Goal: Information Seeking & Learning: Learn about a topic

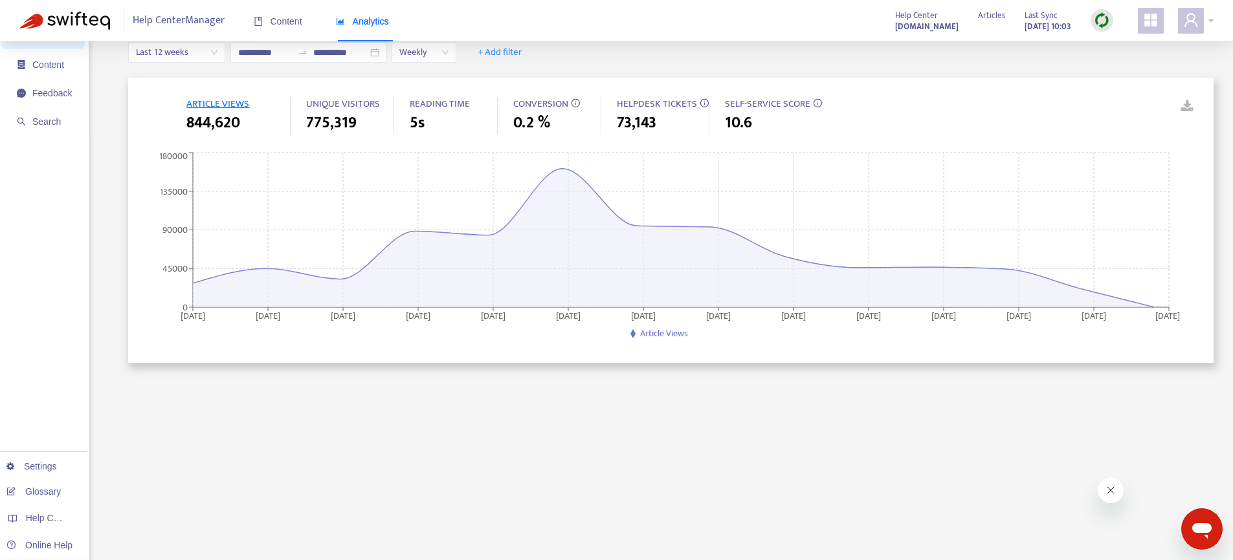
click at [1187, 21] on icon "user" at bounding box center [1191, 20] width 16 height 16
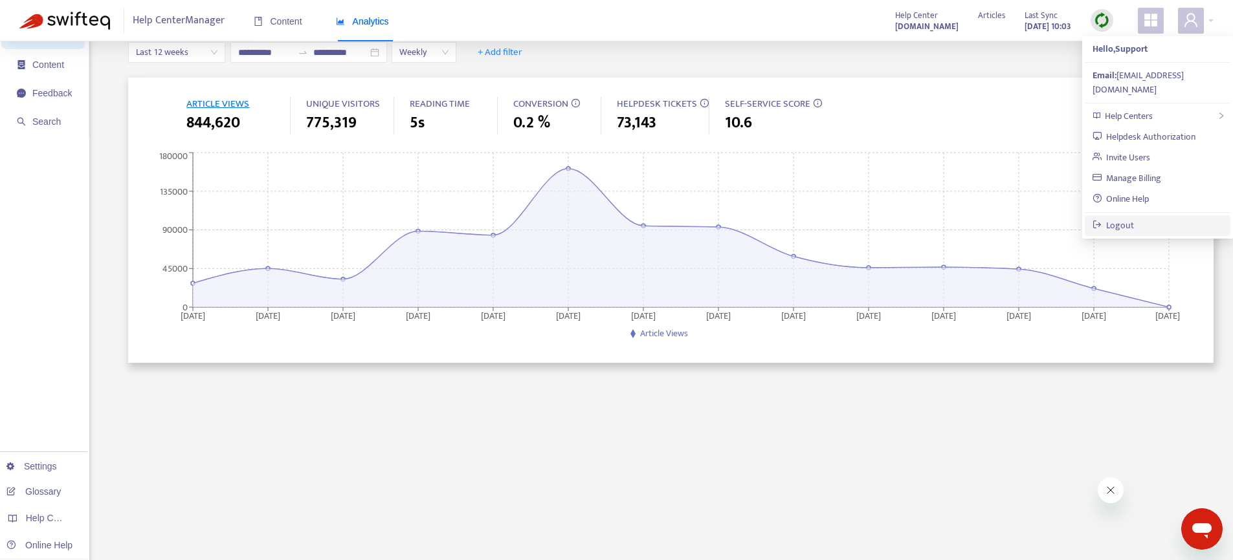
click at [1127, 218] on link "Logout" at bounding box center [1113, 225] width 42 height 15
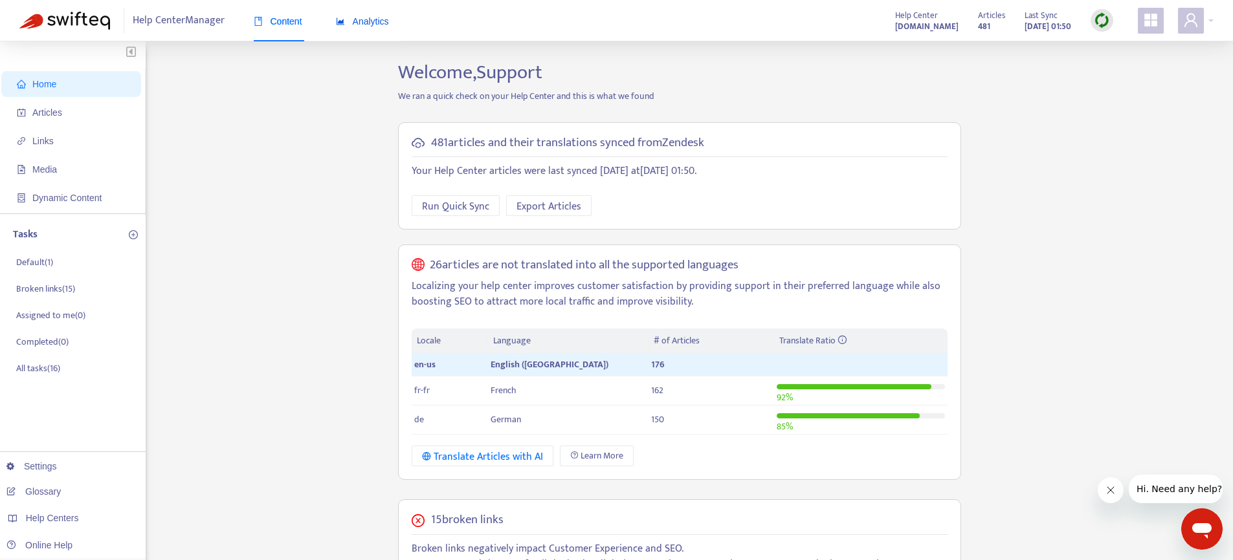
click at [365, 22] on span "Analytics" at bounding box center [362, 21] width 53 height 10
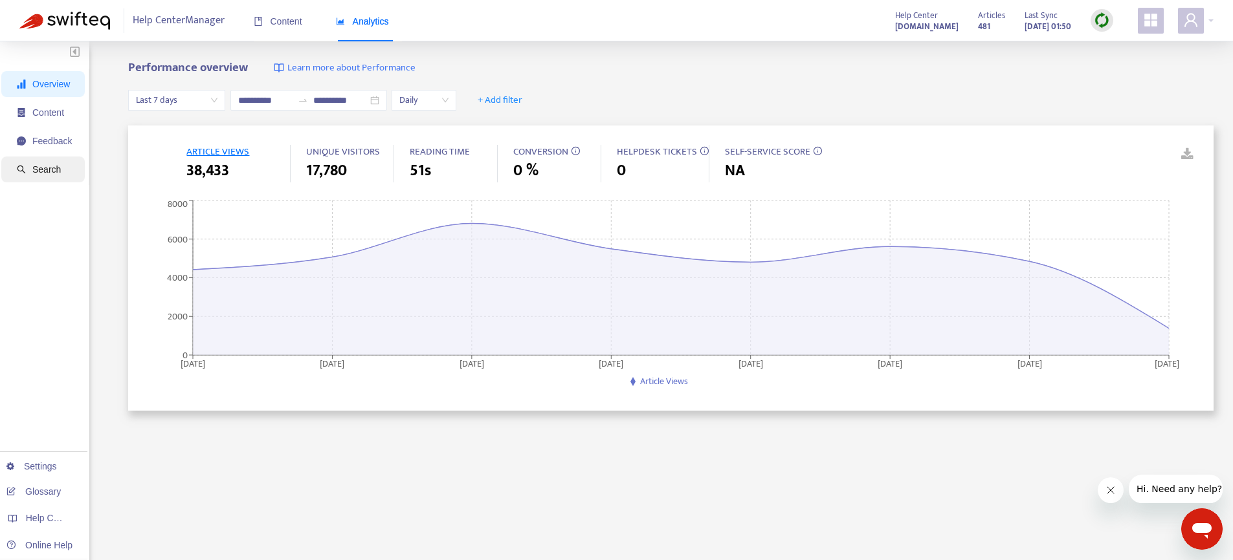
click at [34, 171] on span "Search" at bounding box center [46, 169] width 28 height 10
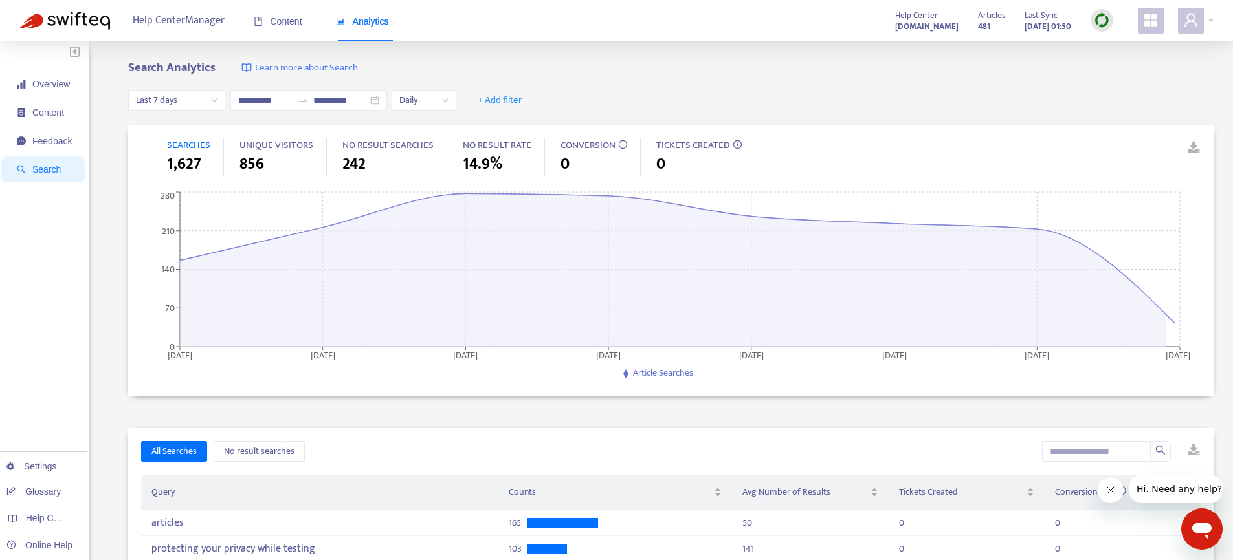
click at [168, 105] on span "Last 7 days" at bounding box center [177, 100] width 82 height 19
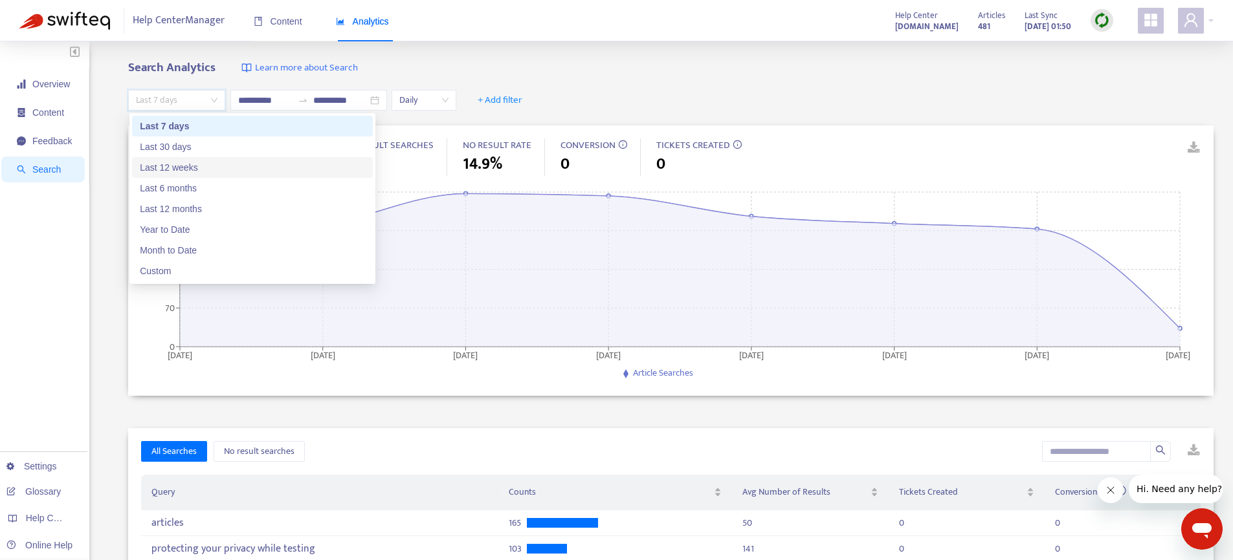
click at [175, 166] on div "Last 12 weeks" at bounding box center [252, 167] width 225 height 14
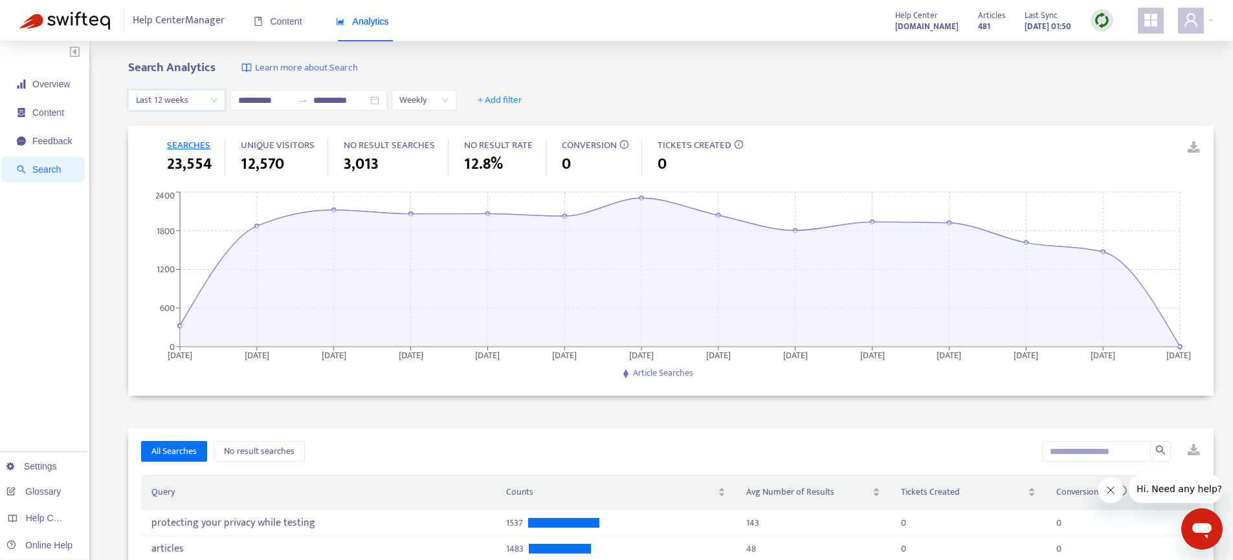
click at [202, 98] on span "Last 12 weeks" at bounding box center [177, 100] width 82 height 19
click at [207, 96] on span "Last 12 weeks" at bounding box center [177, 100] width 82 height 19
click at [187, 104] on span "Last 12 weeks" at bounding box center [177, 100] width 82 height 19
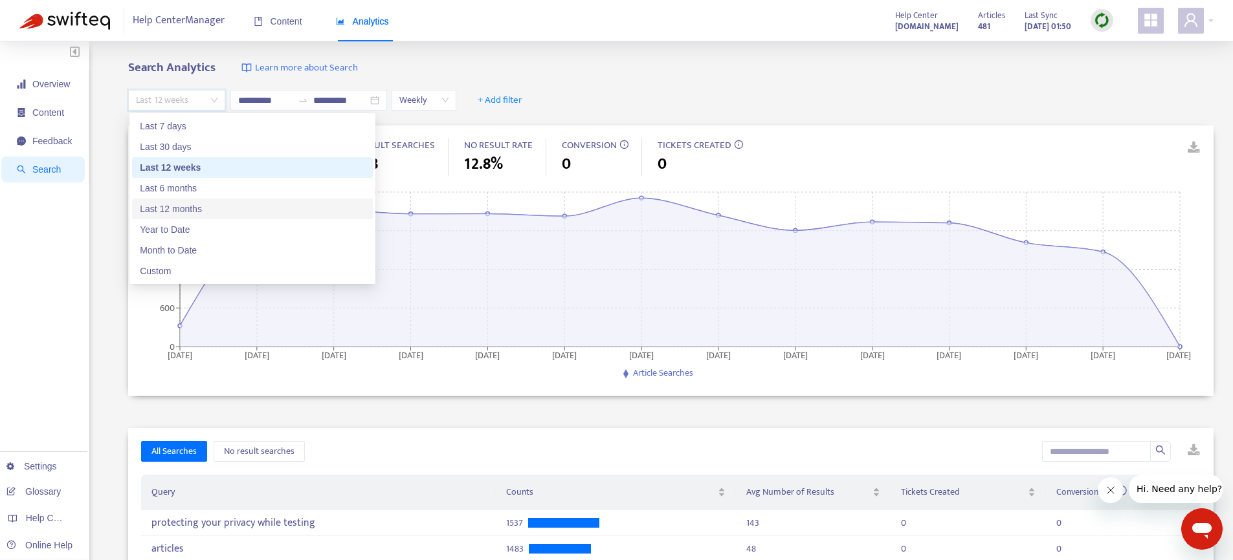
click at [177, 208] on div "Last 12 months" at bounding box center [252, 209] width 225 height 14
type input "**********"
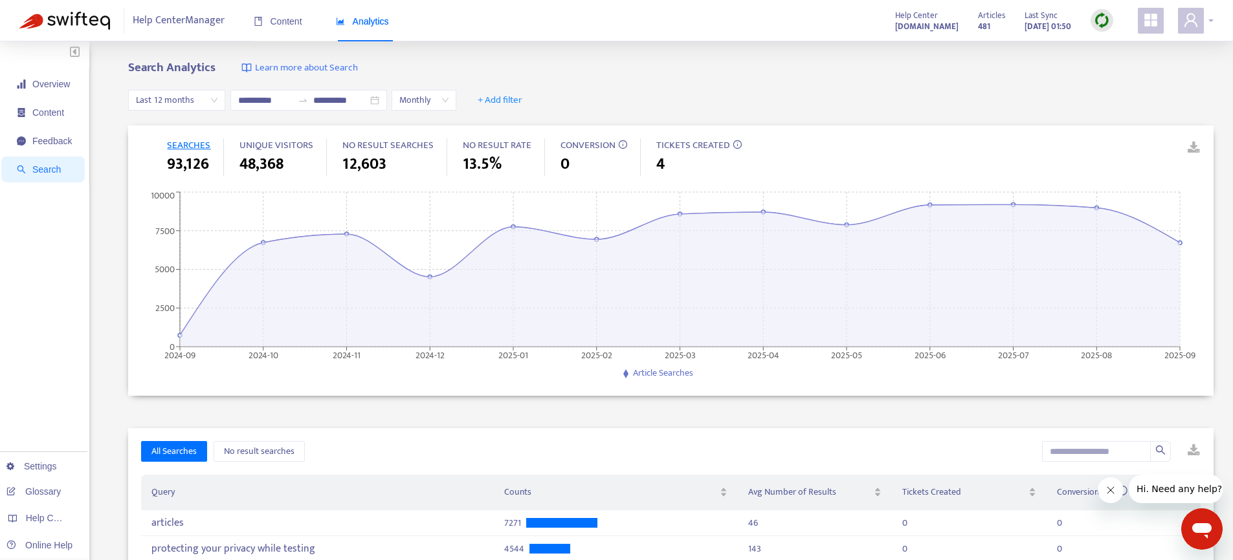
click at [1187, 23] on icon "user" at bounding box center [1191, 20] width 16 height 16
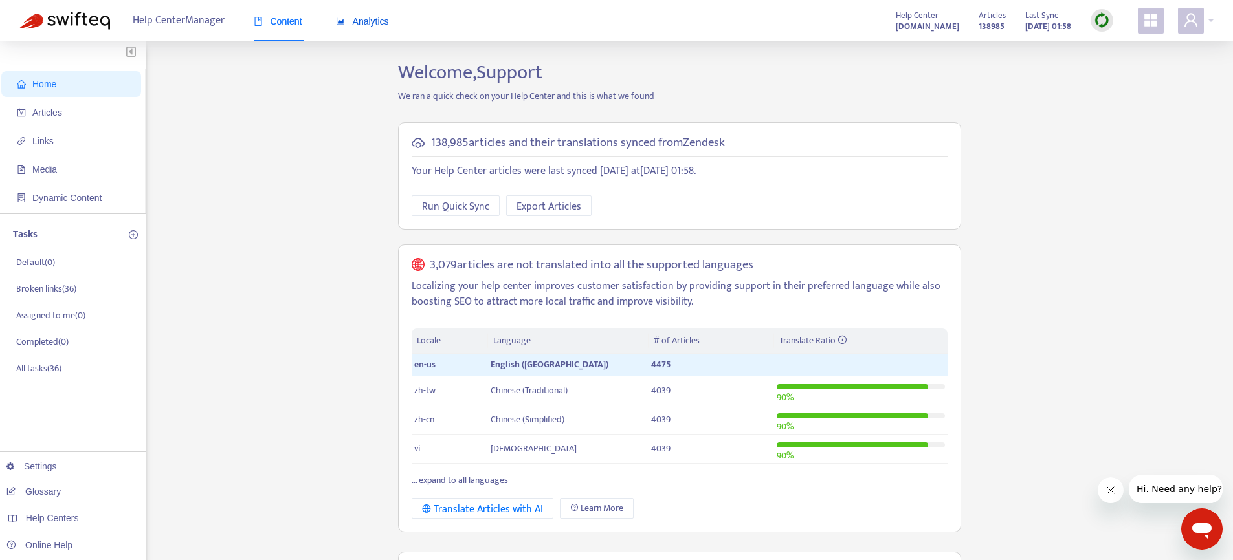
click at [359, 26] on span "Analytics" at bounding box center [362, 21] width 53 height 10
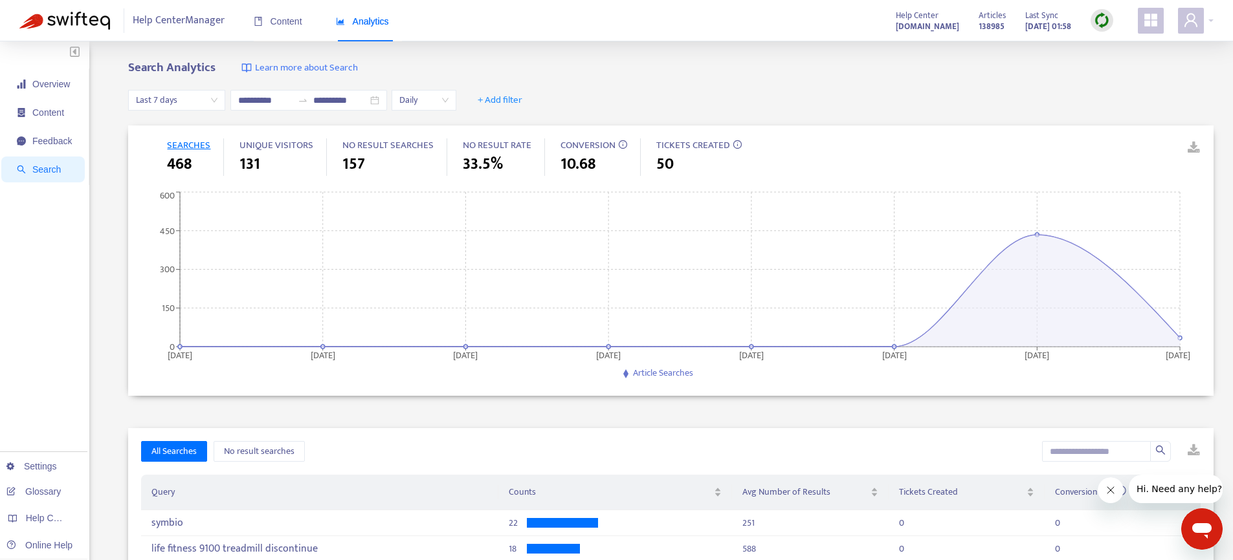
click at [165, 102] on span "Last 7 days" at bounding box center [177, 100] width 82 height 19
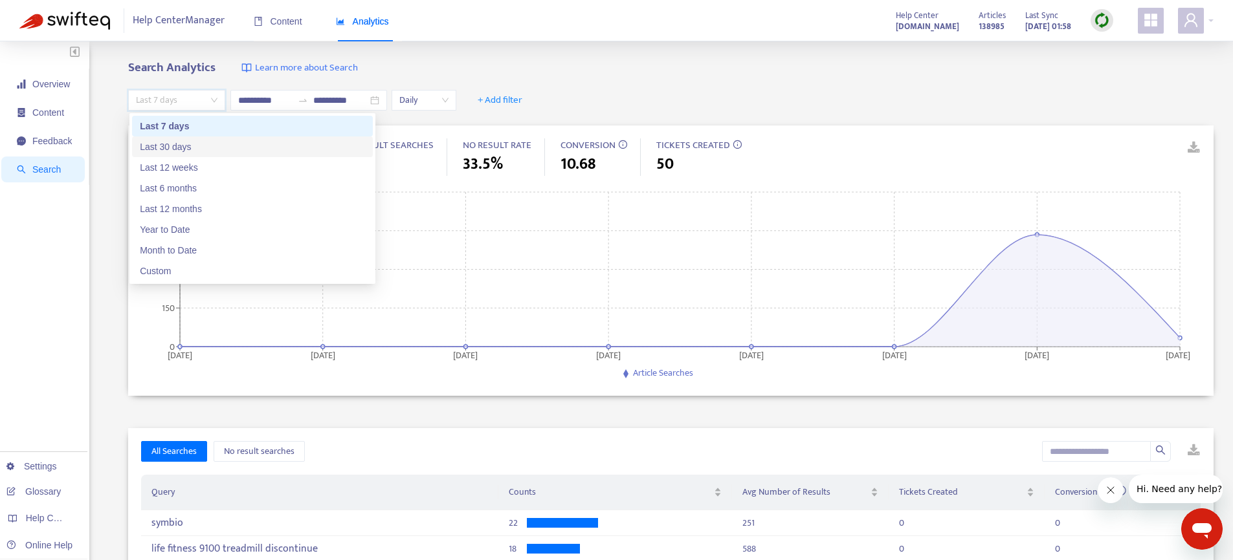
click at [166, 144] on div "Last 30 days" at bounding box center [252, 147] width 225 height 14
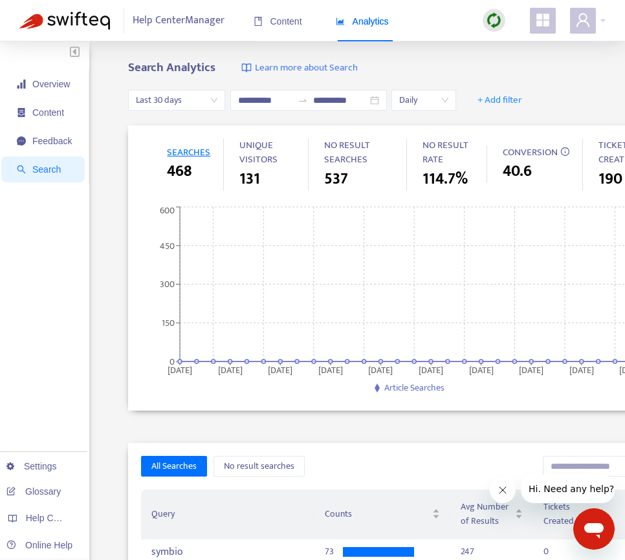
click at [160, 100] on span "Last 30 days" at bounding box center [177, 100] width 82 height 19
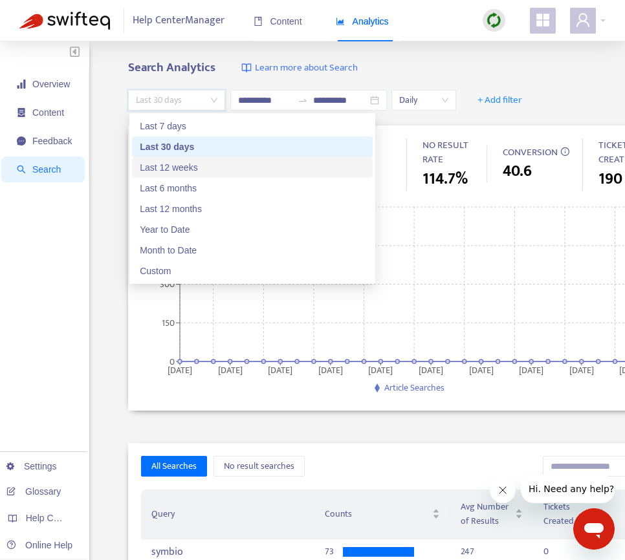
click at [166, 164] on div "Last 12 weeks" at bounding box center [252, 167] width 225 height 14
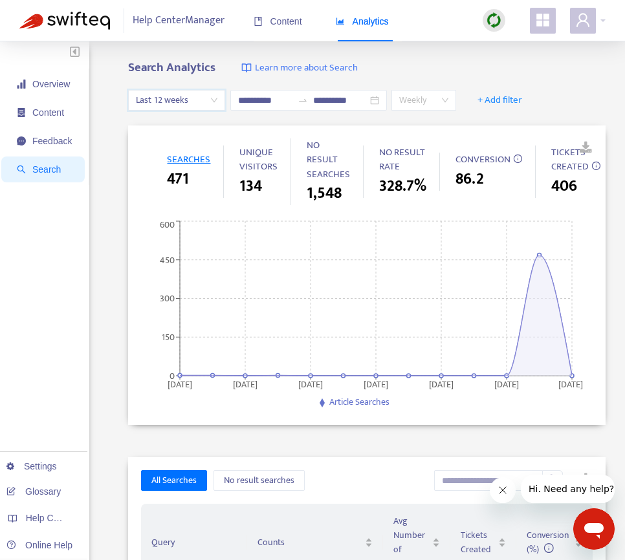
click at [414, 94] on span "Weekly" at bounding box center [423, 100] width 49 height 19
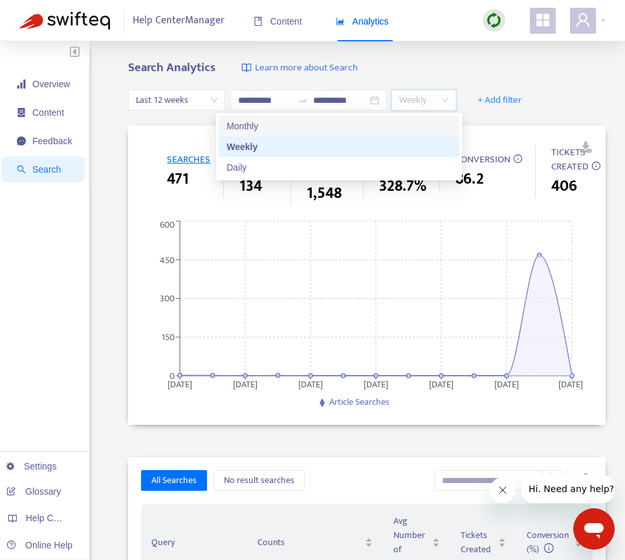
click at [249, 121] on div "Monthly" at bounding box center [338, 126] width 225 height 14
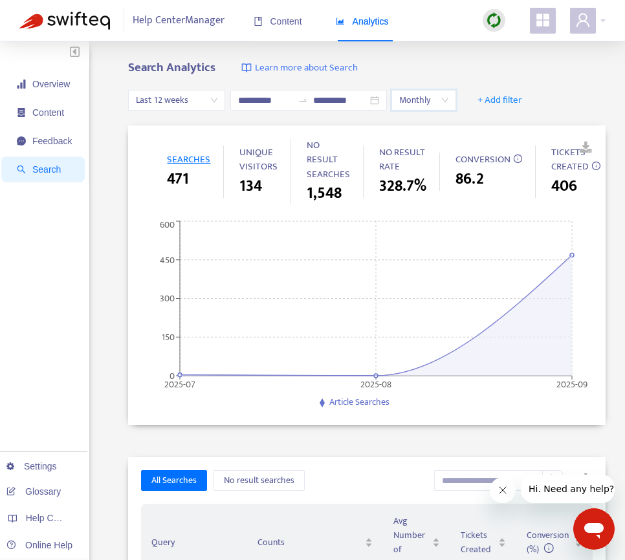
click at [204, 99] on span "Last 12 weeks" at bounding box center [177, 100] width 82 height 19
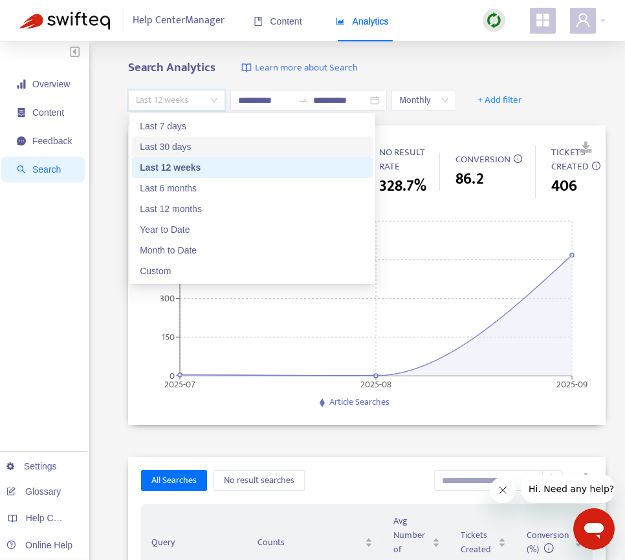
click at [183, 146] on div "Last 30 days" at bounding box center [252, 147] width 225 height 14
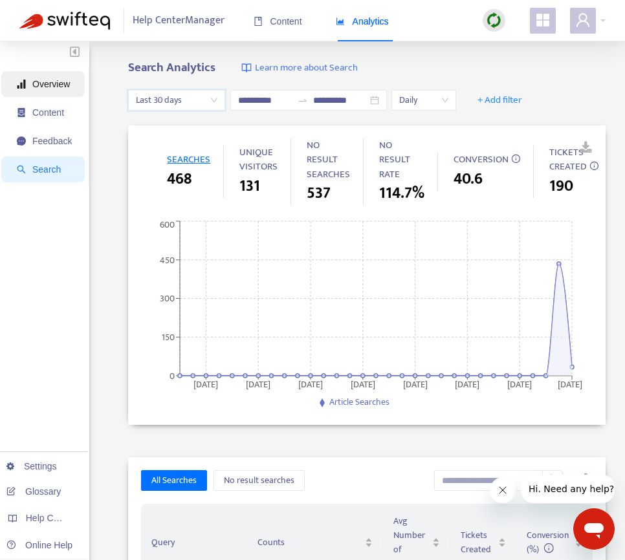
click at [48, 85] on span "Overview" at bounding box center [51, 84] width 38 height 10
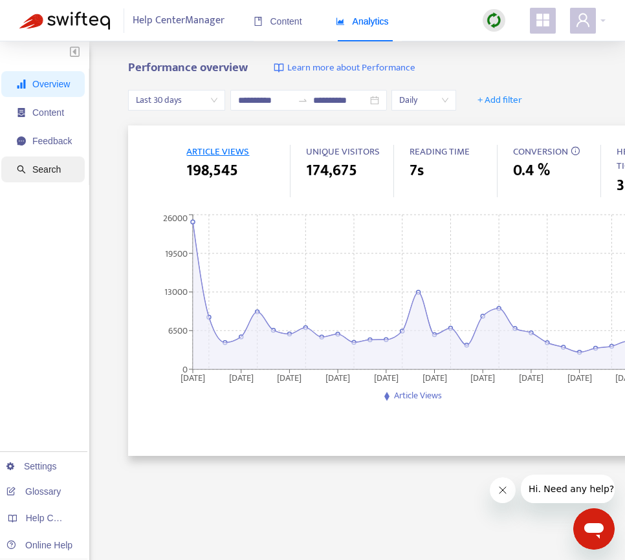
click at [40, 174] on span "Search" at bounding box center [46, 169] width 28 height 10
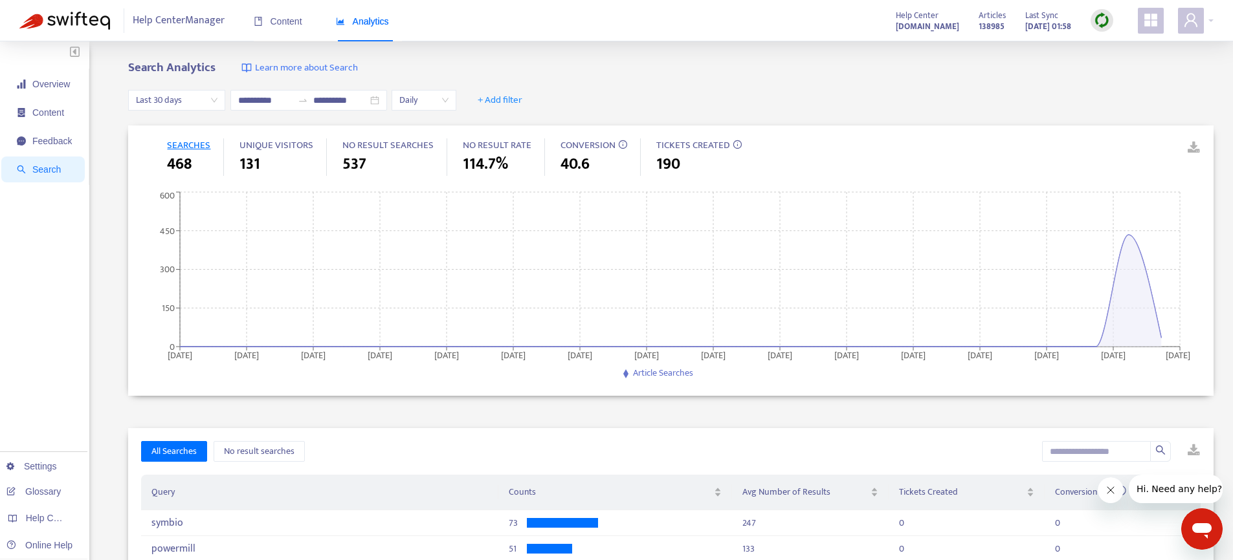
click at [193, 101] on span "Last 30 days" at bounding box center [177, 100] width 82 height 19
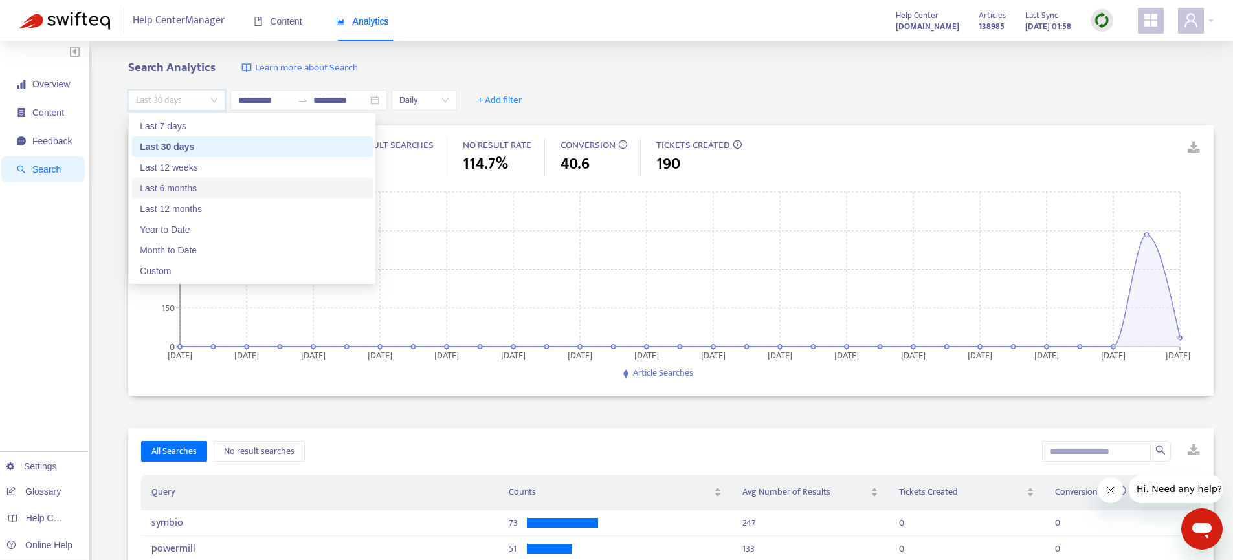
click at [187, 179] on div "Last 6 months" at bounding box center [252, 188] width 241 height 21
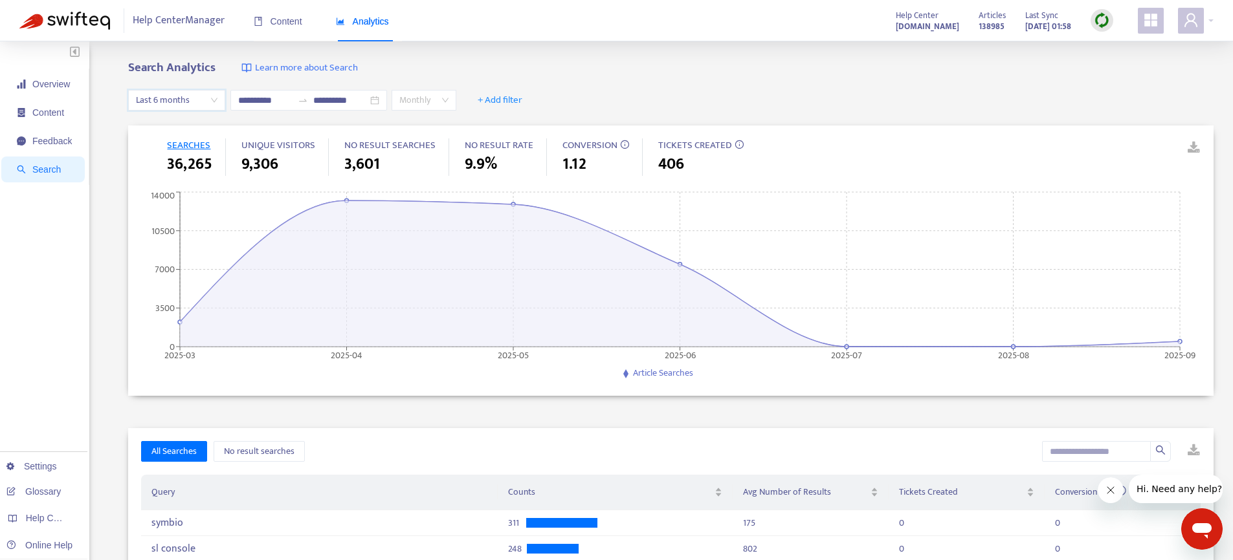
click at [444, 105] on span "Monthly" at bounding box center [423, 100] width 49 height 19
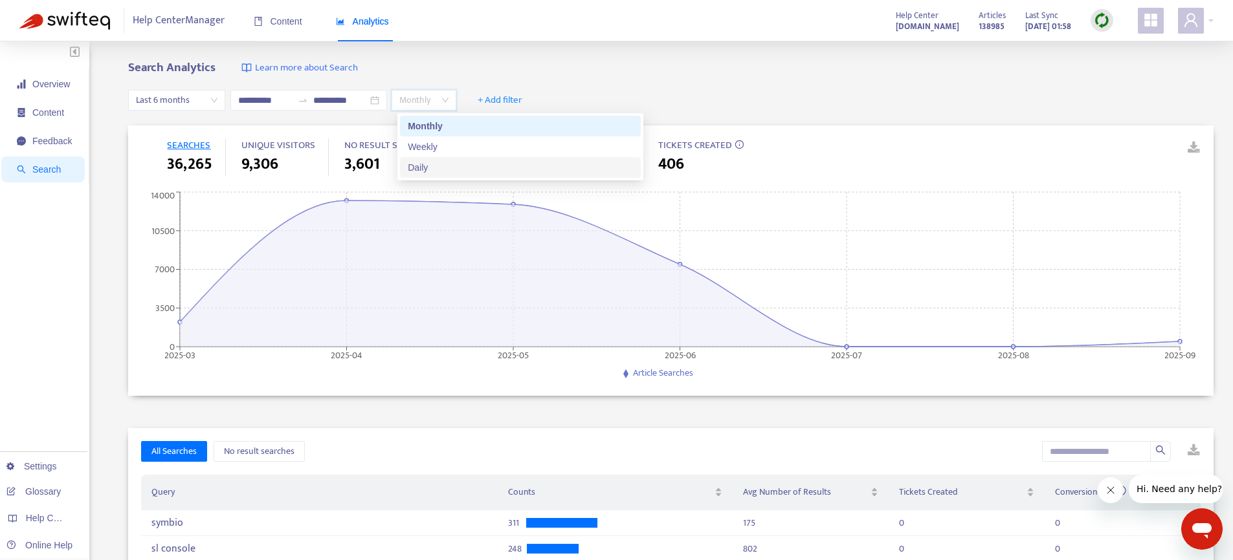
click at [418, 162] on div "Daily" at bounding box center [520, 167] width 225 height 14
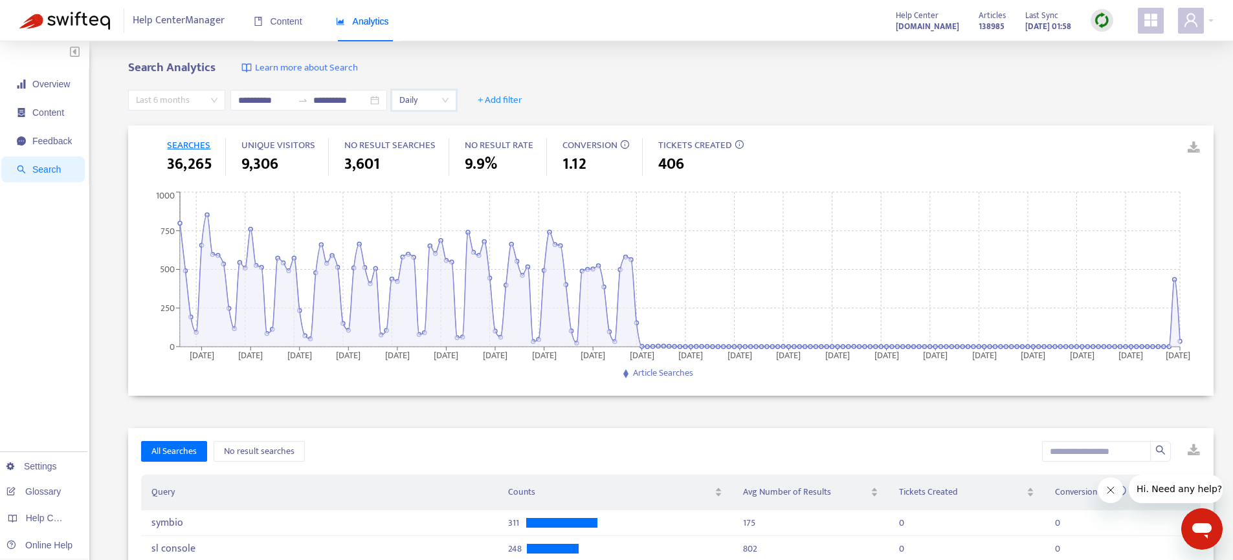
click at [168, 101] on span "Last 6 months" at bounding box center [177, 100] width 82 height 19
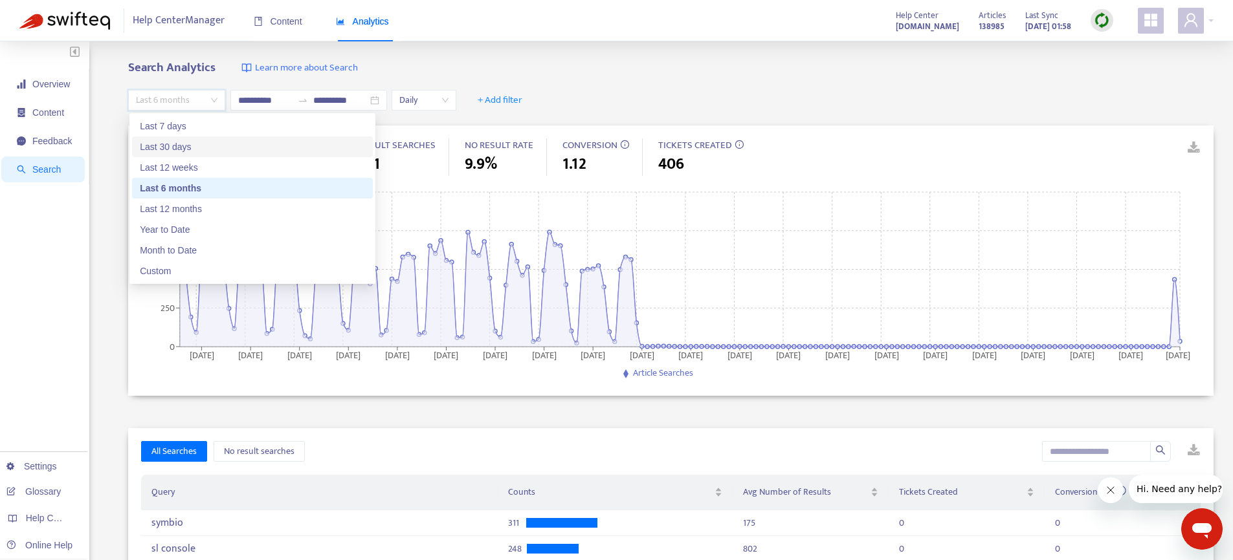
click at [172, 148] on div "Last 30 days" at bounding box center [252, 147] width 225 height 14
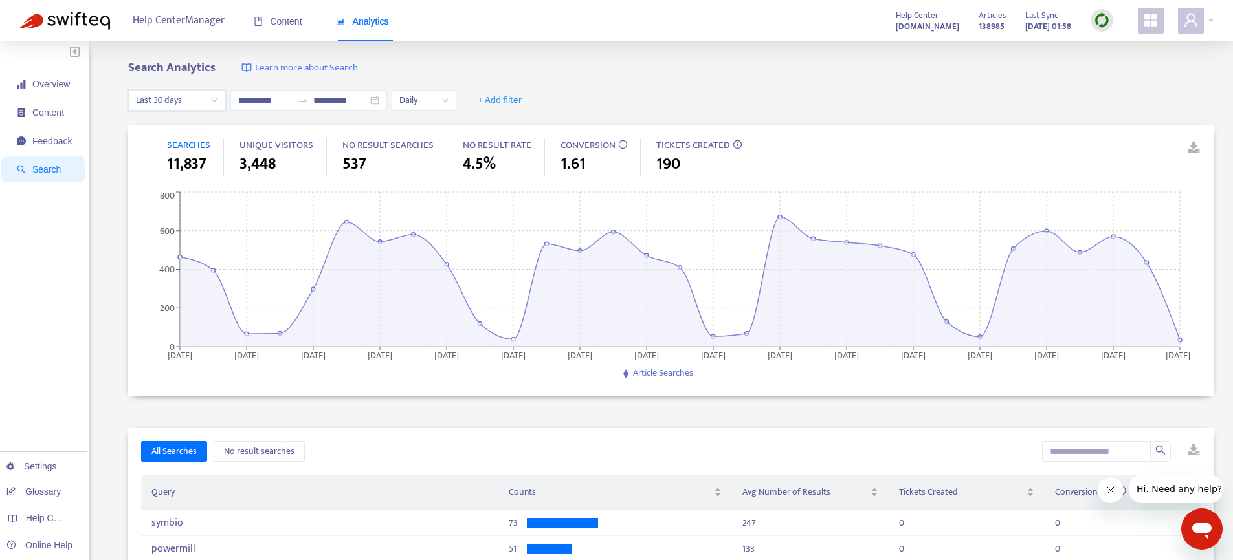
click at [171, 98] on span "Last 30 days" at bounding box center [177, 100] width 82 height 19
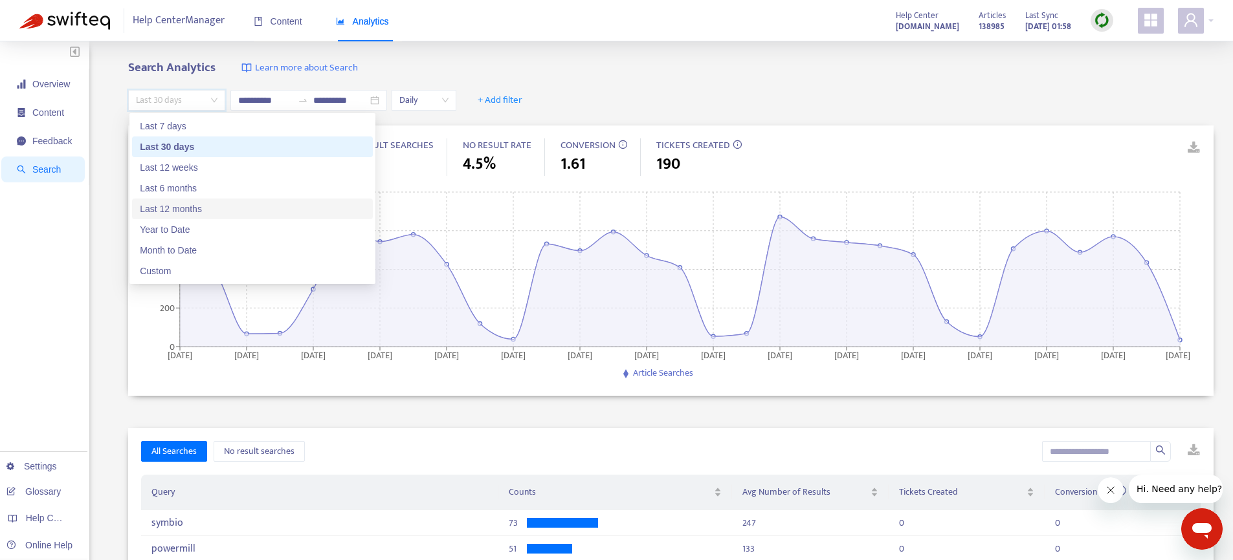
click at [168, 211] on div "Last 12 months" at bounding box center [252, 209] width 225 height 14
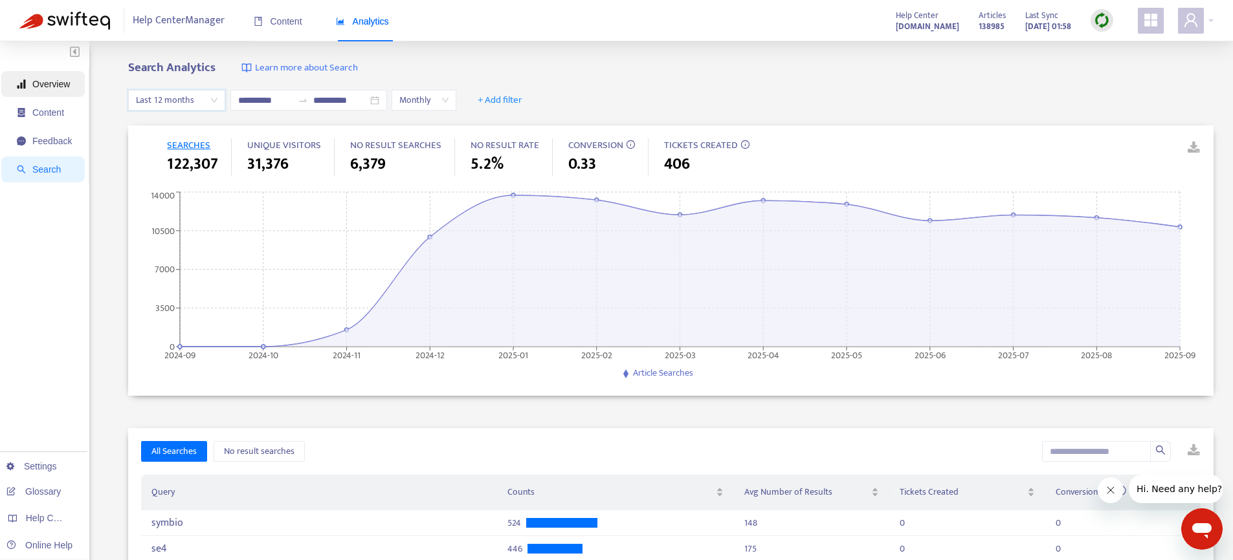
click at [49, 93] on span "Overview" at bounding box center [44, 84] width 55 height 26
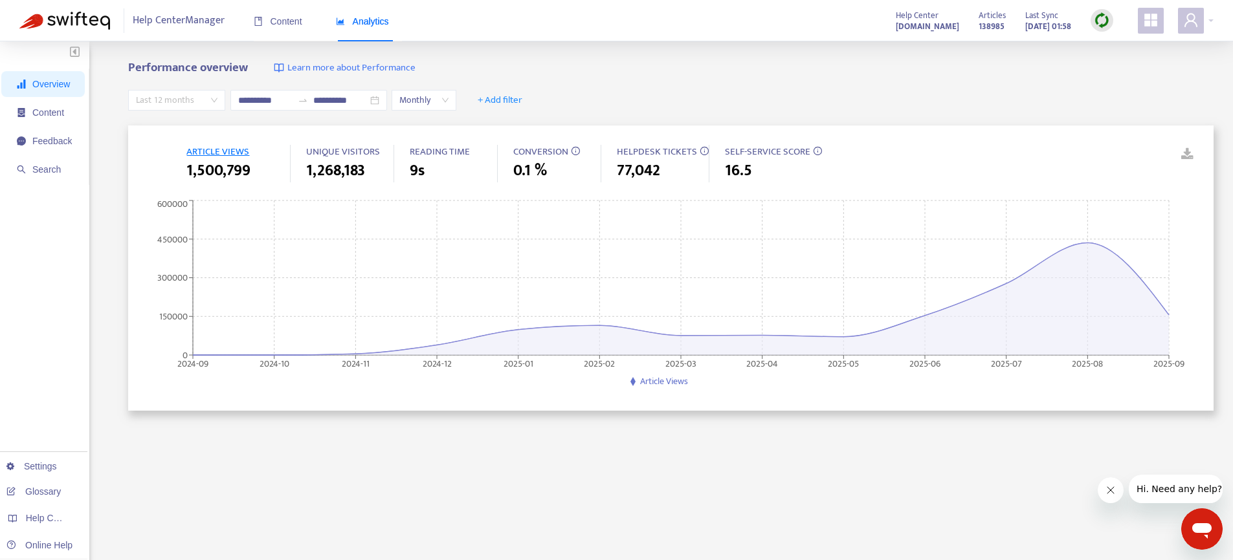
click at [169, 106] on span "Last 12 months" at bounding box center [177, 100] width 82 height 19
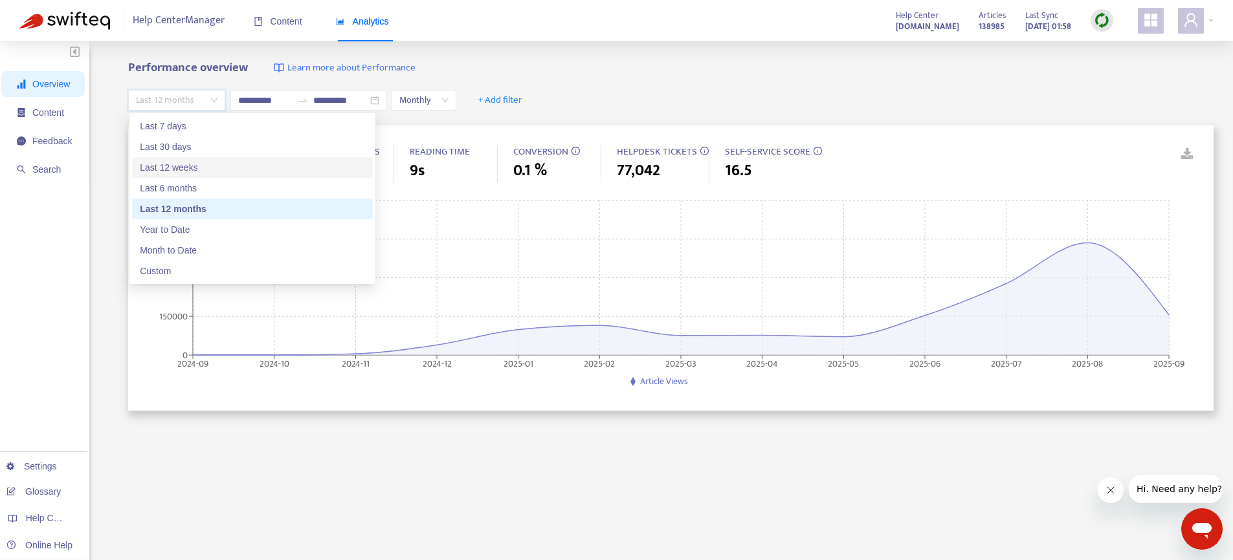
click at [169, 166] on div "Last 12 weeks" at bounding box center [252, 167] width 225 height 14
type input "**********"
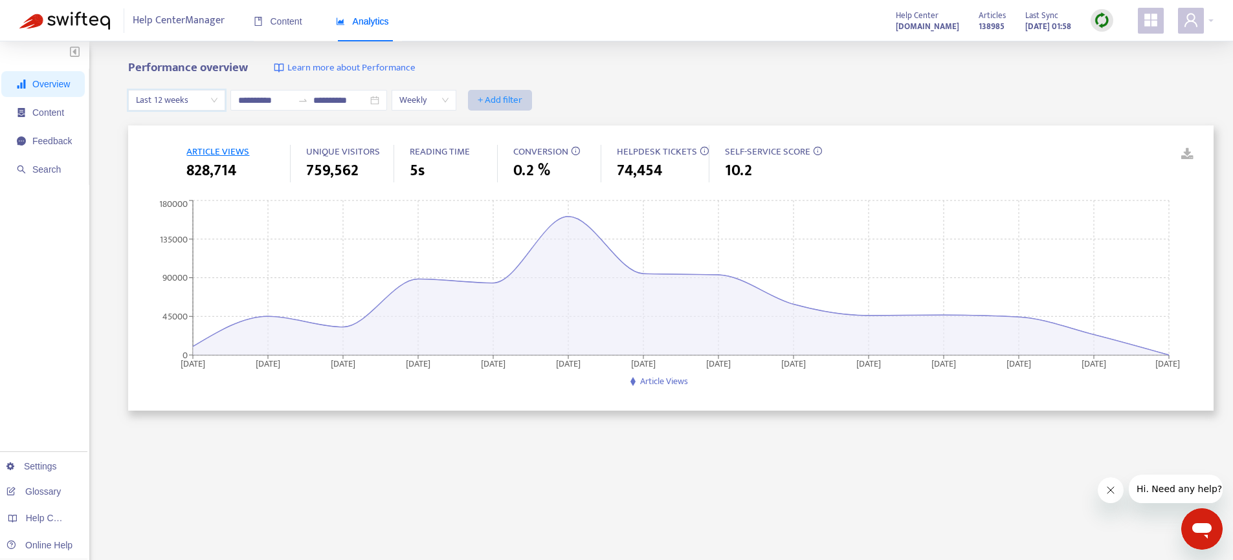
click at [502, 95] on span "+ Add filter" at bounding box center [500, 101] width 45 height 16
click at [501, 249] on span "Arriving from" at bounding box center [513, 250] width 58 height 14
click at [529, 97] on div at bounding box center [507, 101] width 78 height 16
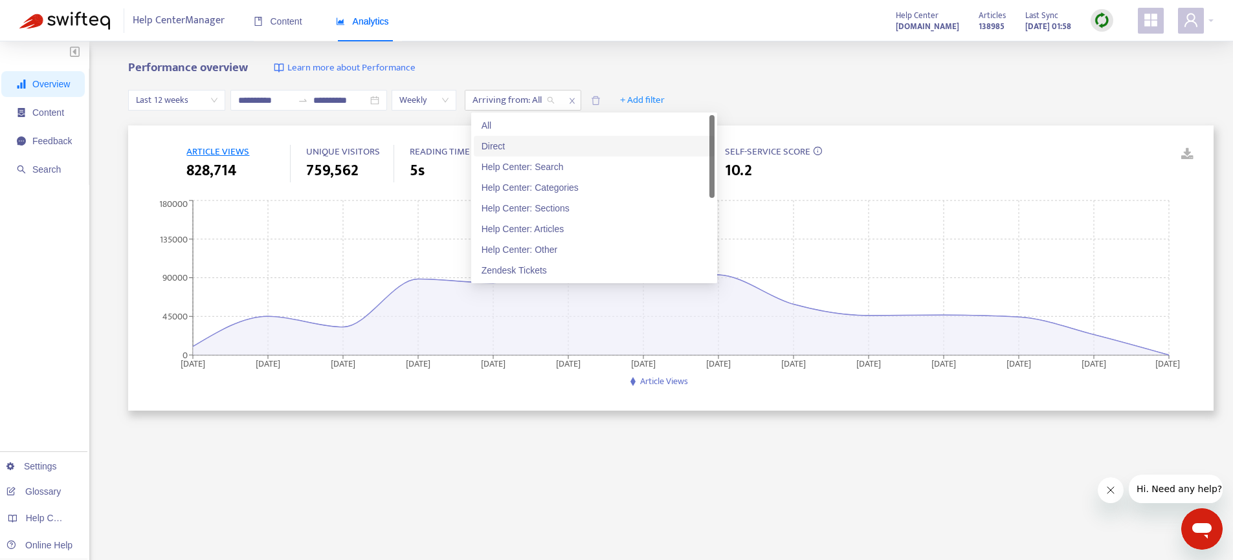
click at [516, 151] on div "Direct" at bounding box center [593, 146] width 225 height 14
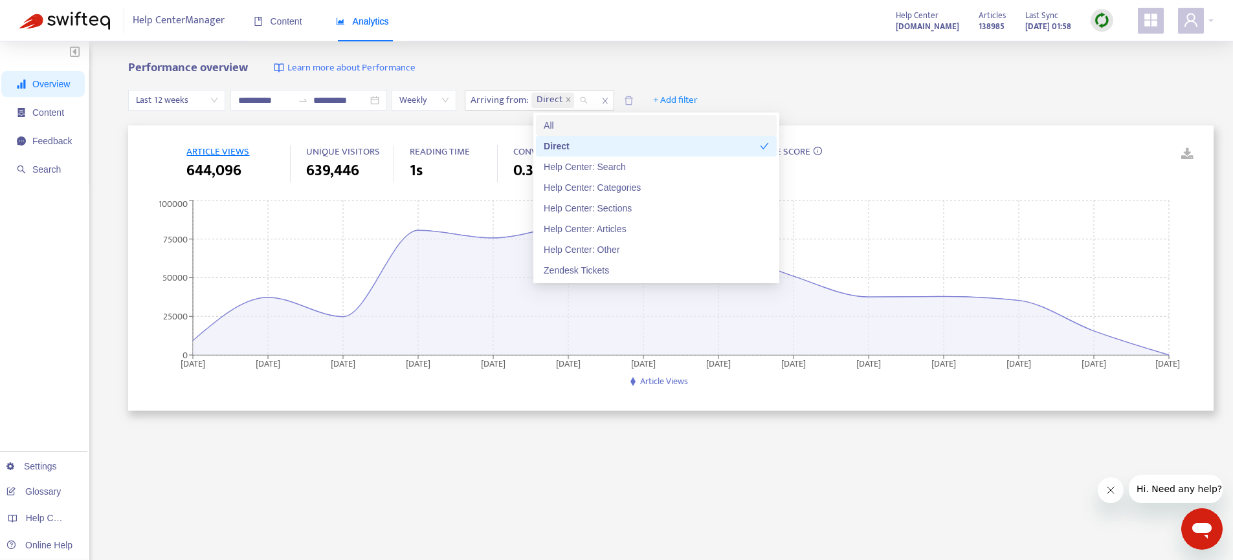
click at [676, 58] on div "**********" at bounding box center [616, 429] width 1233 height 777
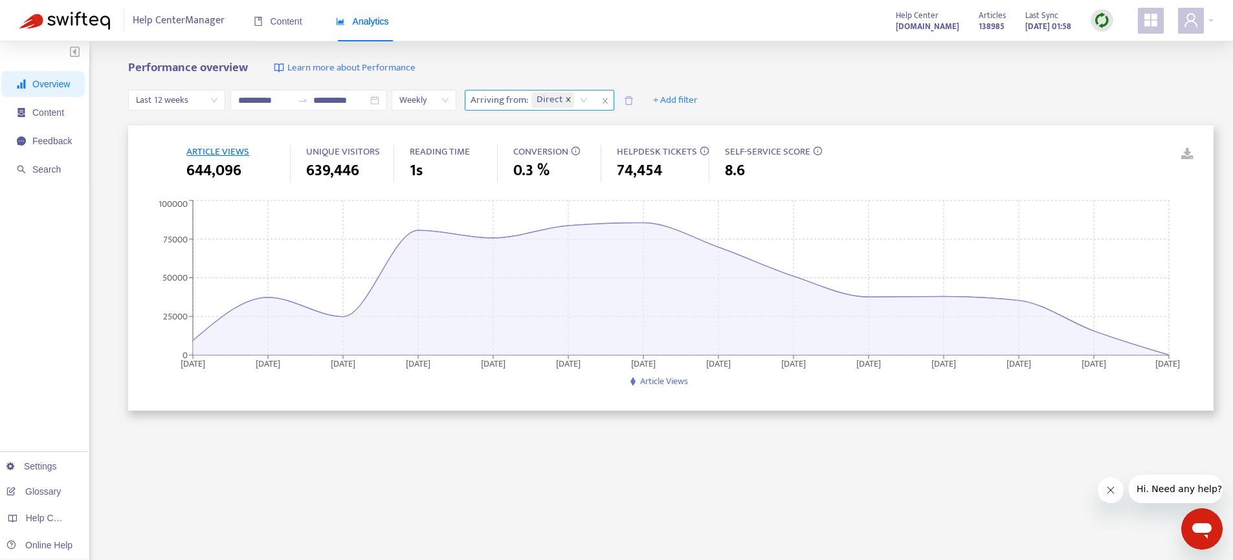
click at [571, 100] on icon "close" at bounding box center [568, 99] width 6 height 6
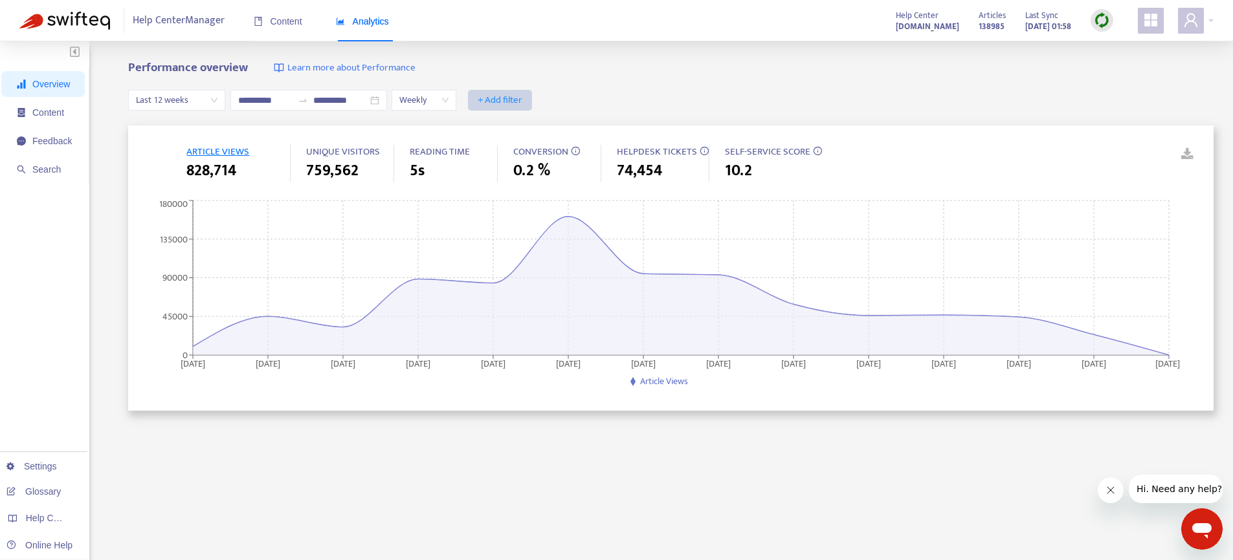
click at [506, 104] on span "+ Add filter" at bounding box center [500, 101] width 45 height 16
click at [514, 251] on span "Arriving from" at bounding box center [513, 250] width 58 height 14
click at [534, 100] on div at bounding box center [507, 101] width 78 height 16
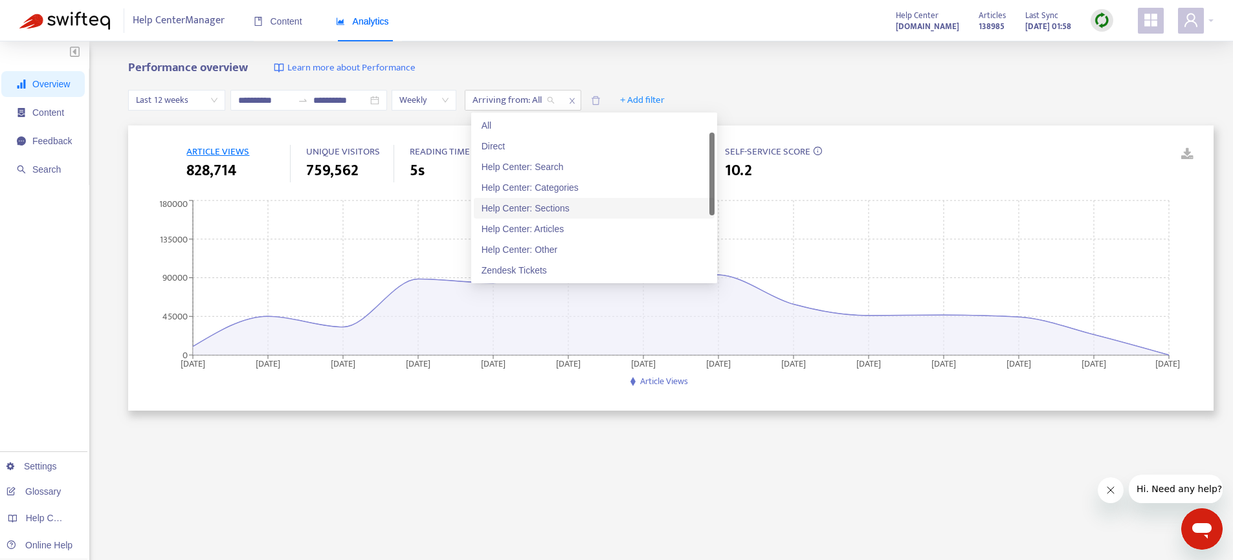
scroll to position [39, 0]
click at [529, 238] on div "Zendesk Tickets" at bounding box center [593, 232] width 225 height 14
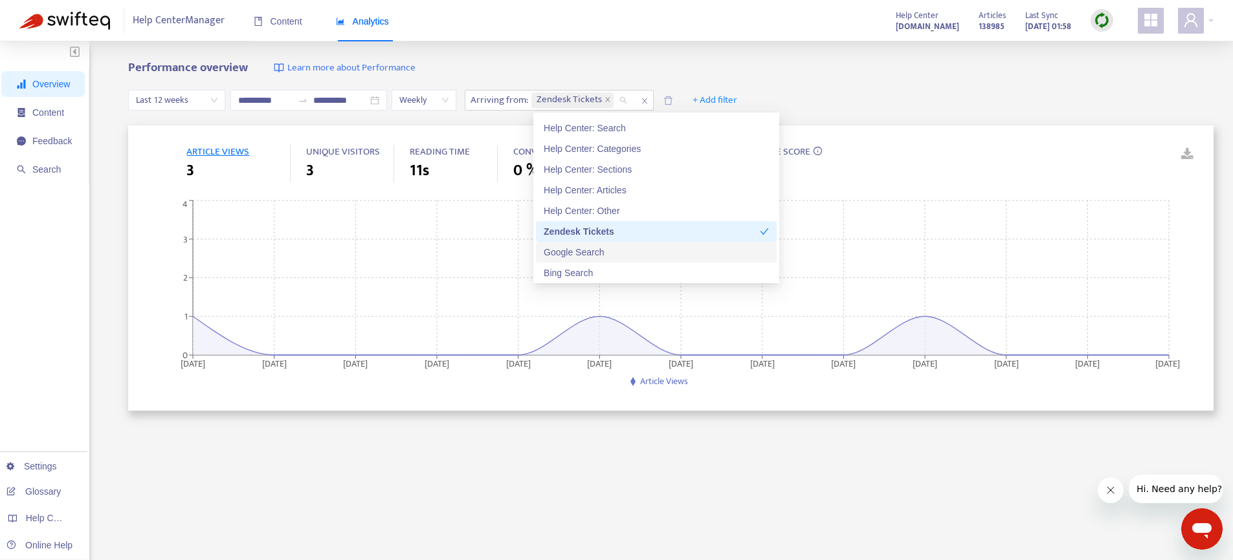
click at [564, 250] on div "Google Search" at bounding box center [656, 252] width 225 height 14
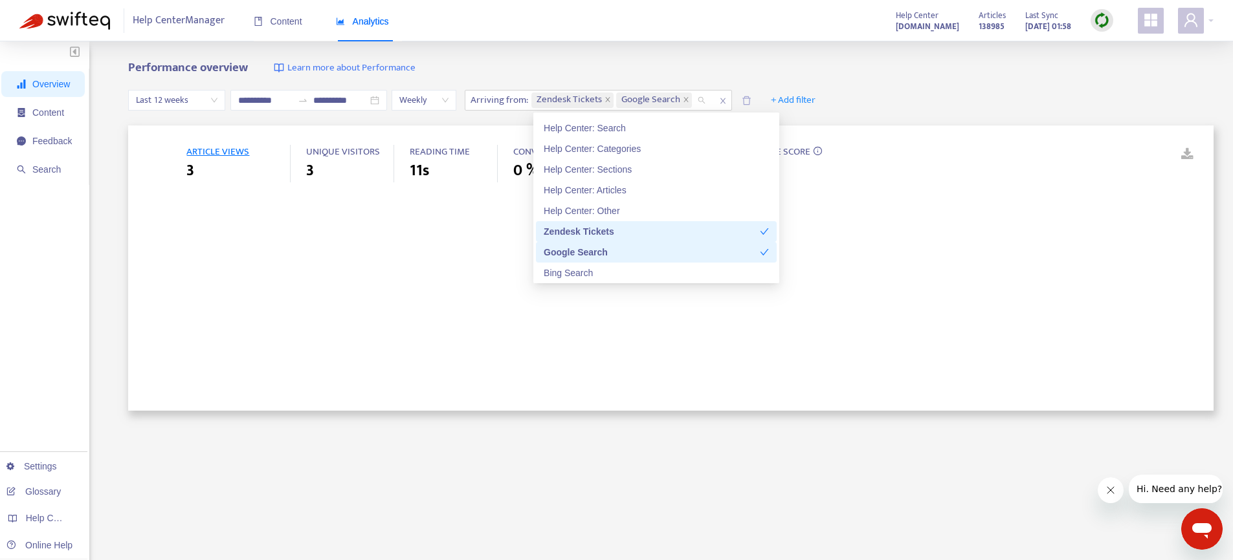
click at [569, 233] on div "Zendesk Tickets" at bounding box center [652, 232] width 216 height 14
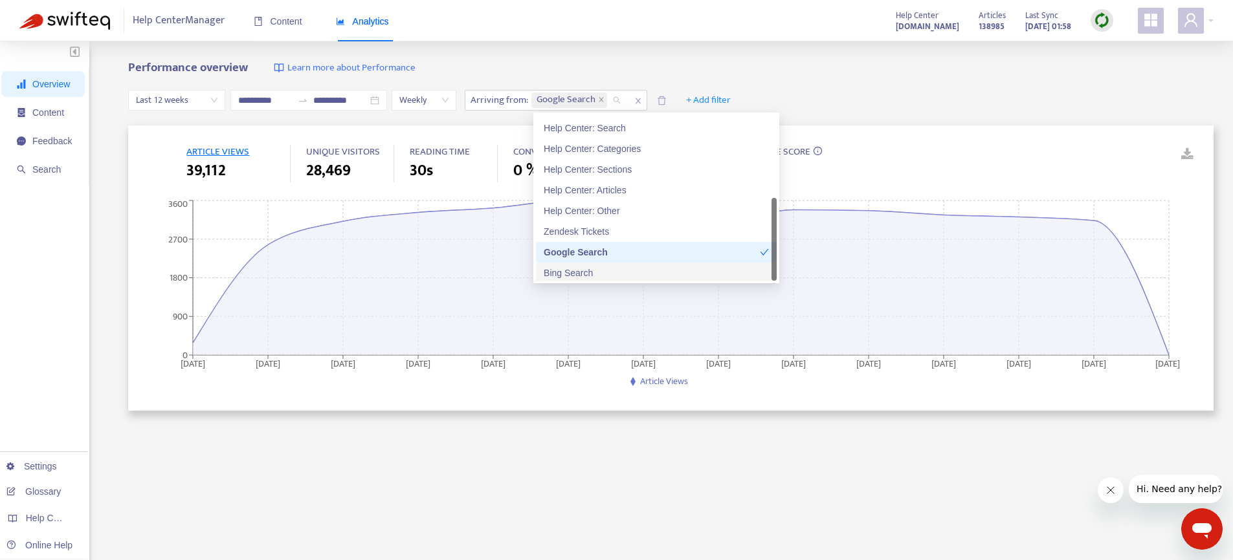
scroll to position [62, 0]
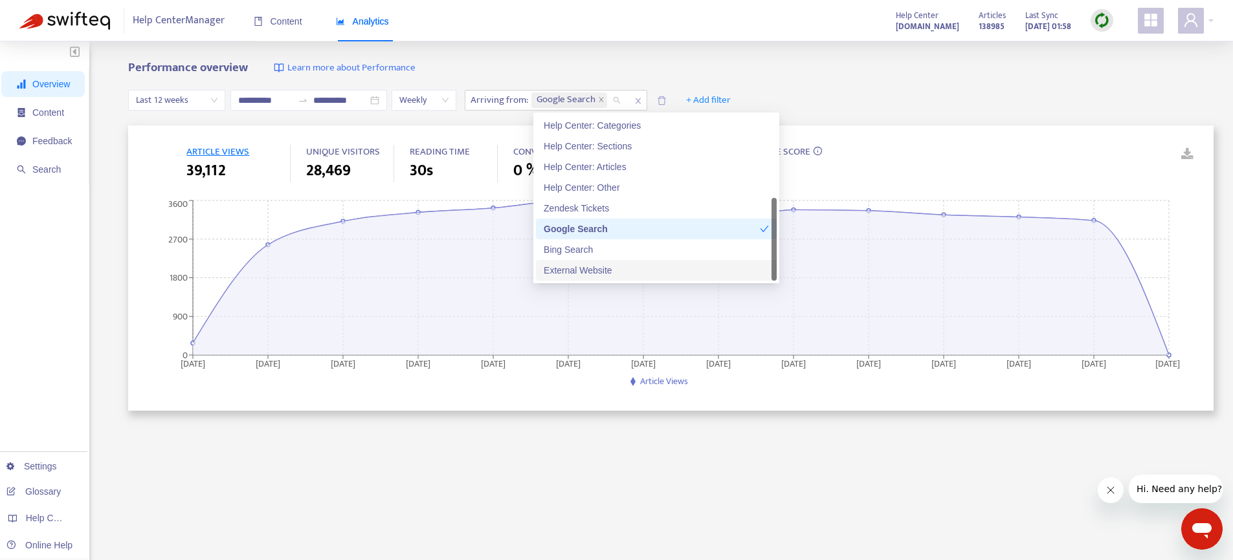
click at [574, 269] on div "External Website" at bounding box center [656, 270] width 225 height 14
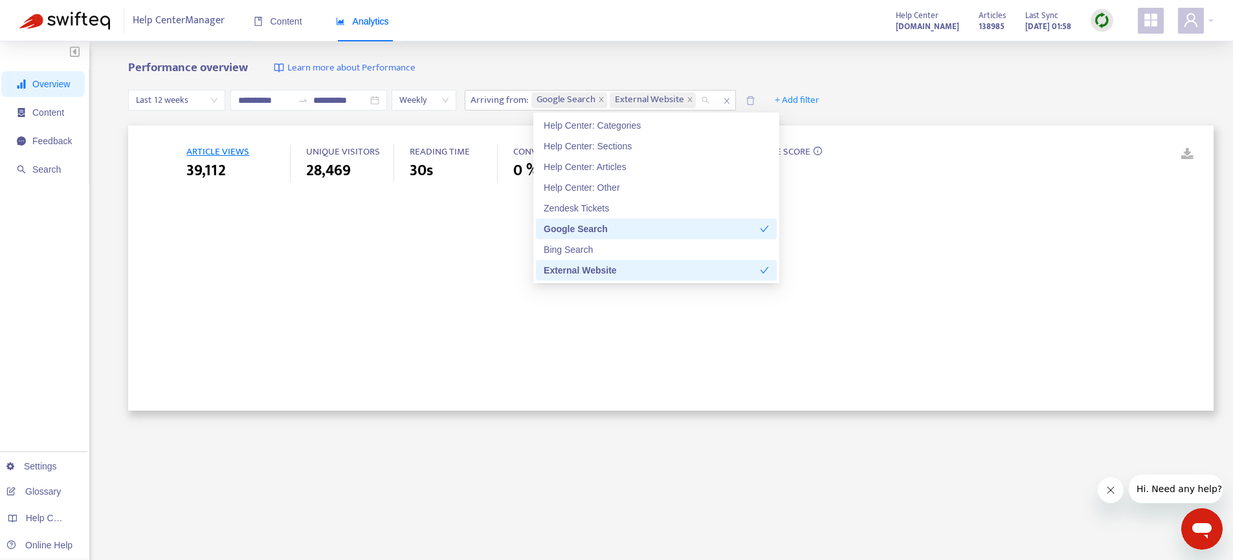
click at [589, 223] on div "Google Search" at bounding box center [652, 229] width 216 height 14
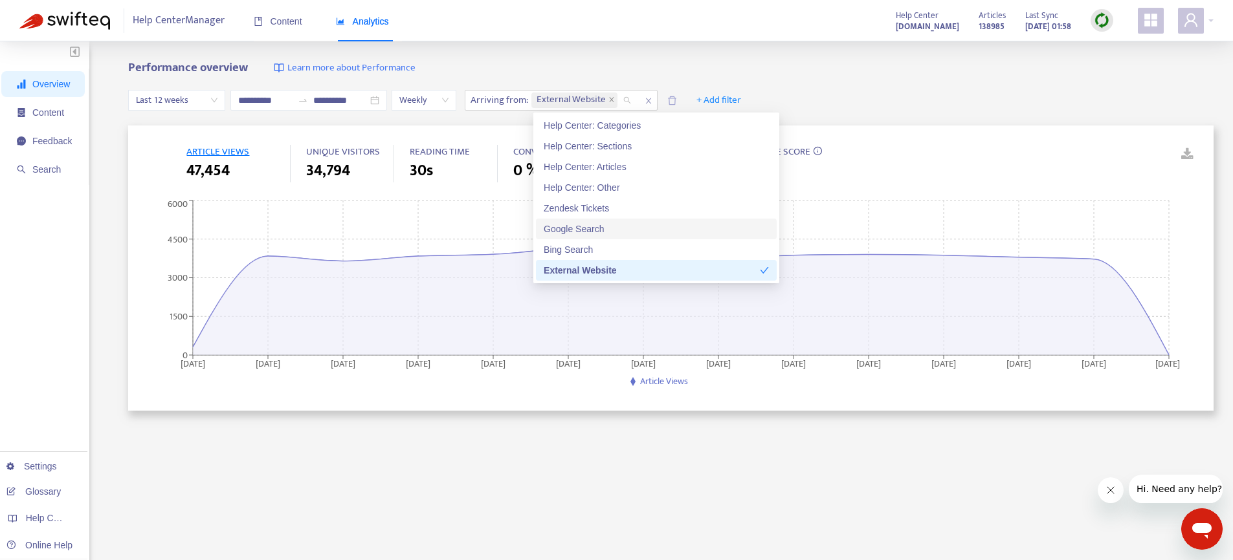
click at [593, 229] on div "Google Search" at bounding box center [656, 229] width 225 height 14
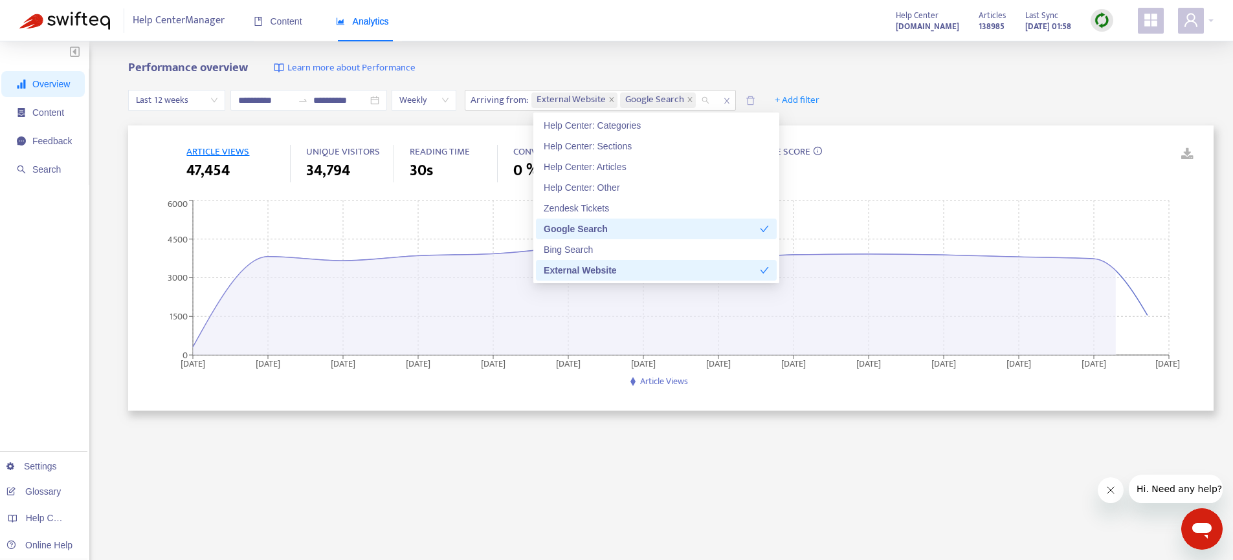
click at [593, 229] on div "Google Search" at bounding box center [652, 229] width 216 height 14
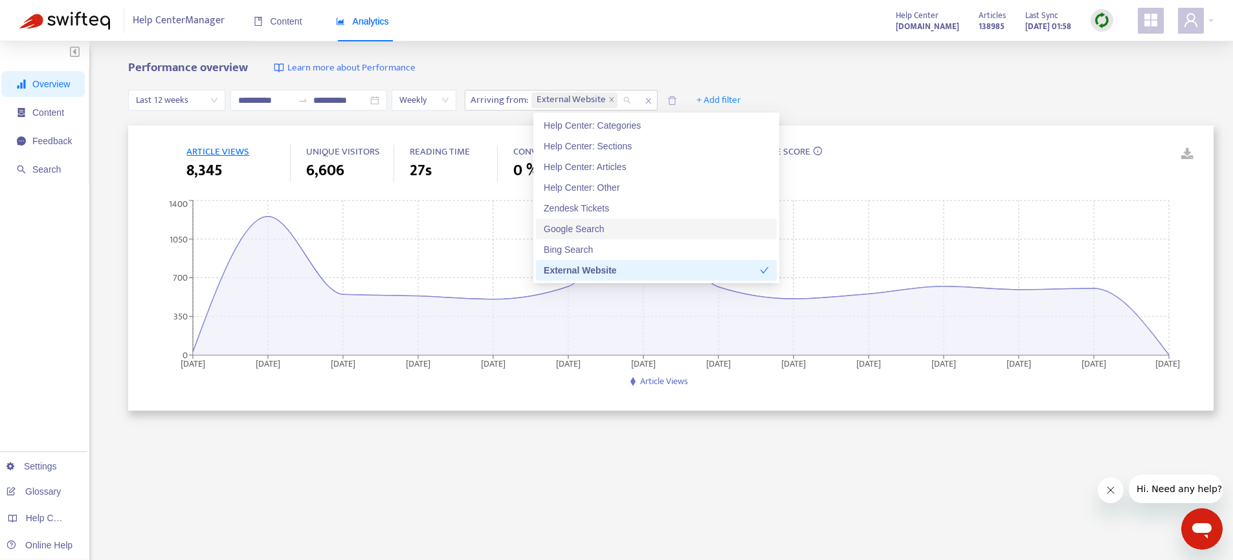
click at [598, 229] on div "Google Search" at bounding box center [656, 229] width 225 height 14
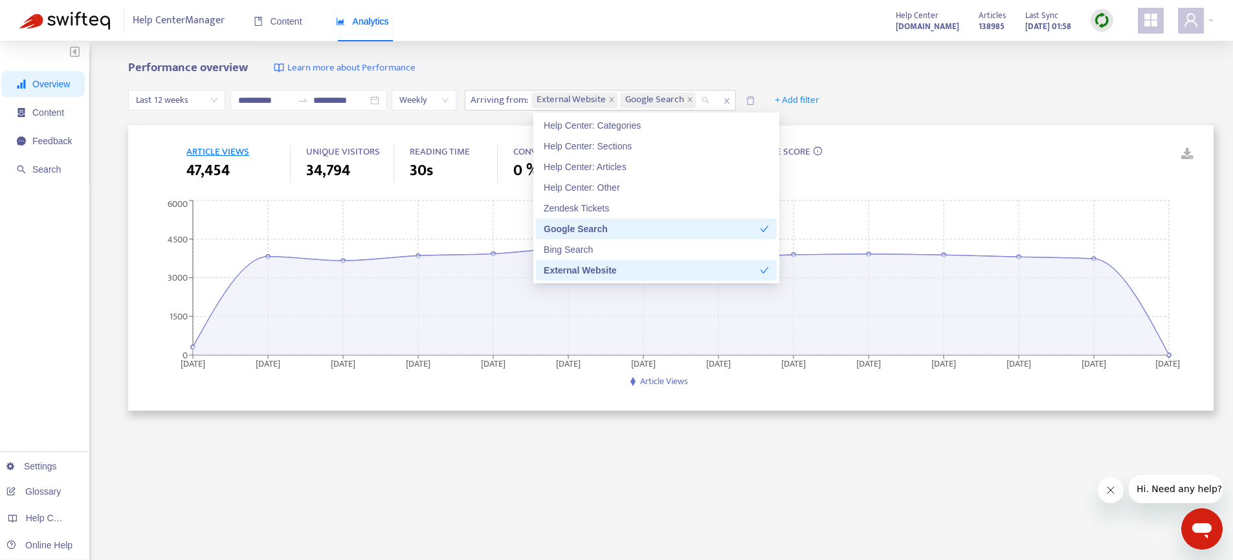
click at [607, 265] on div "External Website" at bounding box center [652, 270] width 216 height 14
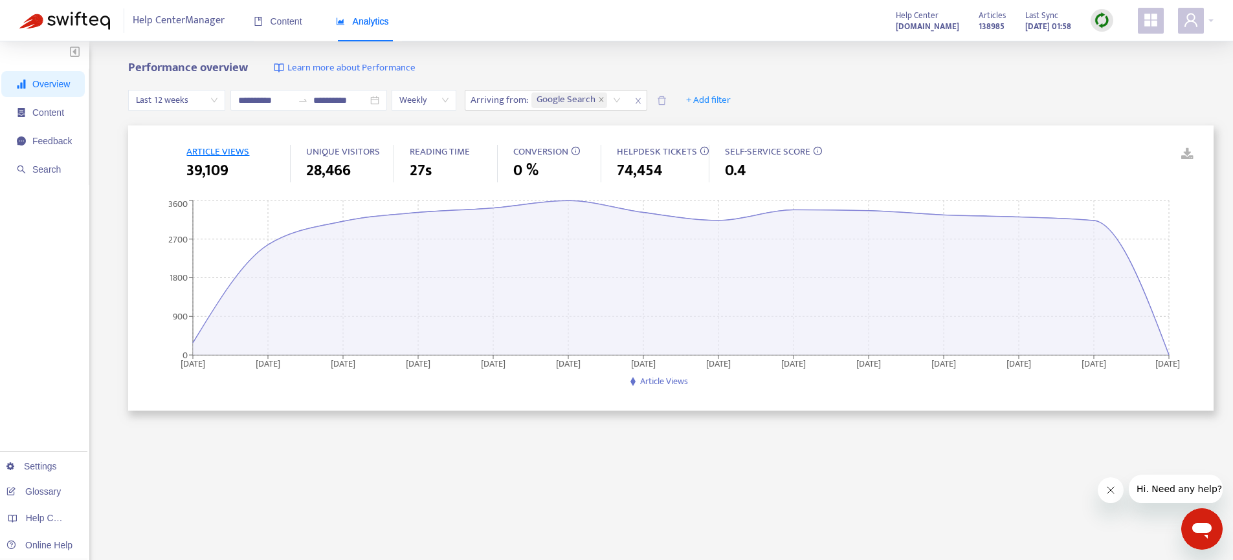
click at [694, 51] on div "**********" at bounding box center [616, 429] width 1233 height 777
click at [616, 109] on div "Google Search" at bounding box center [578, 100] width 99 height 19
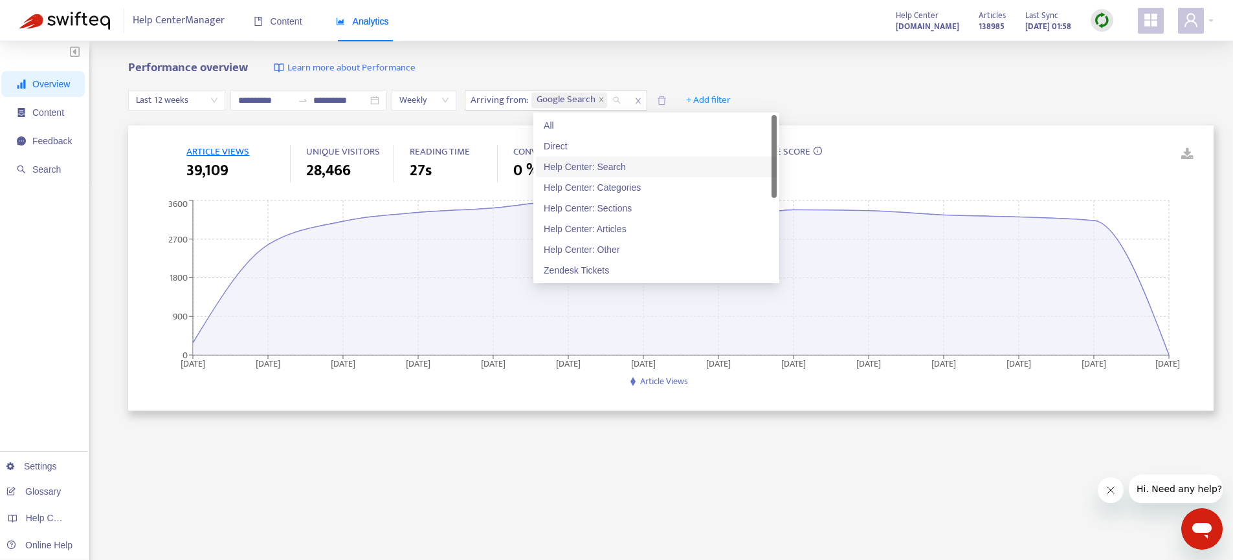
click at [602, 174] on div "Help Center: Search" at bounding box center [656, 167] width 241 height 21
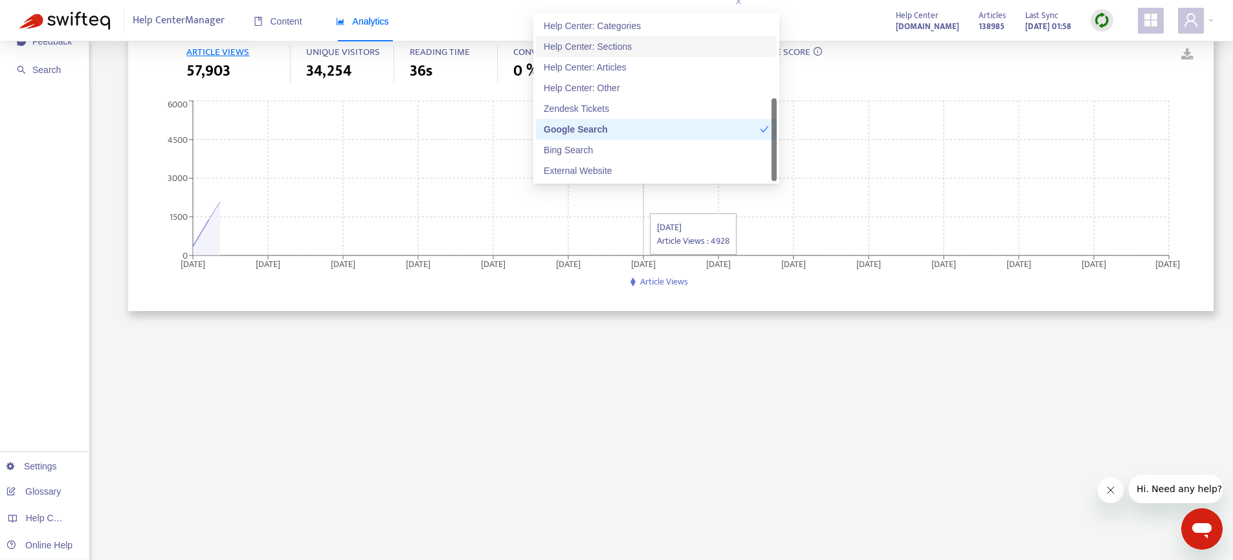
scroll to position [107, 0]
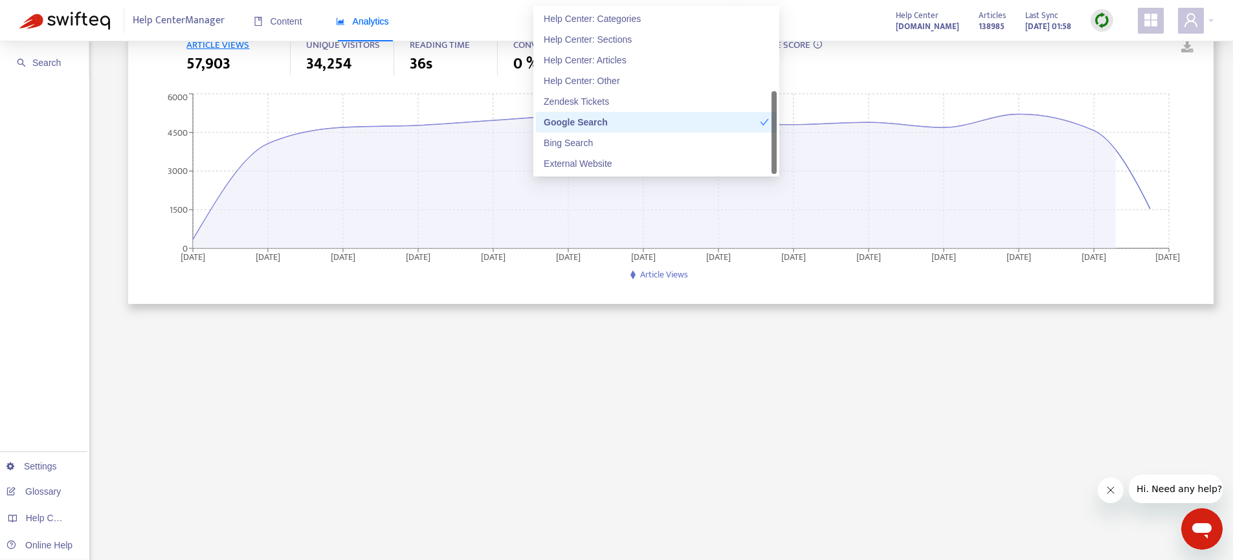
click at [612, 120] on div "Google Search" at bounding box center [652, 122] width 216 height 14
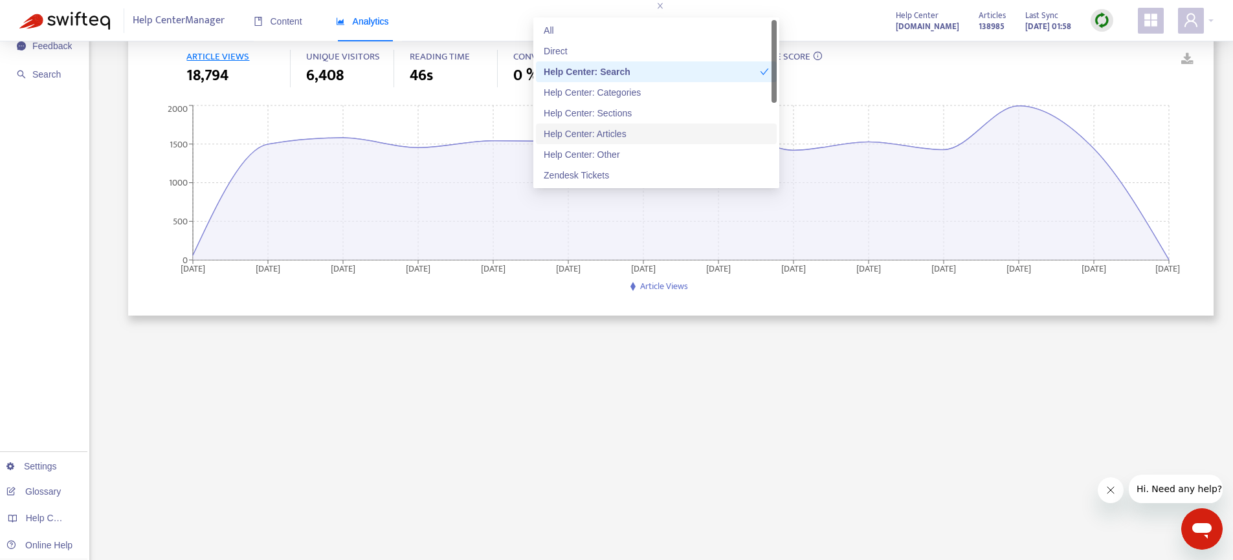
scroll to position [93, 0]
click at [620, 94] on div "Help Center: Categories" at bounding box center [656, 95] width 225 height 14
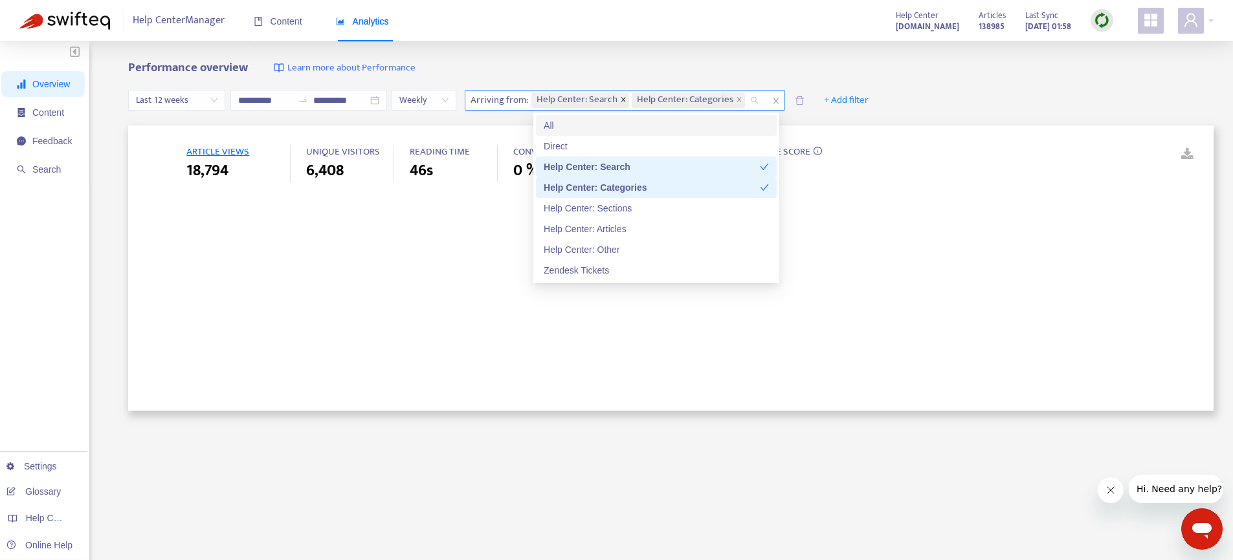
click at [624, 100] on icon "close" at bounding box center [623, 99] width 6 height 6
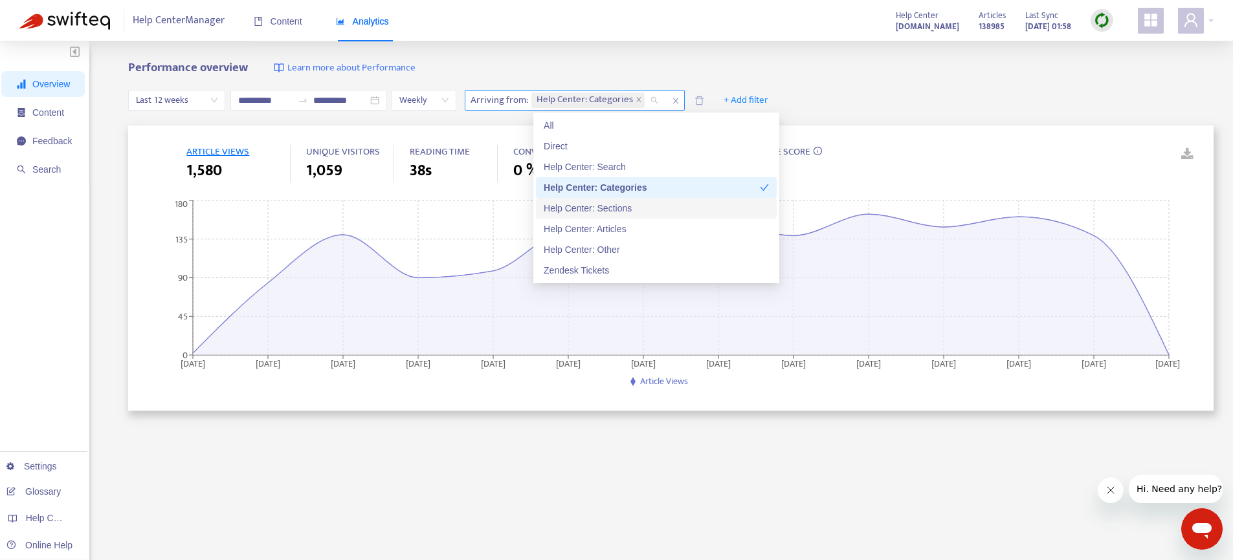
click at [610, 205] on div "Help Center: Sections" at bounding box center [656, 208] width 225 height 14
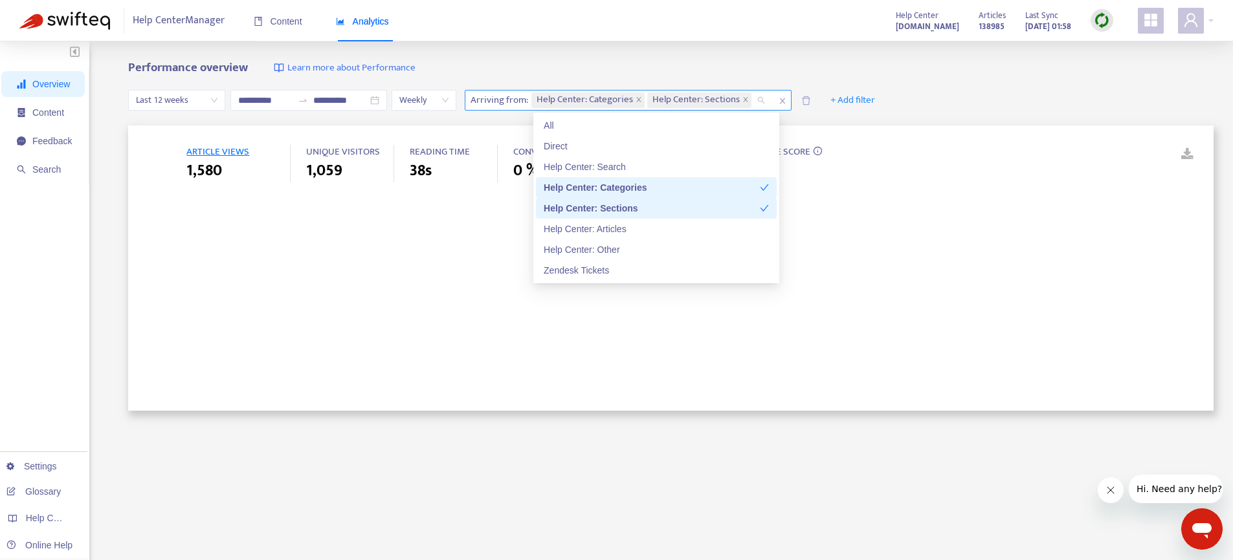
click at [608, 191] on div "Help Center: Categories" at bounding box center [652, 188] width 216 height 14
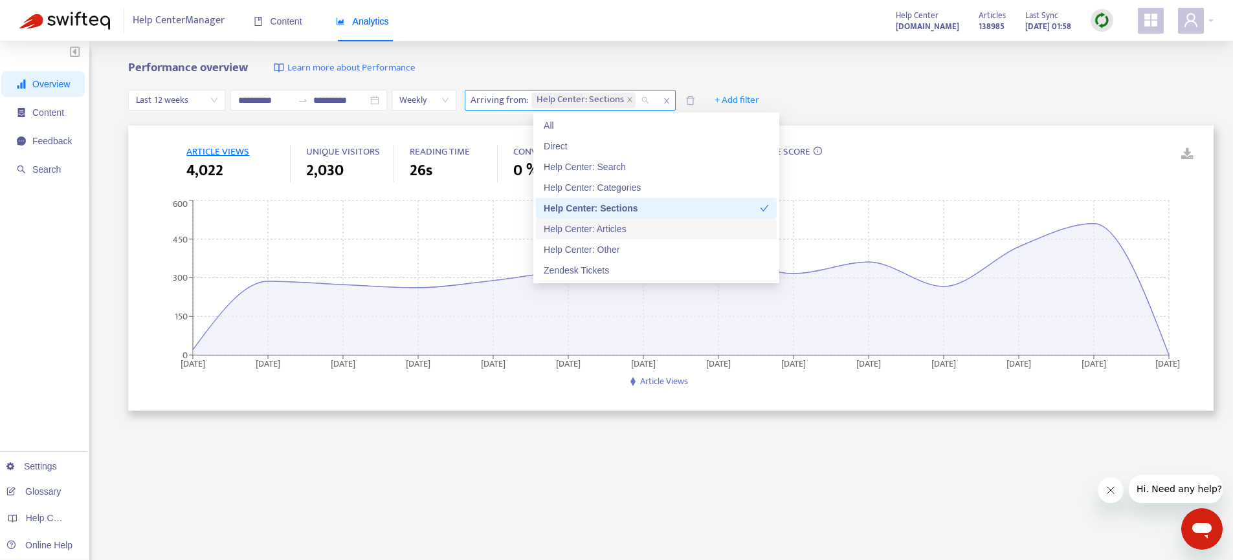
click at [614, 234] on div "Help Center: Articles" at bounding box center [656, 229] width 225 height 14
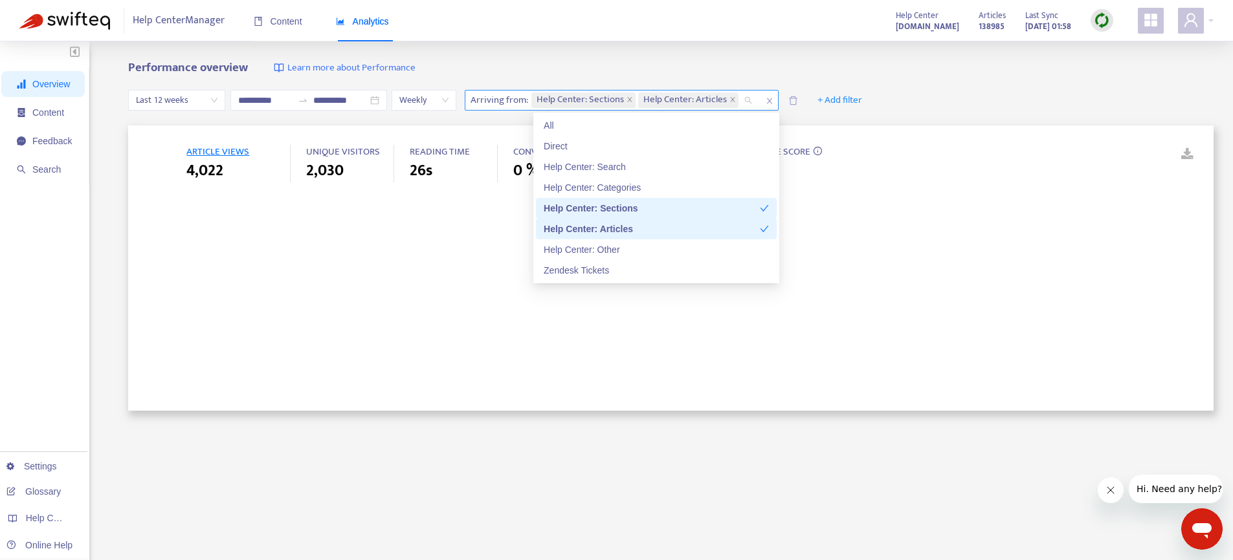
click at [616, 205] on div "Help Center: Sections" at bounding box center [652, 208] width 216 height 14
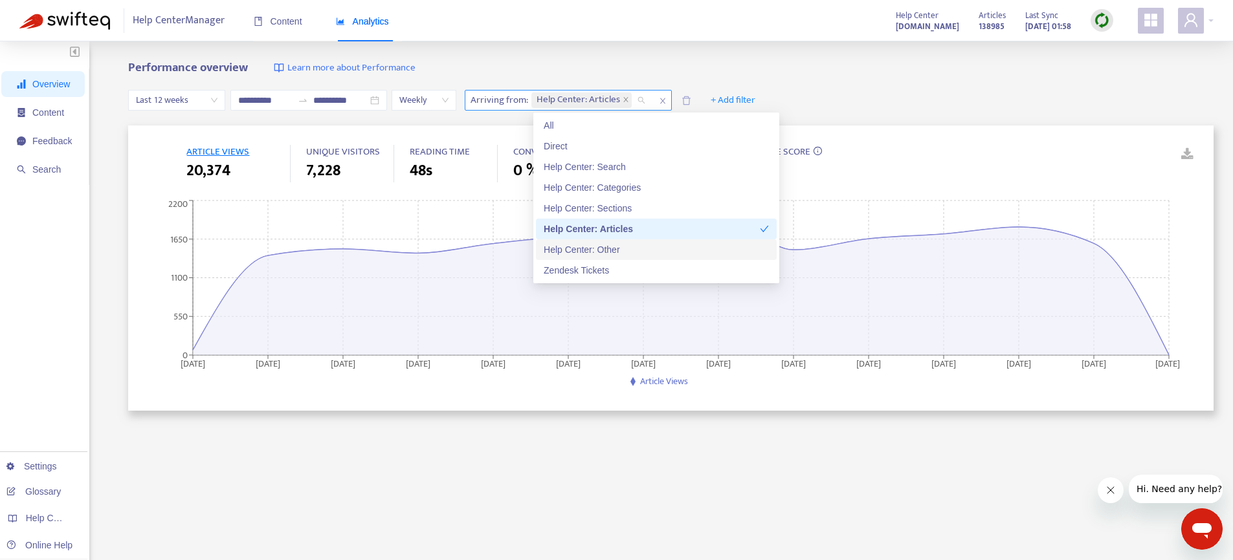
click at [614, 247] on div "Help Center: Other" at bounding box center [656, 250] width 225 height 14
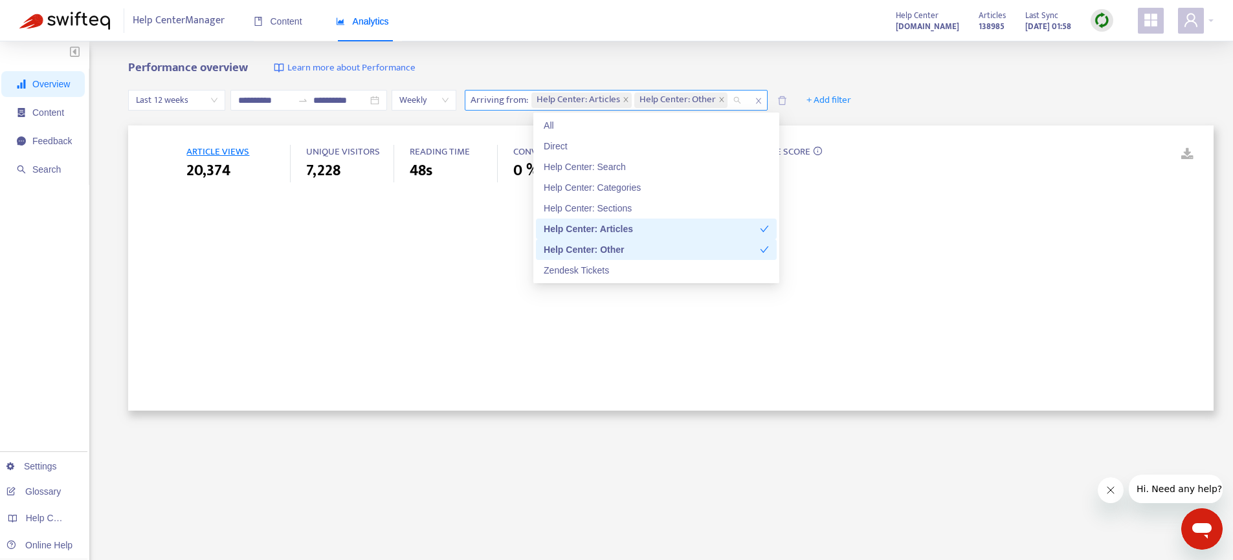
click at [615, 226] on div "Help Center: Articles" at bounding box center [652, 229] width 216 height 14
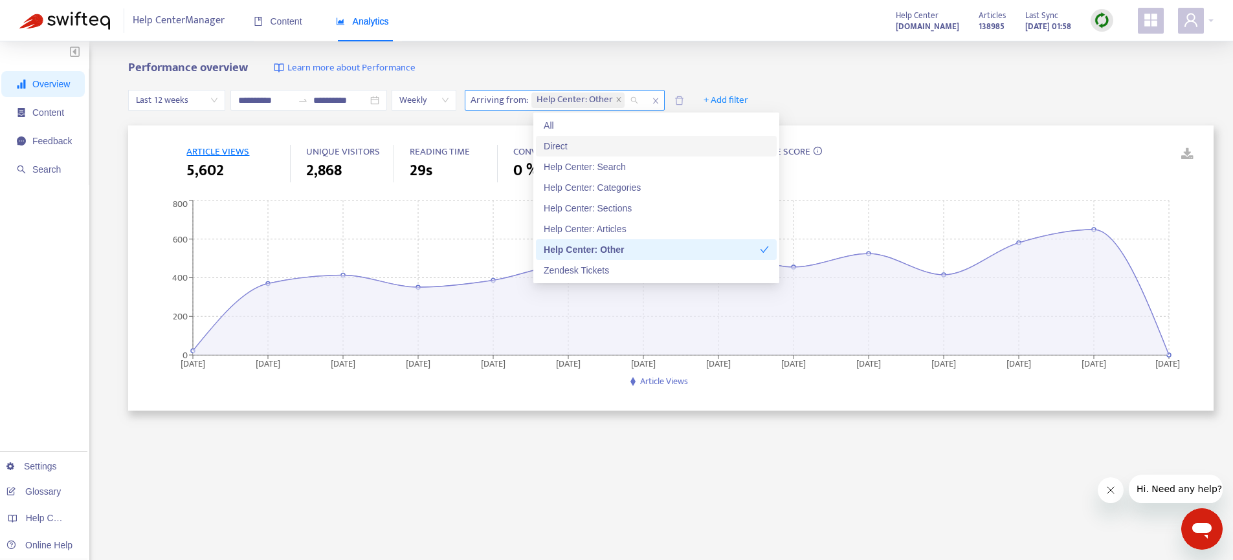
click at [588, 143] on div "Direct" at bounding box center [656, 146] width 225 height 14
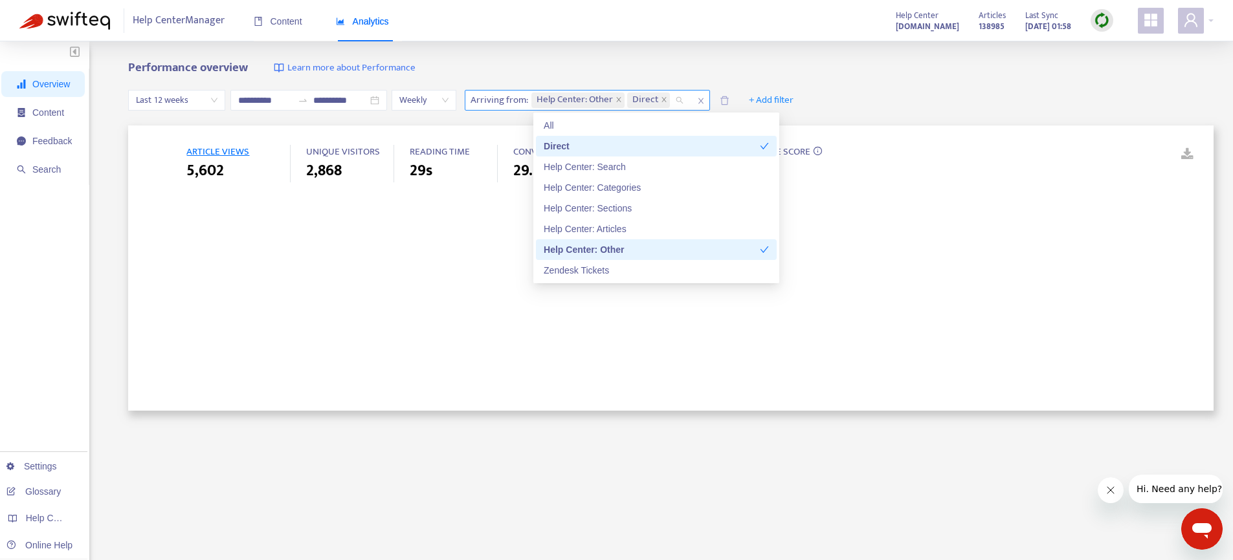
click at [585, 249] on div "Help Center: Other" at bounding box center [652, 250] width 216 height 14
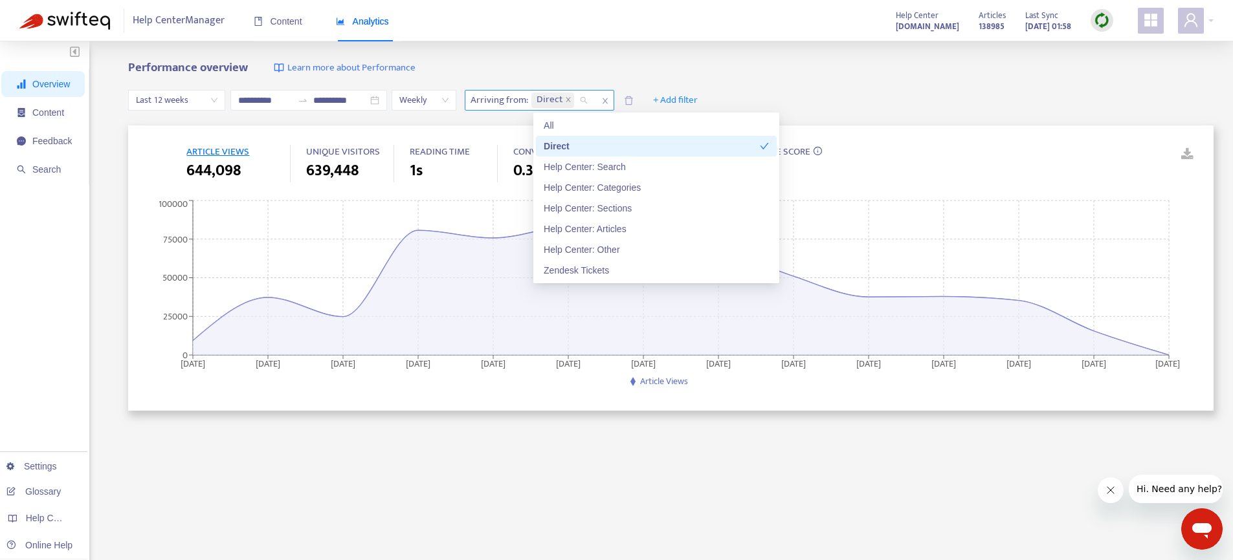
click at [586, 143] on div "Direct" at bounding box center [652, 146] width 216 height 14
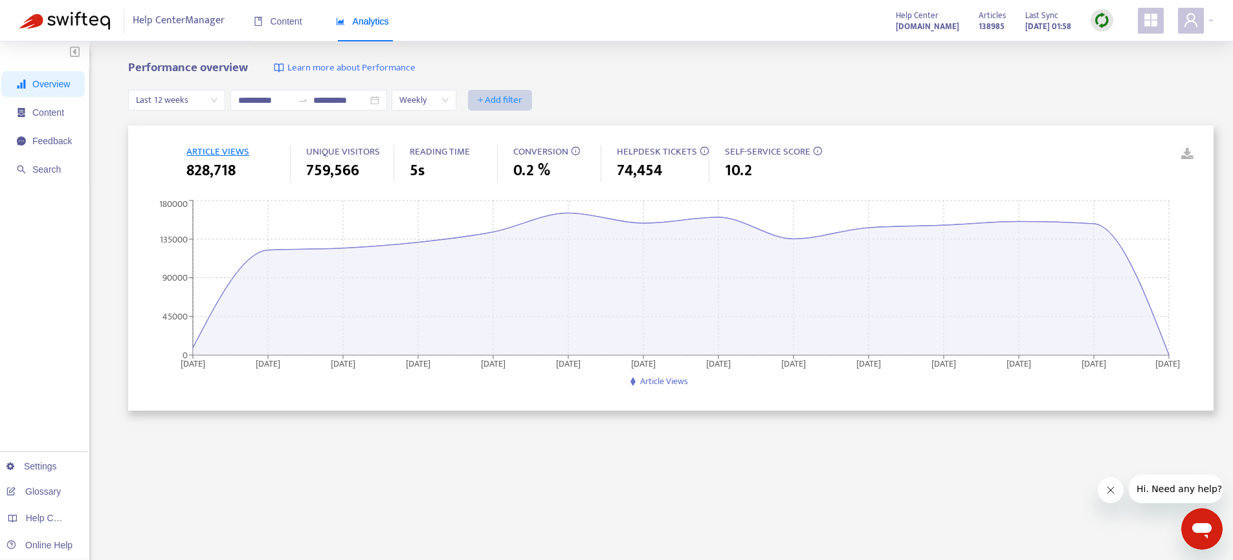
click at [518, 102] on span "+ Add filter" at bounding box center [500, 101] width 45 height 16
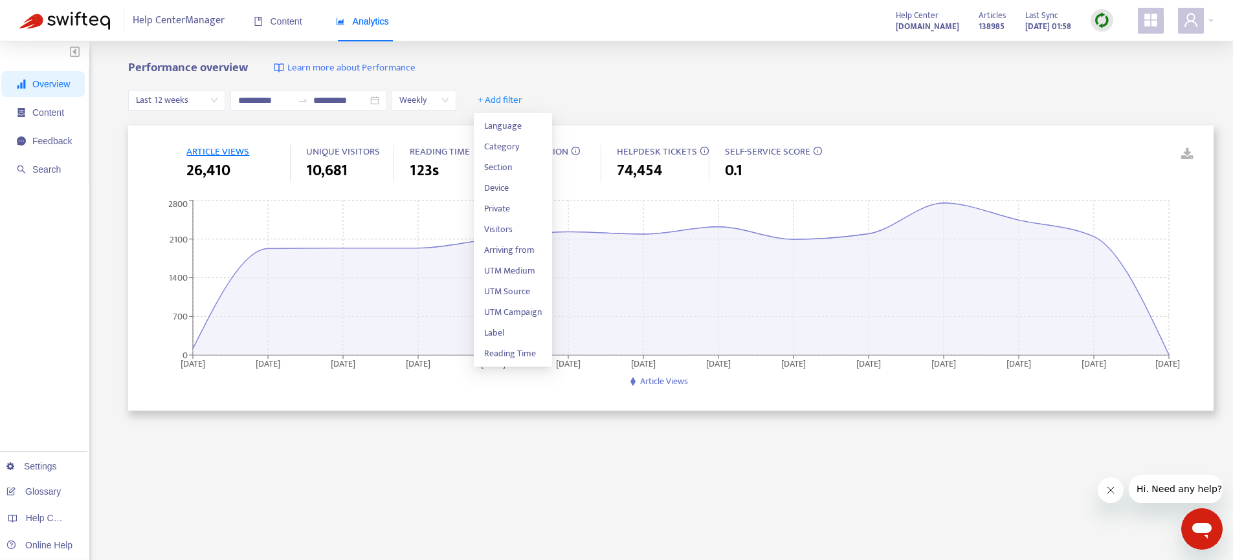
click at [672, 61] on div "Performance overview Learn more about Performance" at bounding box center [670, 68] width 1085 height 15
click at [511, 96] on span "+ Add filter" at bounding box center [500, 101] width 45 height 16
click at [508, 243] on span "Arriving from" at bounding box center [513, 250] width 58 height 14
click at [519, 107] on div at bounding box center [507, 101] width 78 height 16
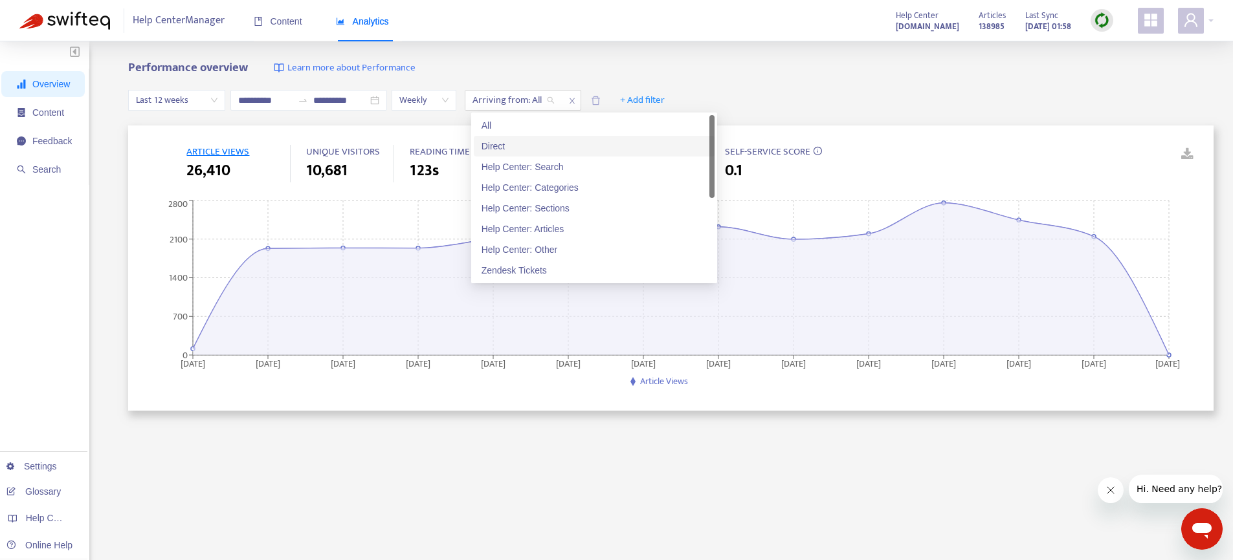
click at [535, 144] on div "Direct" at bounding box center [593, 146] width 225 height 14
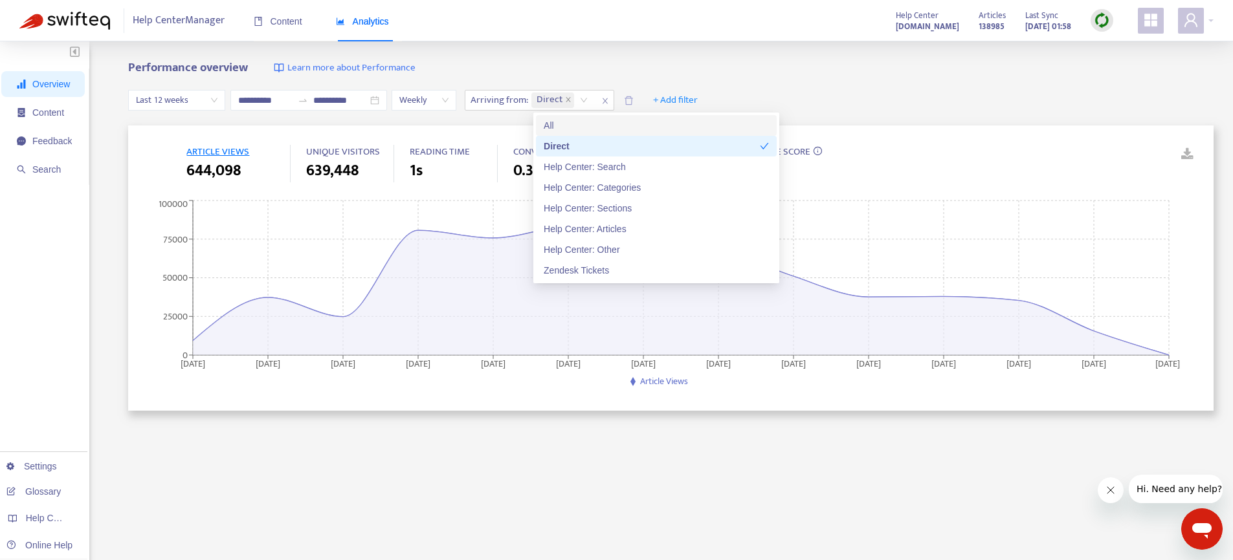
click at [694, 50] on div "**********" at bounding box center [616, 429] width 1233 height 777
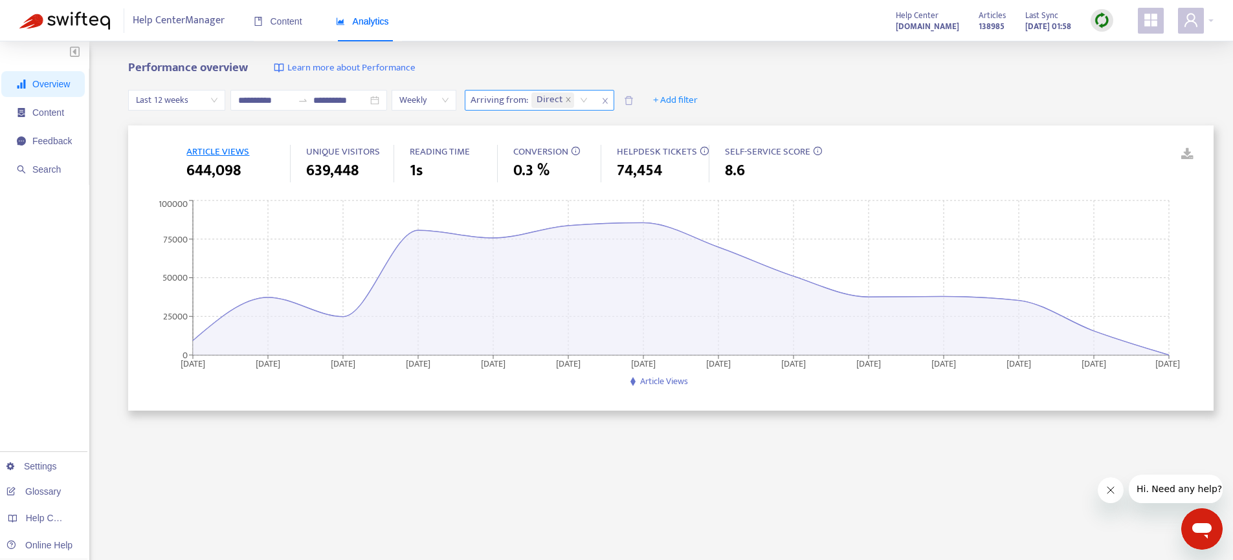
click at [604, 99] on span "close" at bounding box center [605, 101] width 17 height 16
click at [52, 112] on span "Content" at bounding box center [48, 112] width 32 height 10
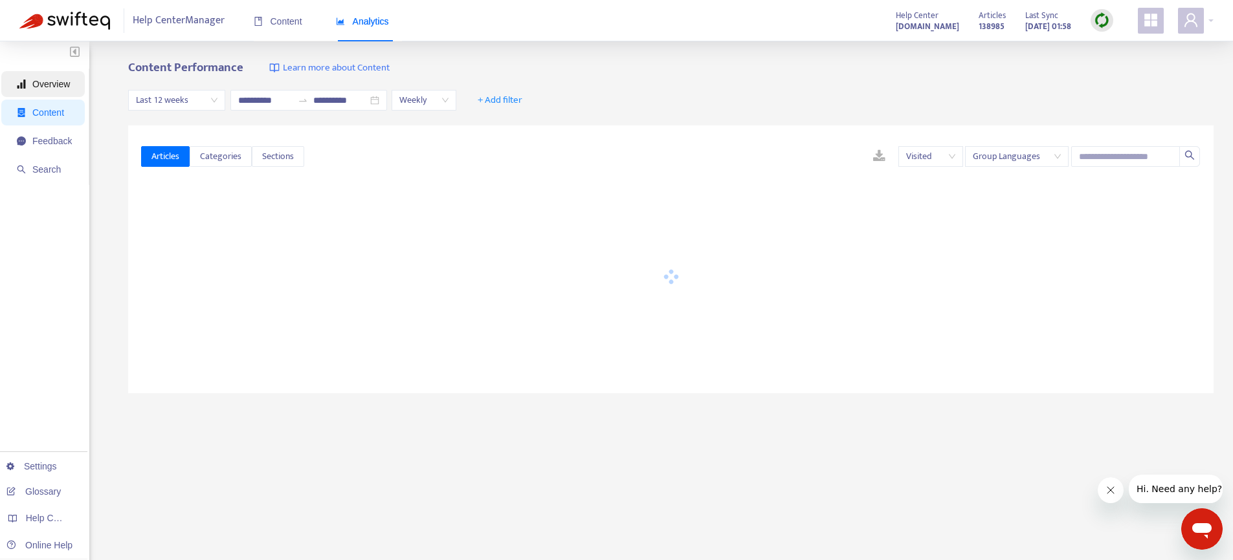
click at [41, 84] on span "Overview" at bounding box center [51, 84] width 38 height 10
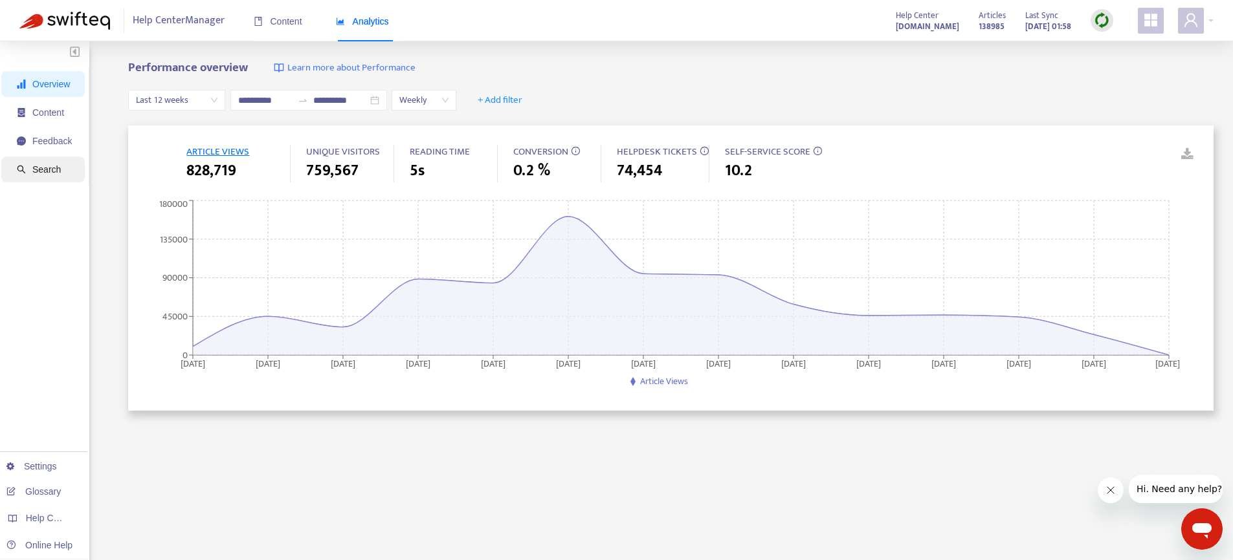
click at [52, 176] on span "Search" at bounding box center [44, 170] width 55 height 26
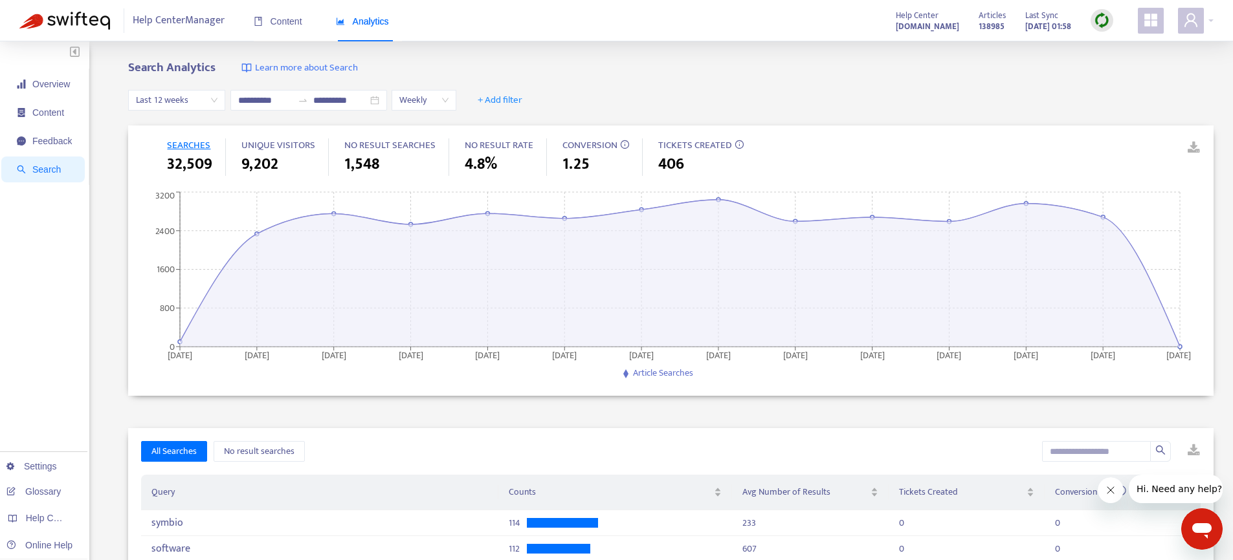
click at [179, 96] on span "Last 12 weeks" at bounding box center [177, 100] width 82 height 19
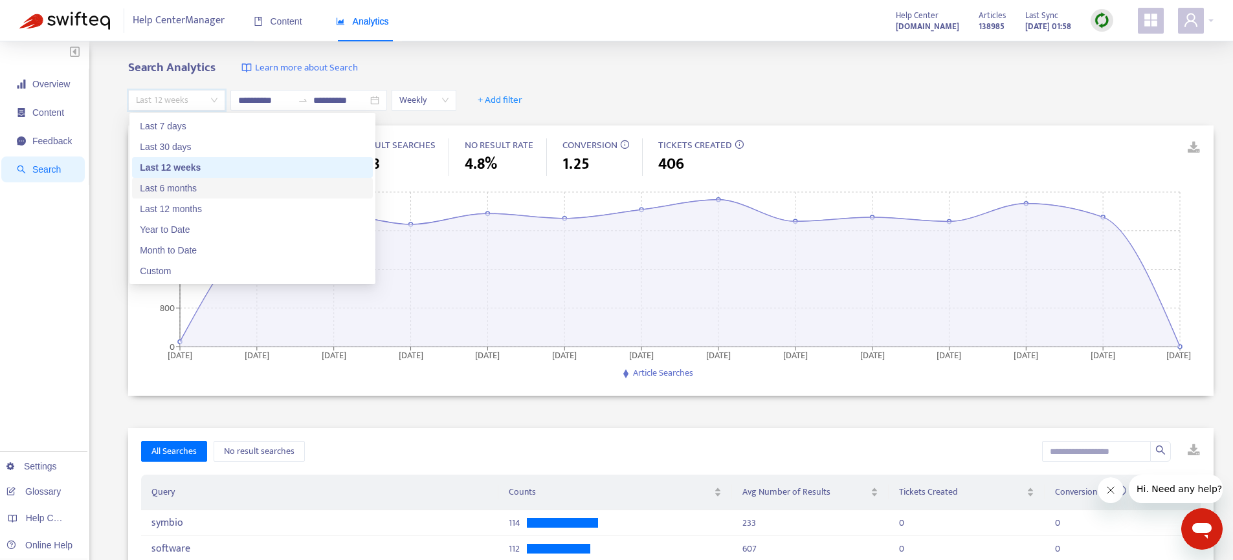
click at [187, 183] on div "Last 6 months" at bounding box center [252, 188] width 225 height 14
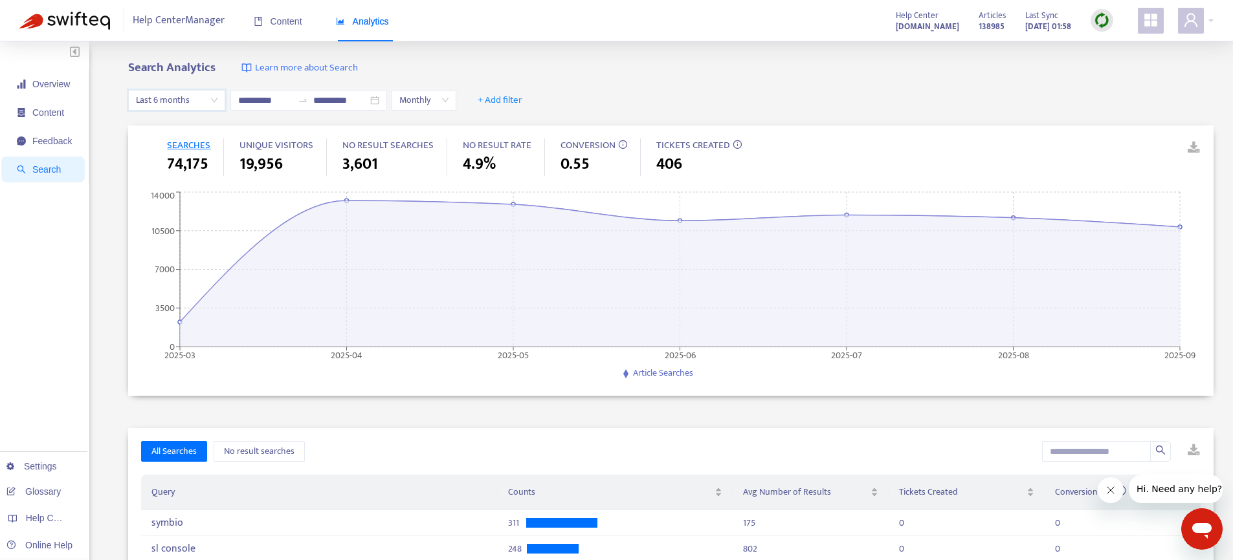
click at [196, 101] on span "Last 6 months" at bounding box center [177, 100] width 82 height 19
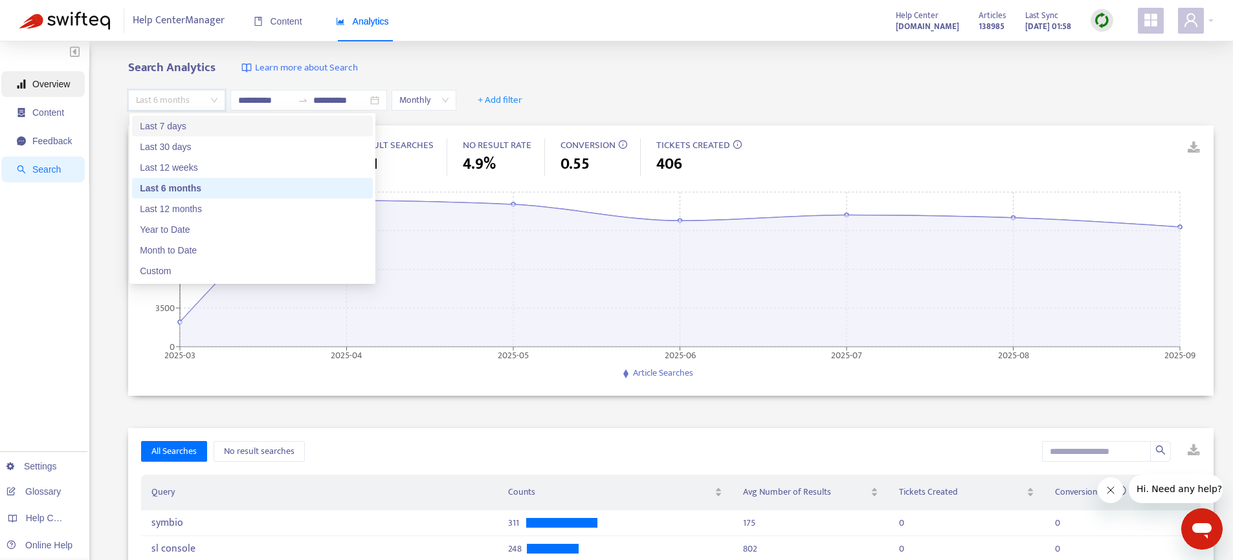
click at [56, 85] on span "Overview" at bounding box center [51, 84] width 38 height 10
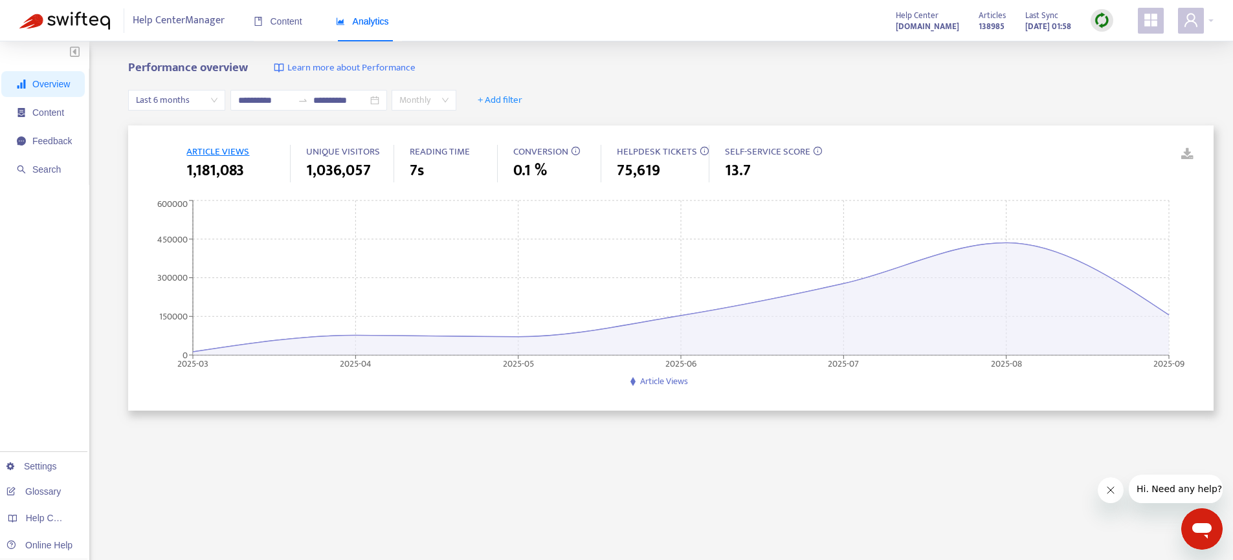
click at [421, 98] on span "Monthly" at bounding box center [423, 100] width 49 height 19
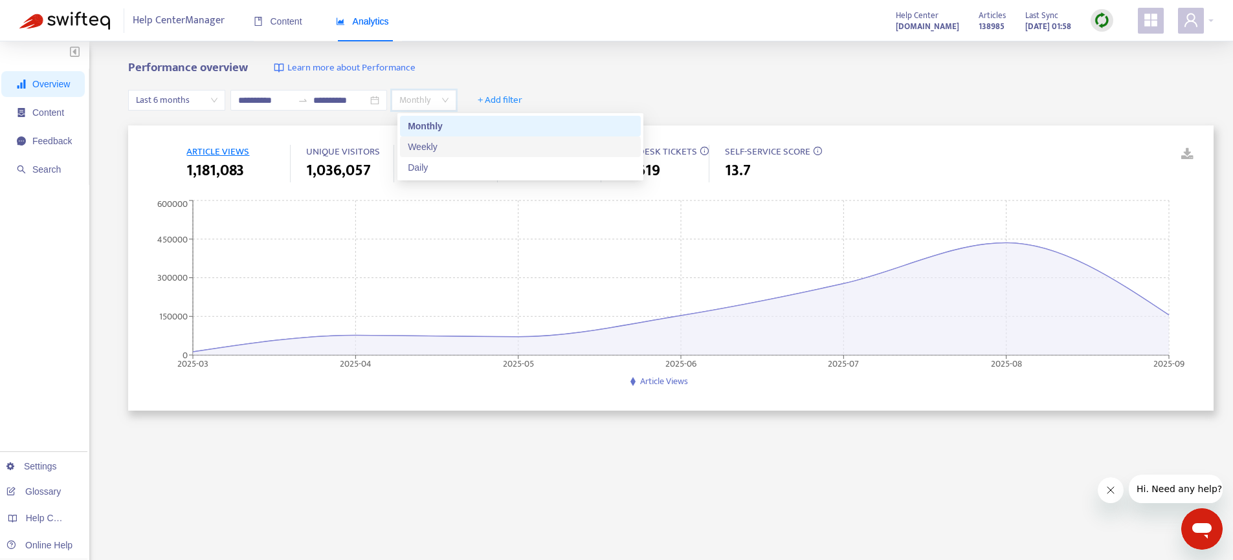
click at [428, 143] on div "Weekly" at bounding box center [520, 147] width 225 height 14
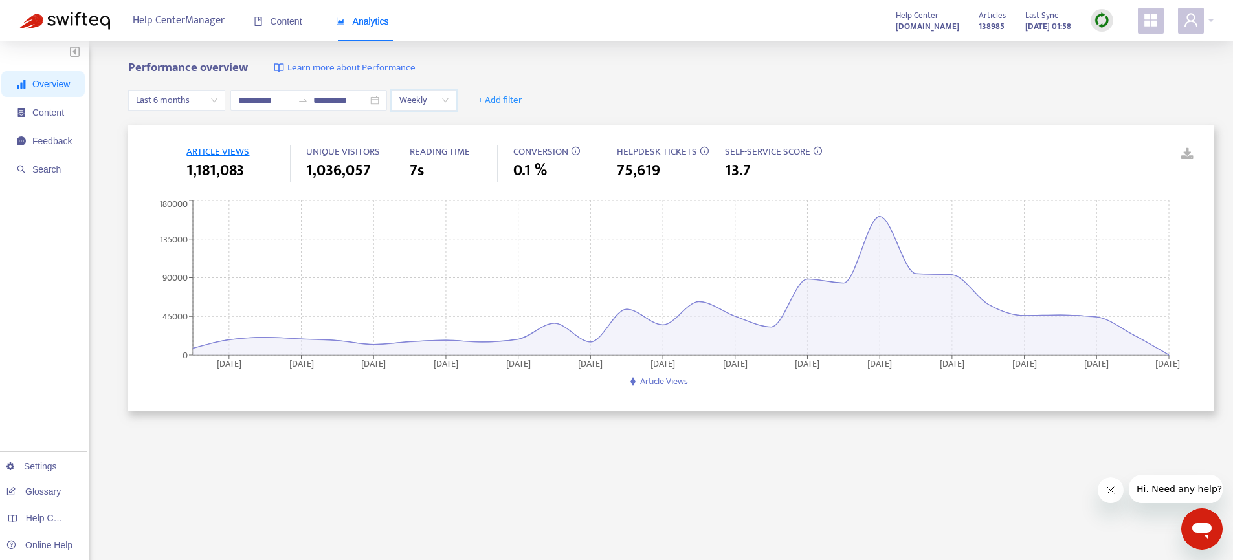
click at [438, 100] on span "Weekly" at bounding box center [423, 100] width 49 height 19
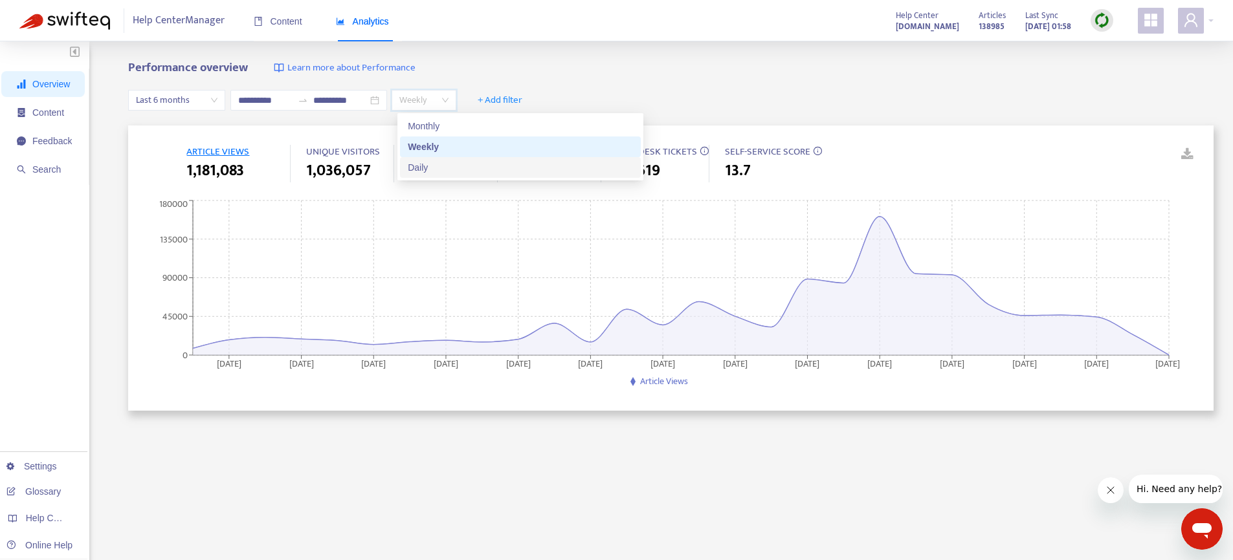
click at [422, 167] on div "Daily" at bounding box center [520, 167] width 225 height 14
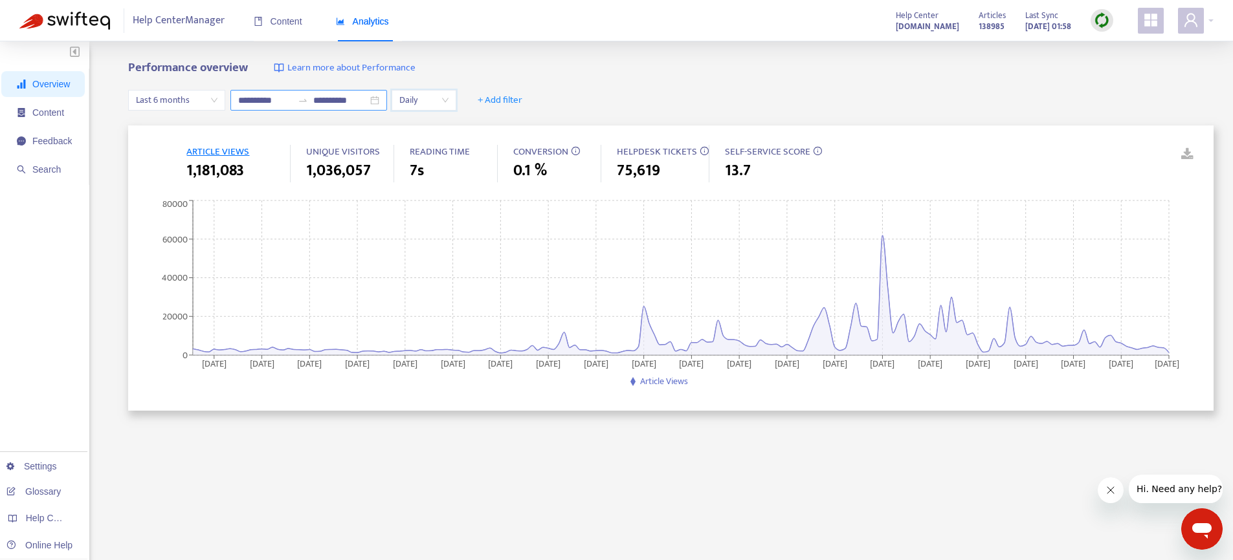
click at [246, 99] on input "**********" at bounding box center [265, 100] width 54 height 14
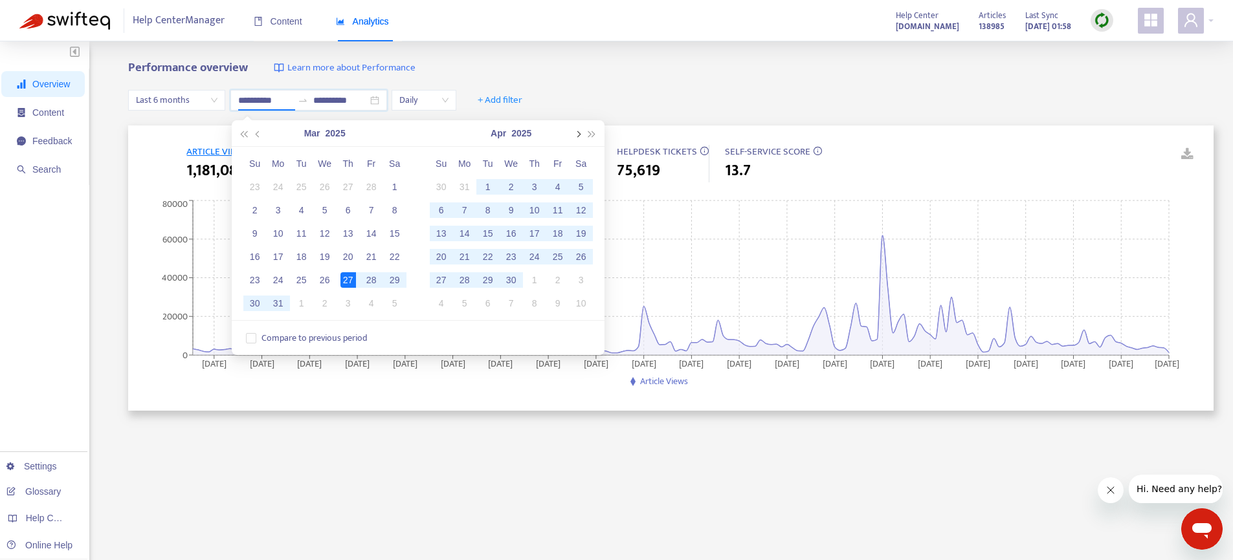
click at [573, 136] on button "button" at bounding box center [577, 133] width 14 height 26
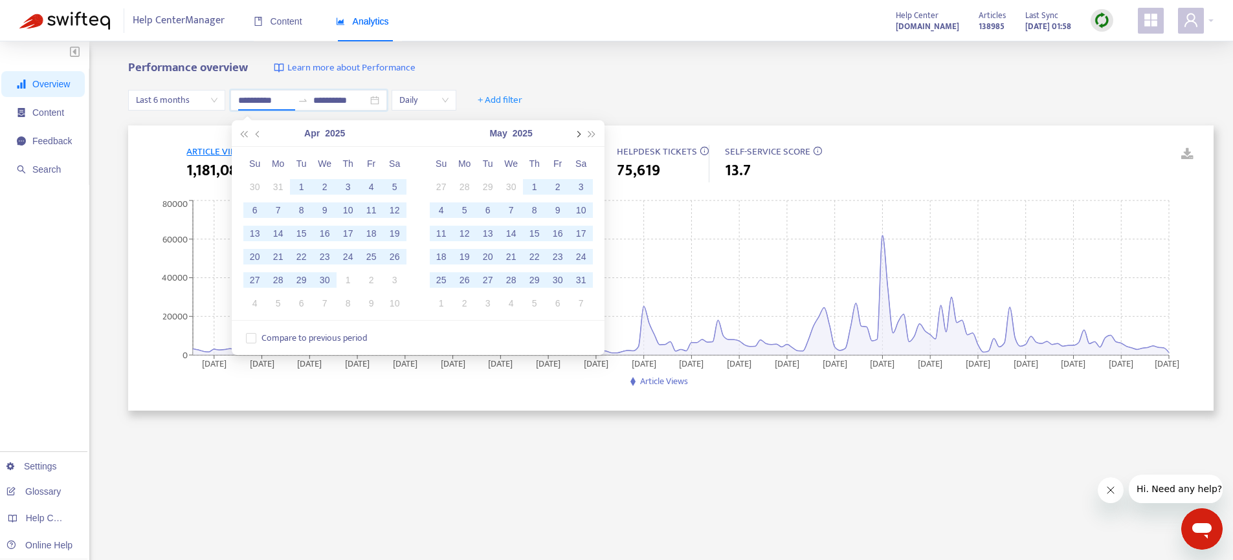
click at [574, 136] on button "button" at bounding box center [577, 133] width 14 height 26
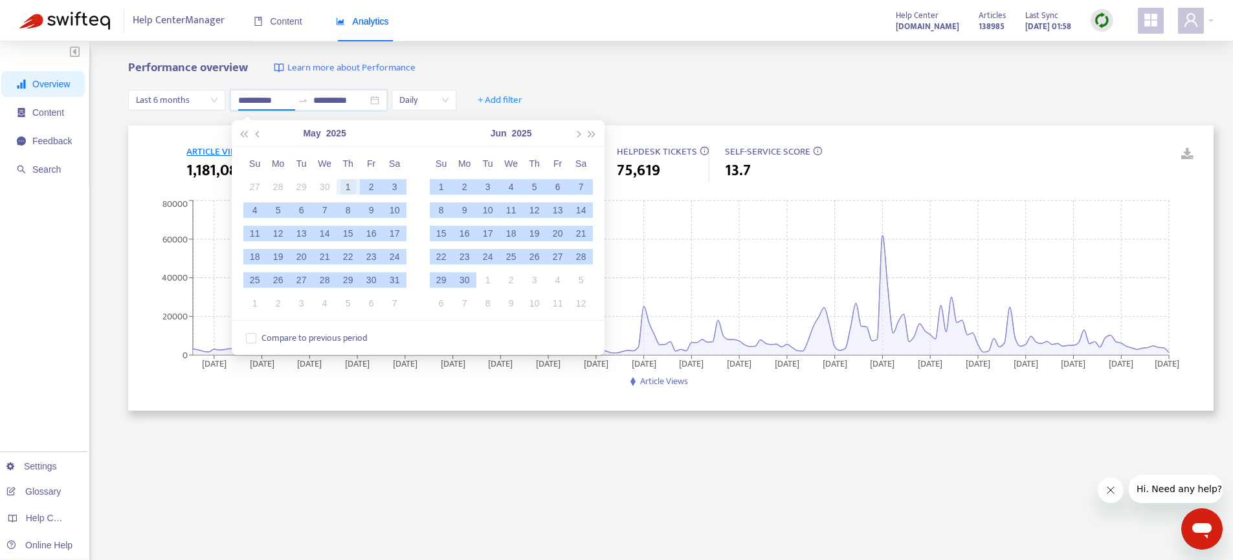
type input "**********"
click at [344, 184] on div "1" at bounding box center [348, 187] width 16 height 16
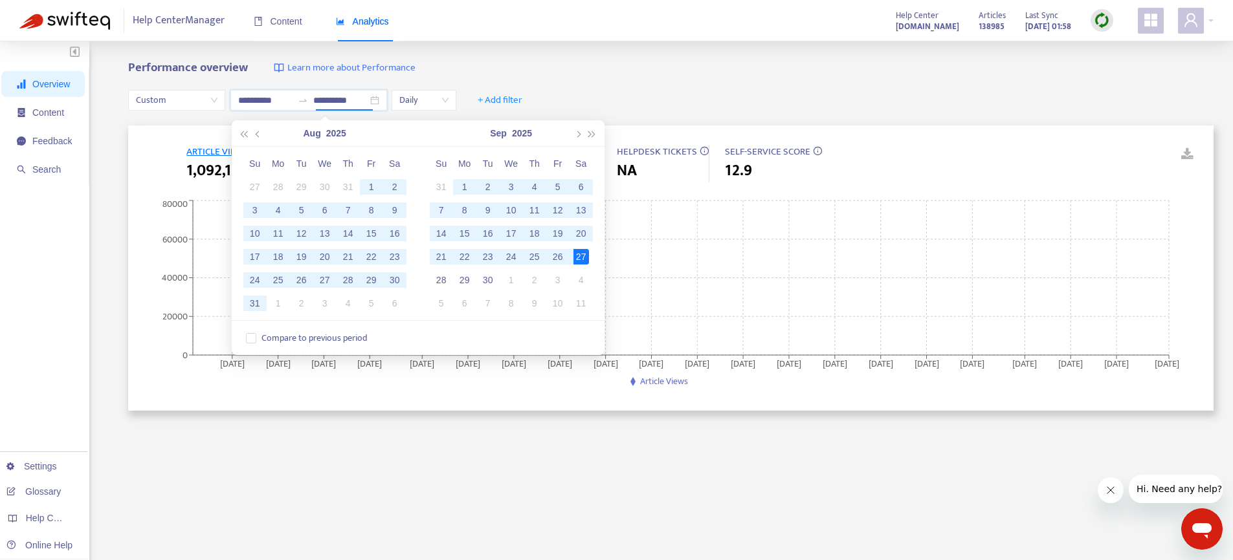
click at [639, 73] on div "Performance overview Learn more about Performance" at bounding box center [670, 68] width 1085 height 15
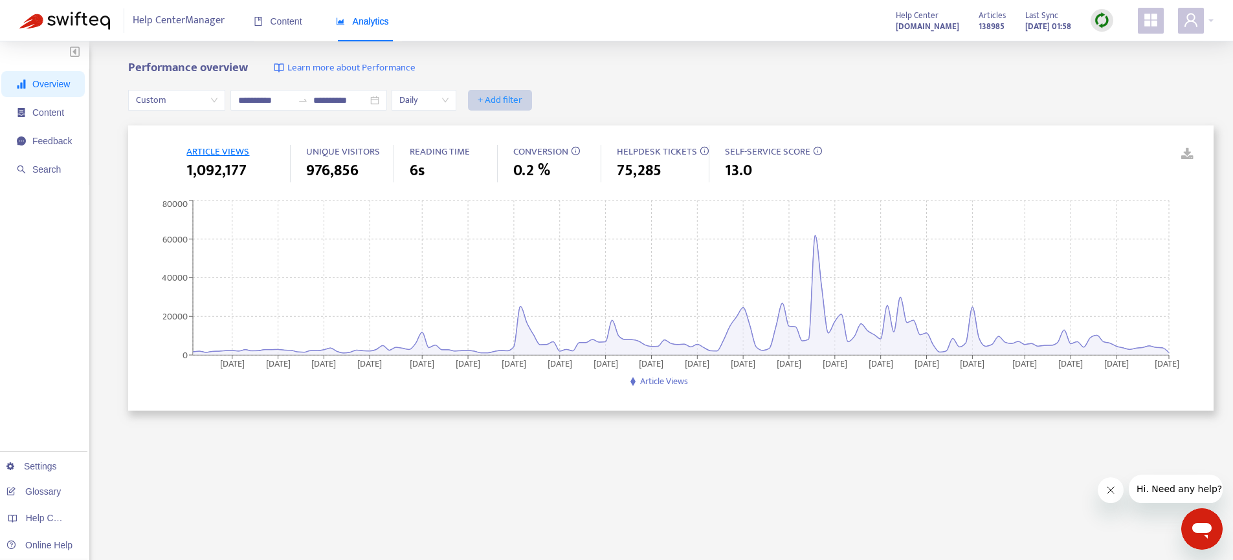
click at [491, 96] on span "+ Add filter" at bounding box center [500, 101] width 45 height 16
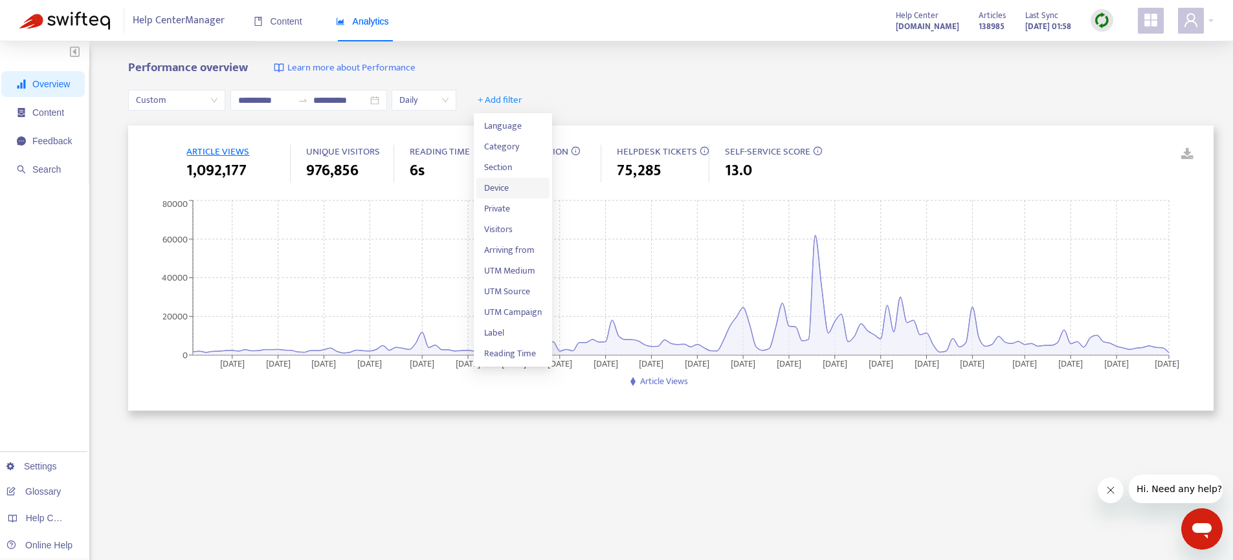
click at [511, 185] on span "Device" at bounding box center [513, 188] width 58 height 14
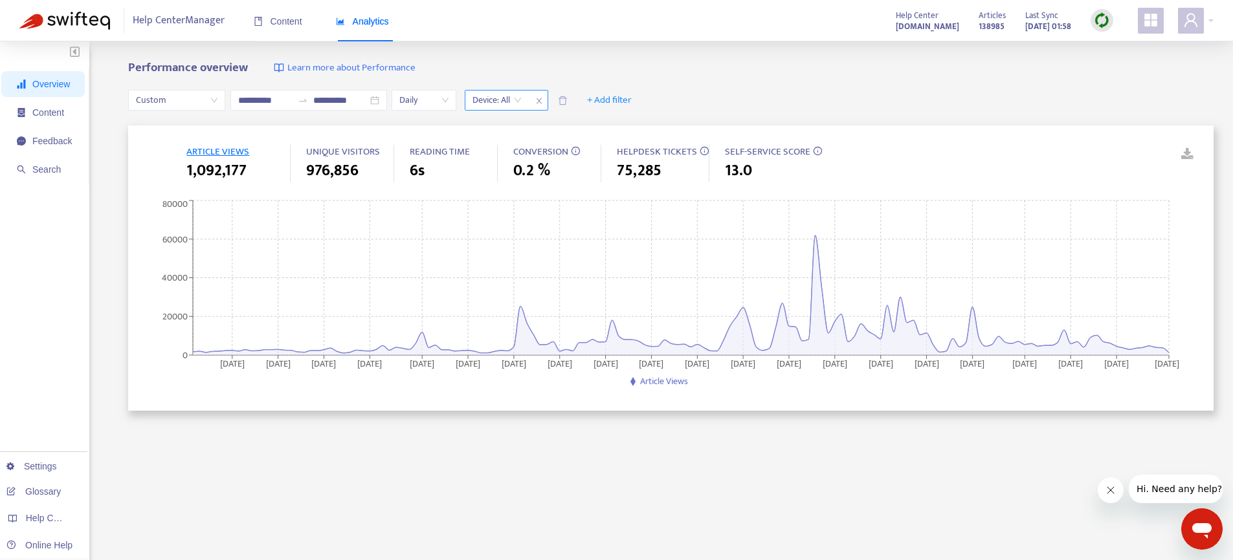
click at [516, 93] on input "search" at bounding box center [496, 100] width 49 height 19
click at [500, 150] on div "PC" at bounding box center [593, 146] width 225 height 14
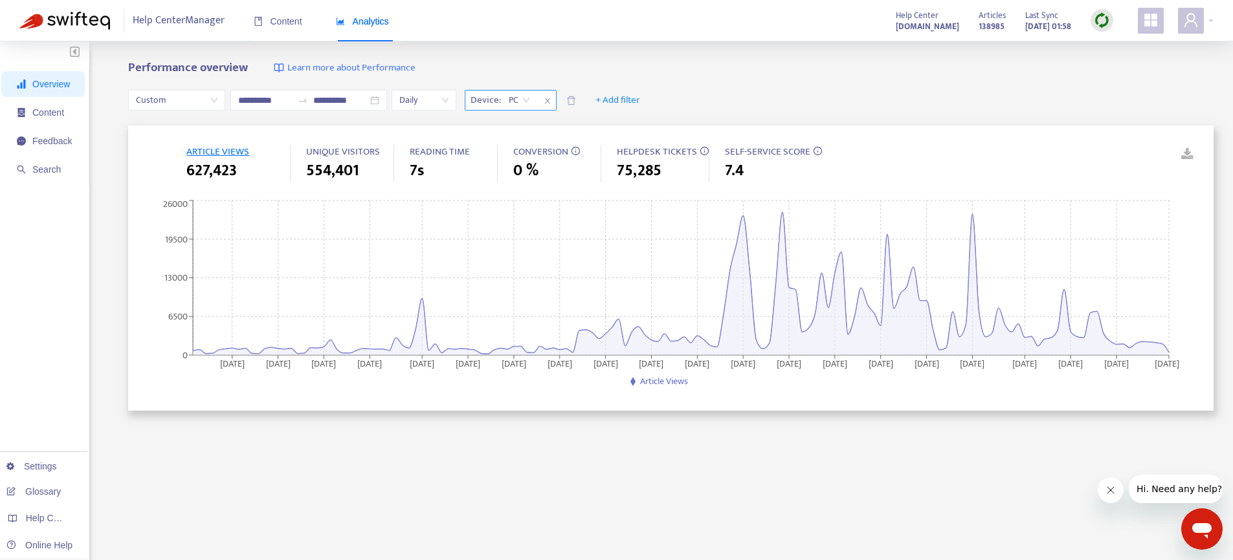
click at [500, 106] on span "Device :" at bounding box center [484, 100] width 38 height 19
click at [521, 98] on span "PC" at bounding box center [519, 100] width 21 height 19
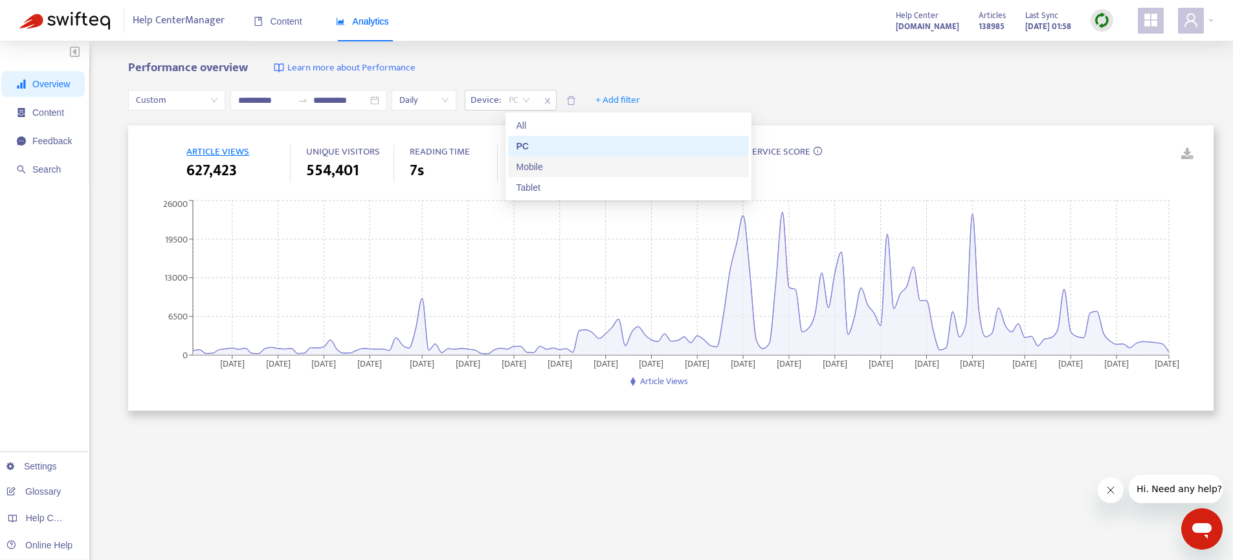
click at [527, 171] on div "Mobile" at bounding box center [628, 167] width 225 height 14
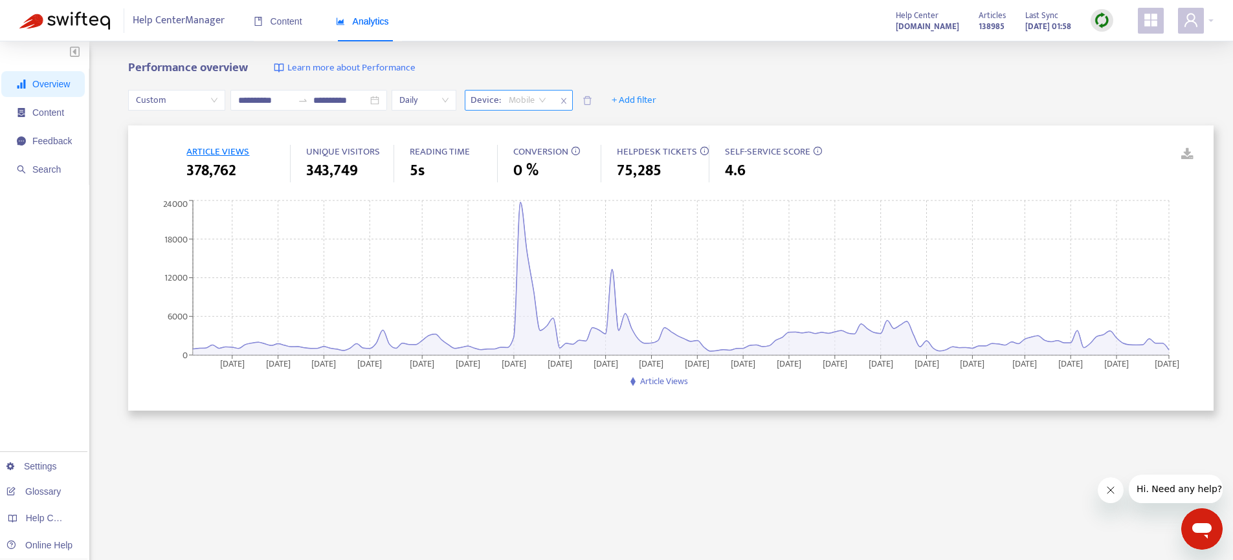
click at [524, 102] on span "Mobile" at bounding box center [528, 100] width 38 height 19
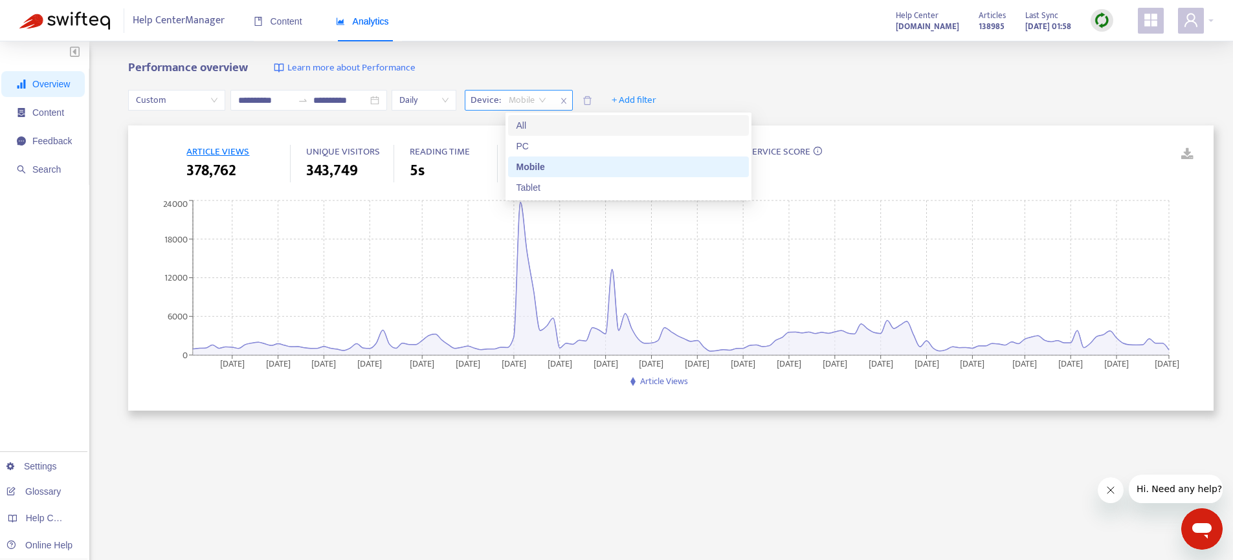
click at [572, 100] on span "close" at bounding box center [563, 101] width 17 height 16
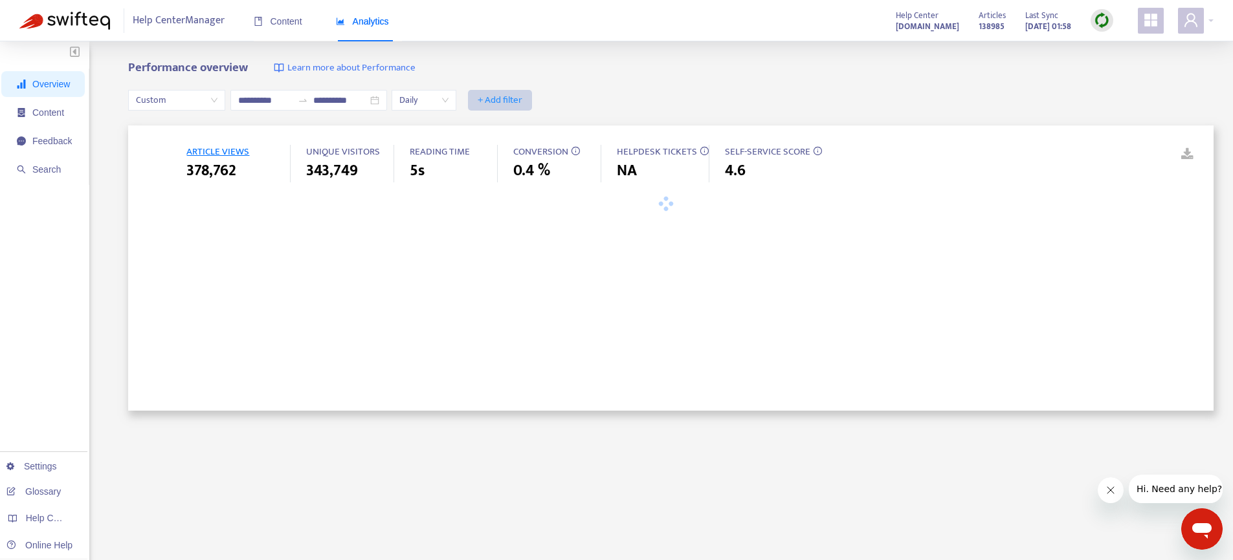
click at [502, 98] on span "+ Add filter" at bounding box center [500, 101] width 45 height 16
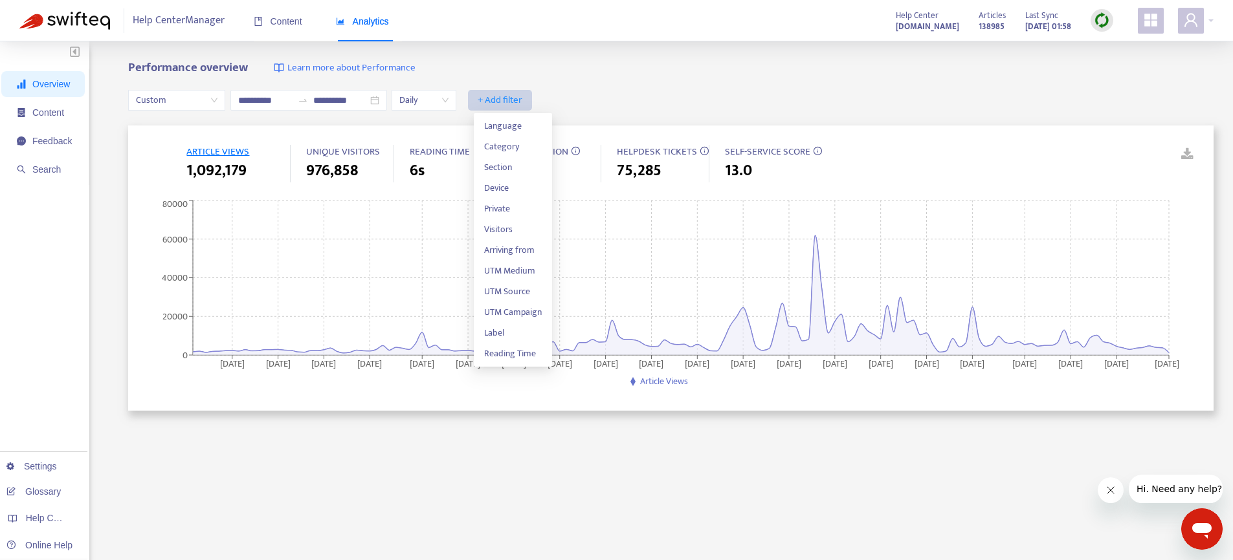
click at [503, 100] on span "+ Add filter" at bounding box center [500, 101] width 45 height 16
click at [502, 104] on span "+ Add filter" at bounding box center [500, 101] width 45 height 16
click at [498, 206] on span "Private" at bounding box center [513, 209] width 58 height 14
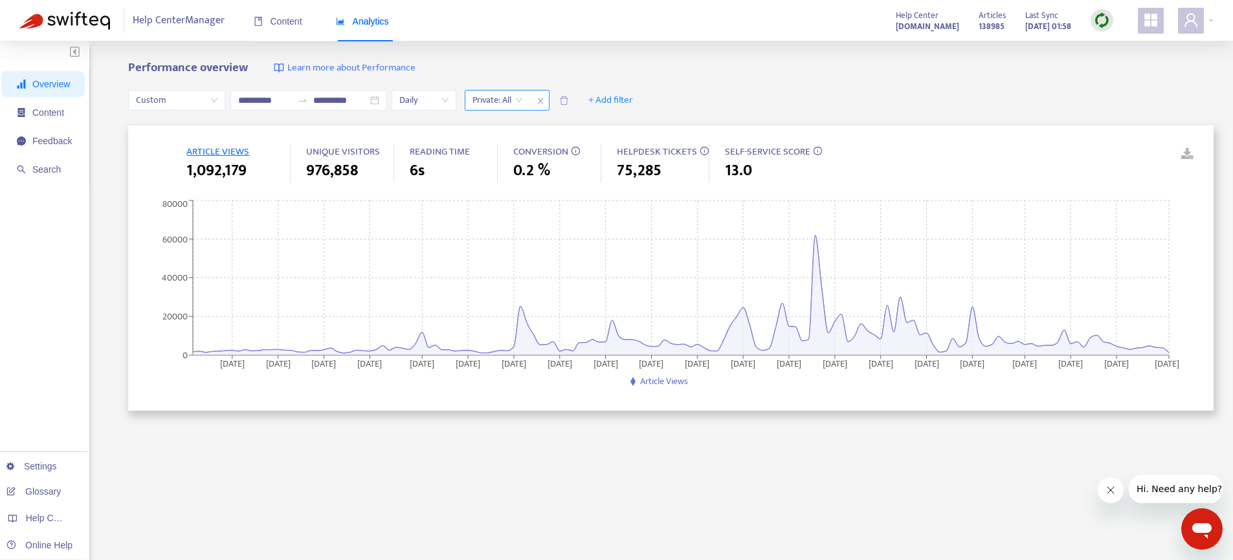
click at [544, 100] on icon "close" at bounding box center [540, 101] width 8 height 8
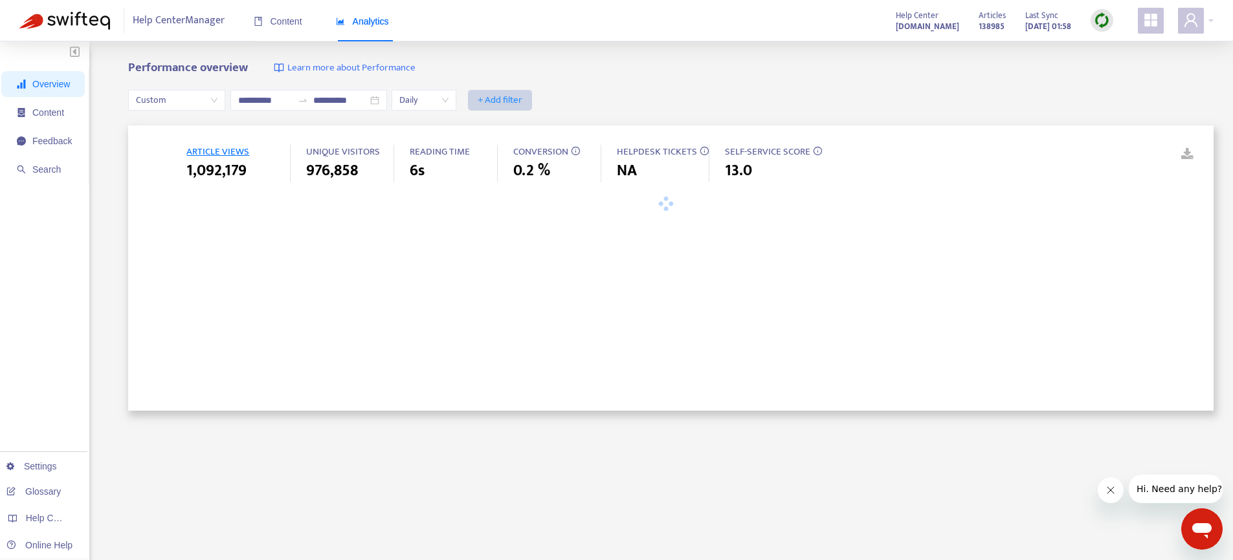
click at [513, 98] on span "+ Add filter" at bounding box center [500, 101] width 45 height 16
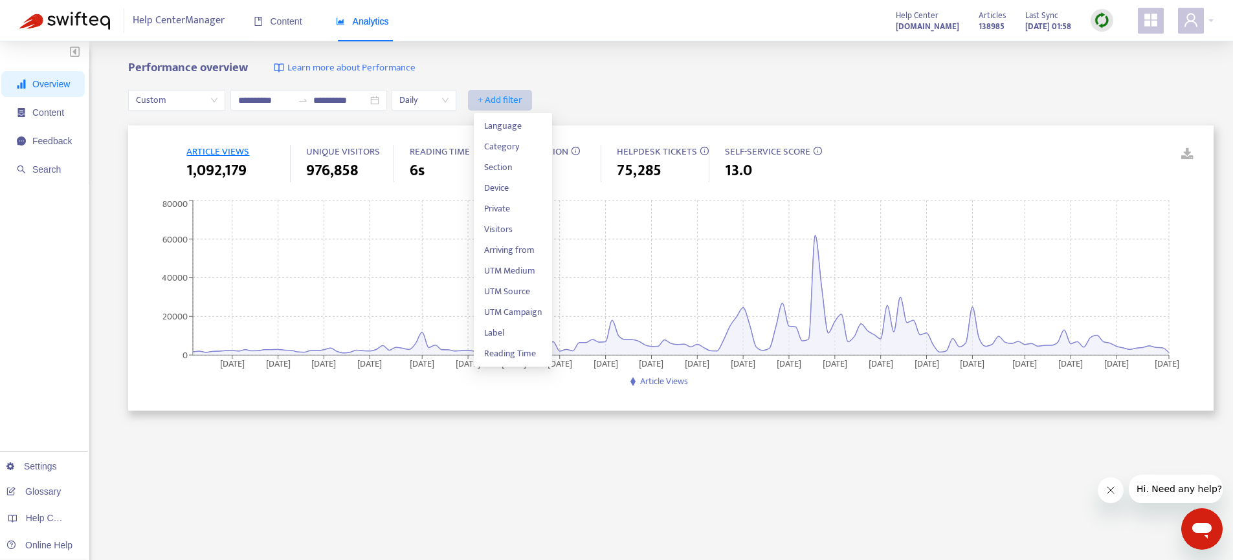
click at [505, 102] on span "+ Add filter" at bounding box center [500, 101] width 45 height 16
click at [501, 103] on span "+ Add filter" at bounding box center [500, 101] width 45 height 16
click at [496, 206] on span "Private" at bounding box center [513, 209] width 58 height 14
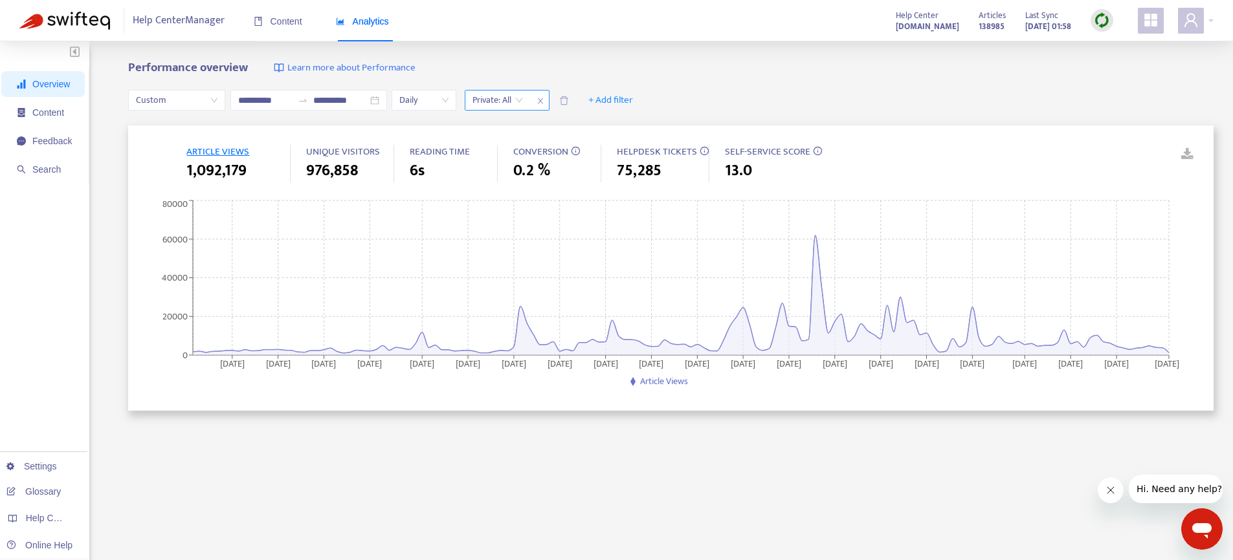
click at [488, 98] on input "search" at bounding box center [497, 100] width 50 height 19
click at [498, 146] on div "Yes" at bounding box center [593, 146] width 225 height 14
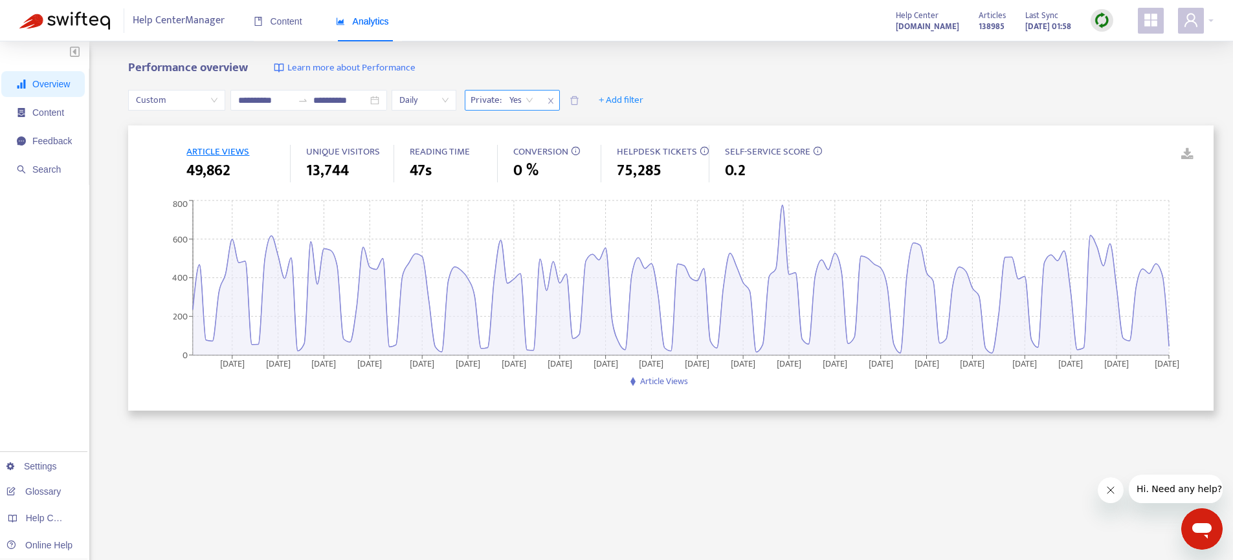
click at [554, 102] on icon "close" at bounding box center [551, 101] width 8 height 8
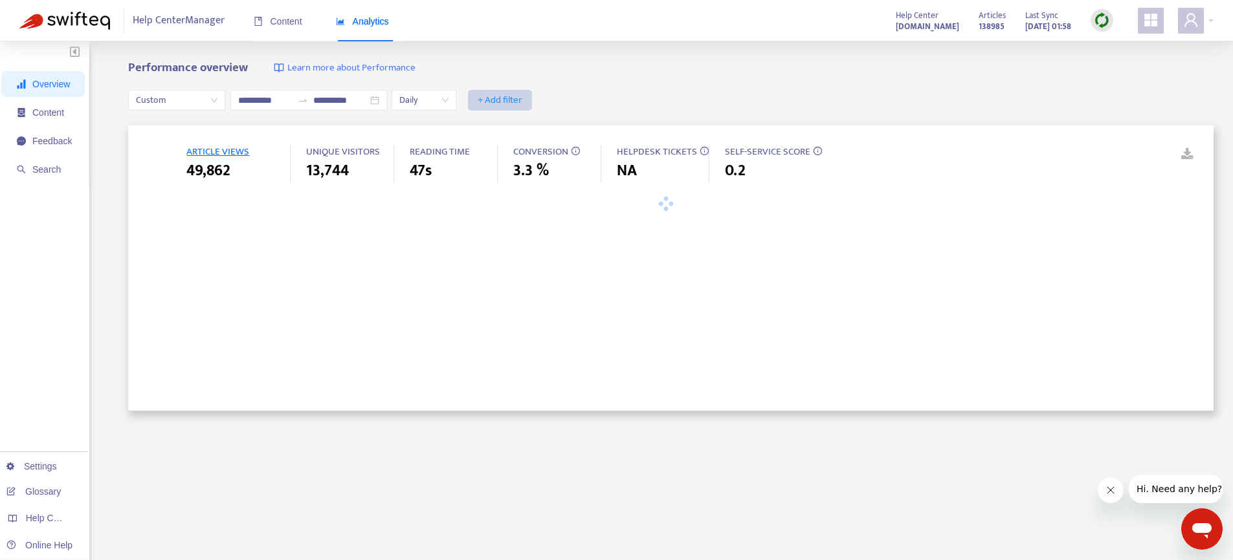
click at [509, 100] on span "+ Add filter" at bounding box center [500, 101] width 45 height 16
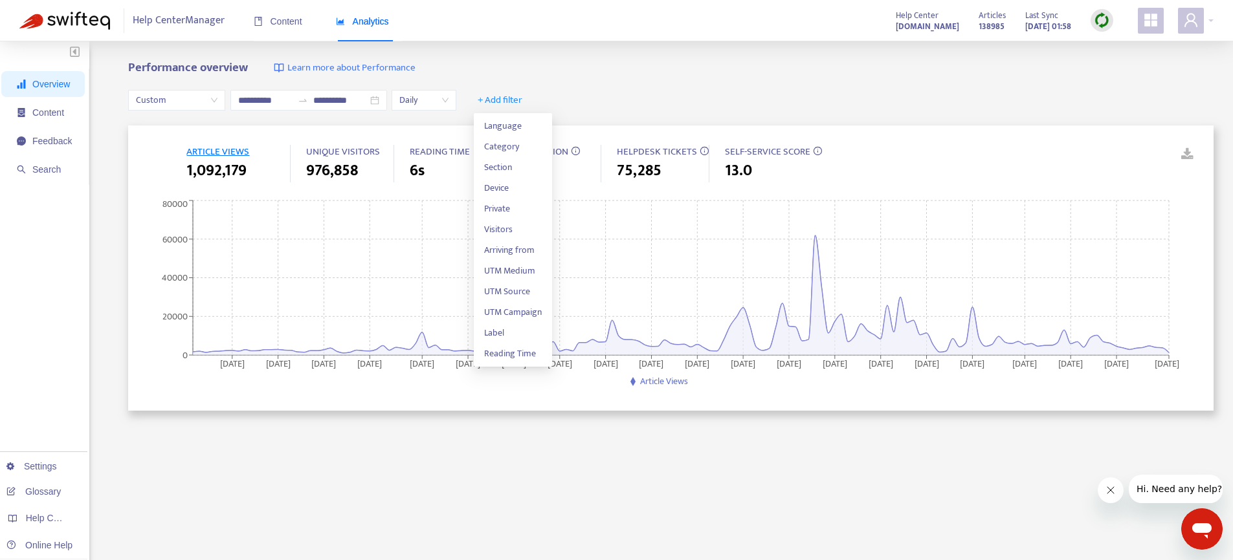
click at [648, 38] on div "Help Center Manager Content Analytics Help Center [DOMAIN_NAME] Articles 138985…" at bounding box center [616, 20] width 1233 height 41
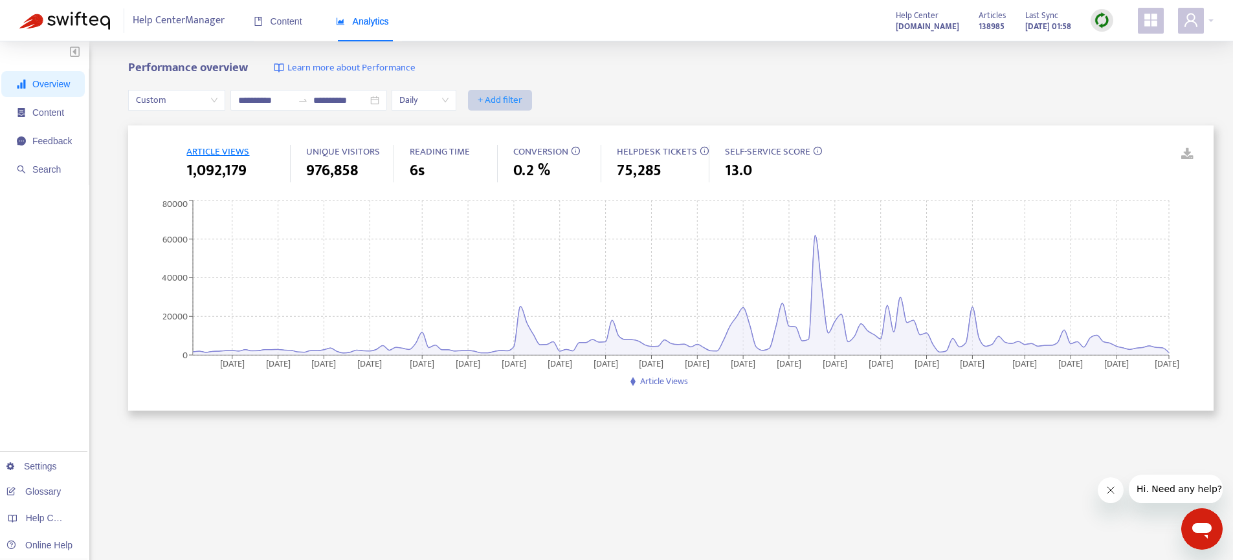
click at [502, 99] on span "+ Add filter" at bounding box center [500, 101] width 45 height 16
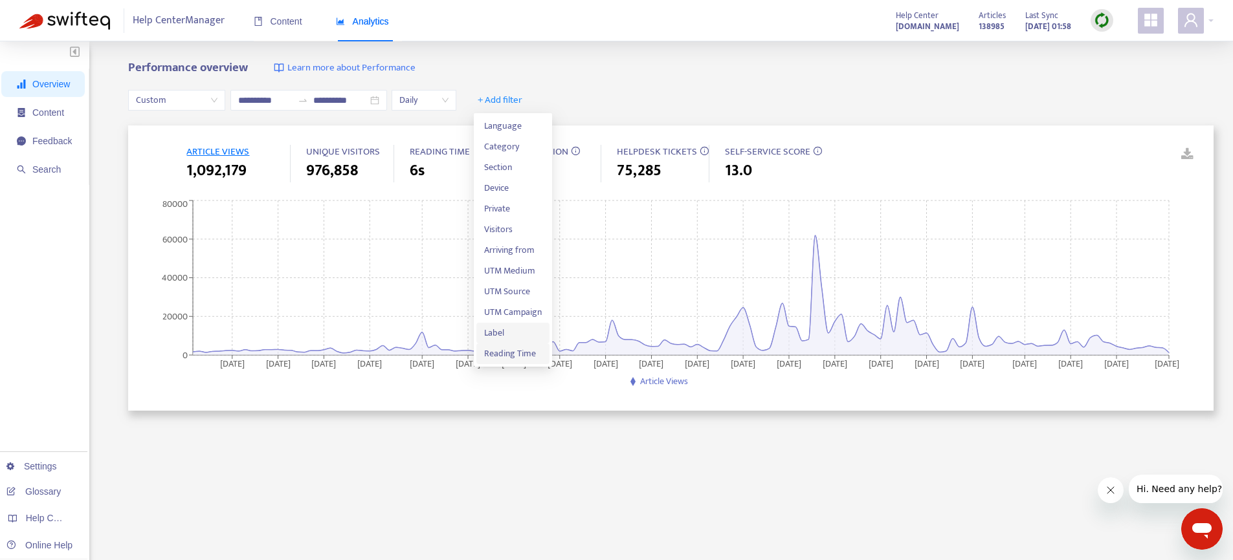
scroll to position [3, 0]
click at [495, 344] on span "Reading Time" at bounding box center [513, 351] width 58 height 14
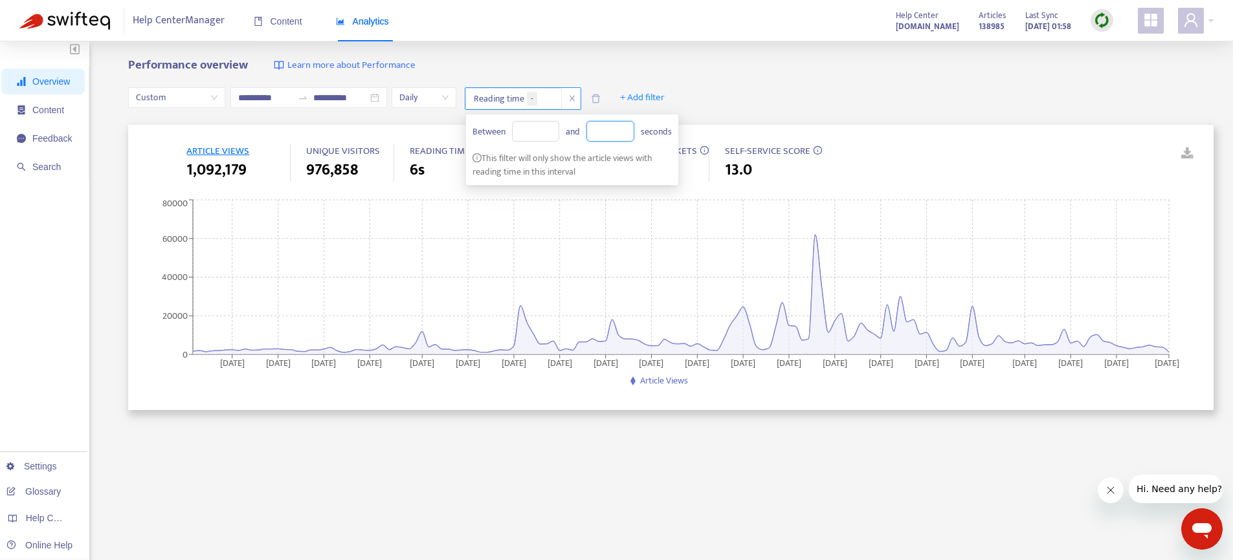
click at [616, 136] on input at bounding box center [610, 131] width 47 height 19
type input "**"
click at [754, 102] on div "**********" at bounding box center [670, 99] width 1085 height 52
click at [546, 102] on span "- 10" at bounding box center [536, 99] width 19 height 14
click at [526, 130] on input at bounding box center [536, 131] width 47 height 19
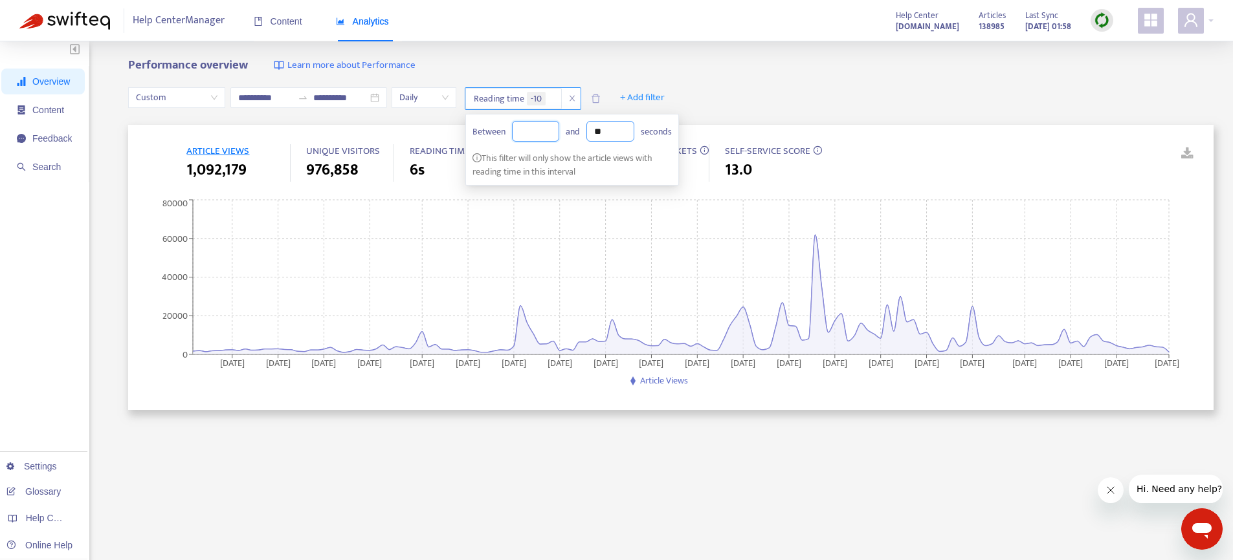
click at [608, 127] on input "**" at bounding box center [610, 131] width 47 height 19
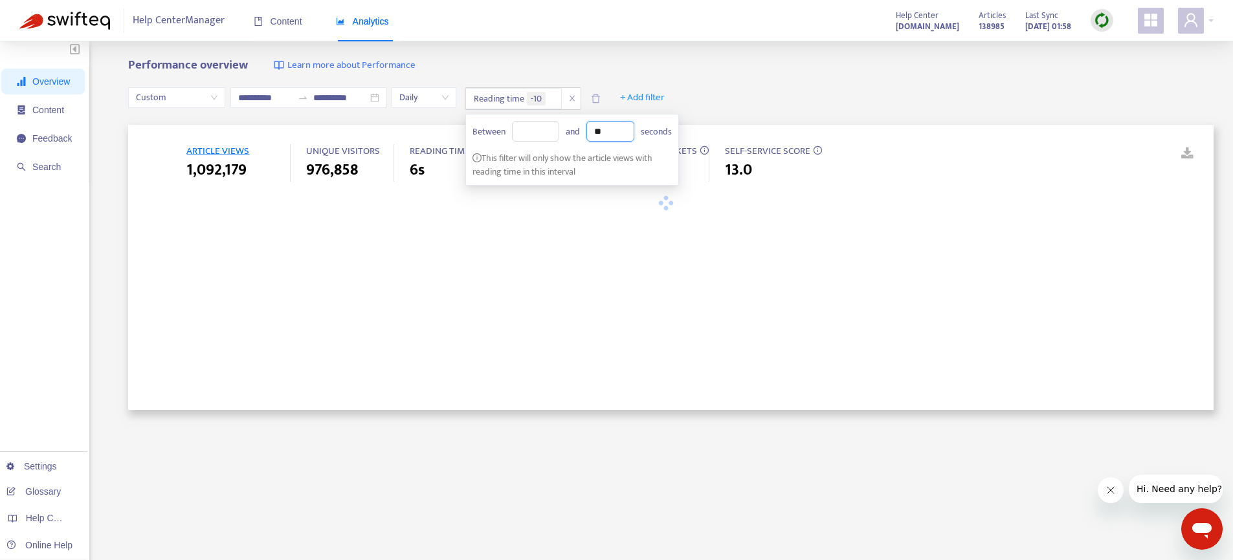
click at [576, 94] on icon "close" at bounding box center [572, 98] width 8 height 8
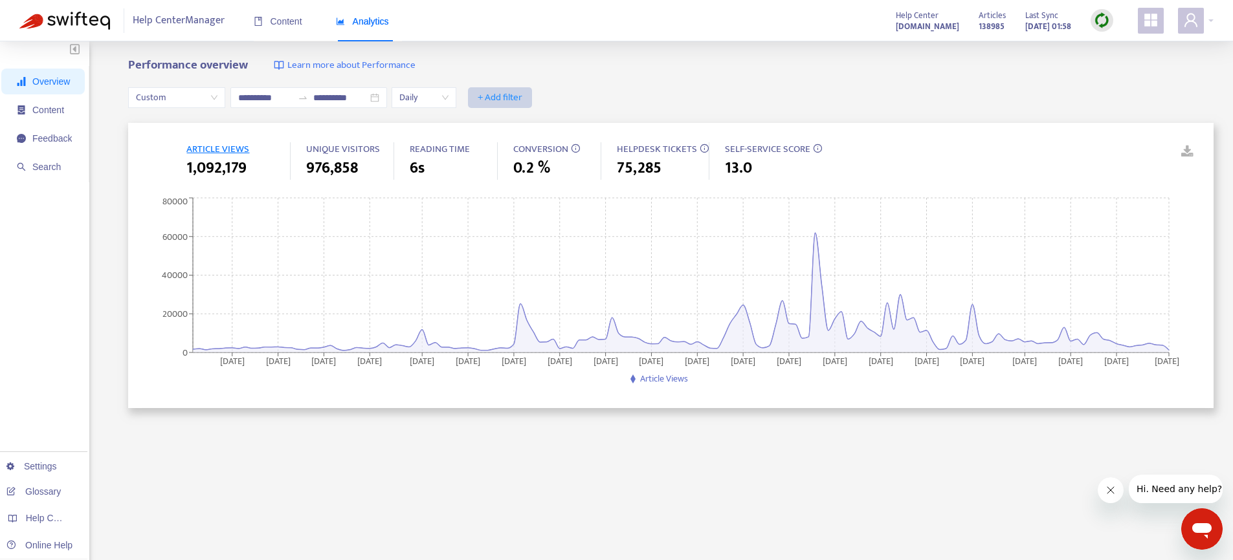
click at [506, 99] on span "+ Add filter" at bounding box center [500, 98] width 45 height 16
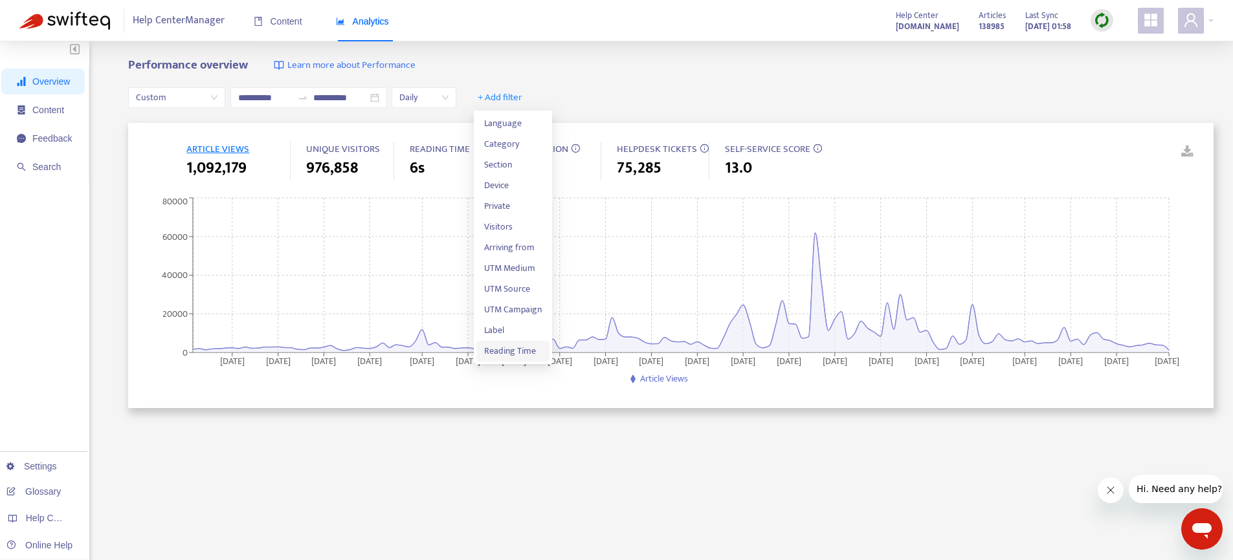
click at [504, 348] on span "Reading Time" at bounding box center [513, 351] width 58 height 14
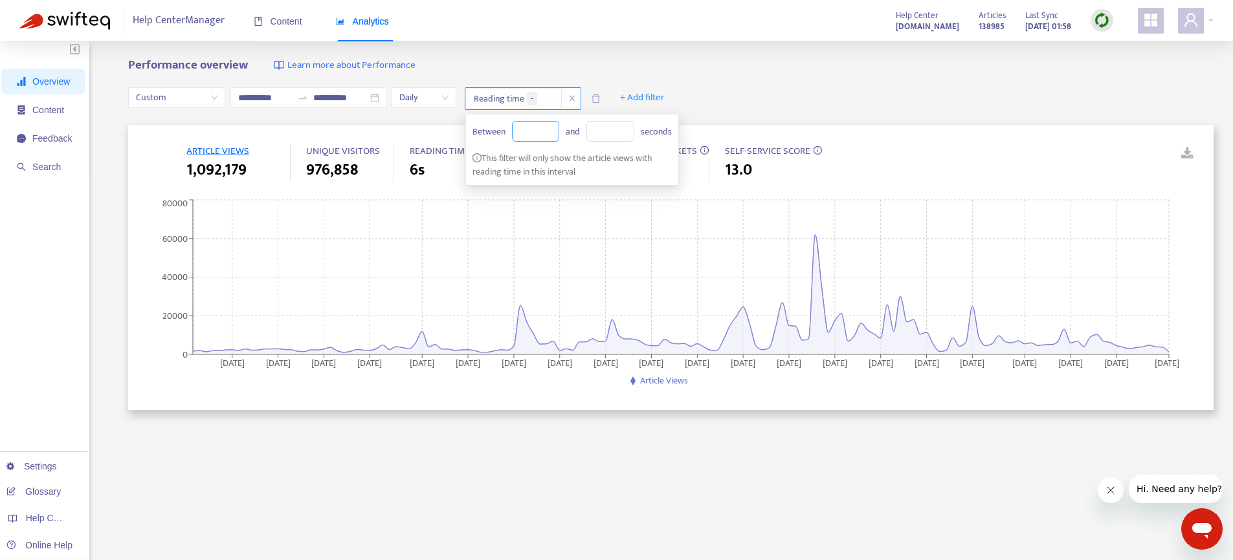
click at [527, 130] on input at bounding box center [536, 131] width 47 height 19
type input "**"
